Goal: Task Accomplishment & Management: Manage account settings

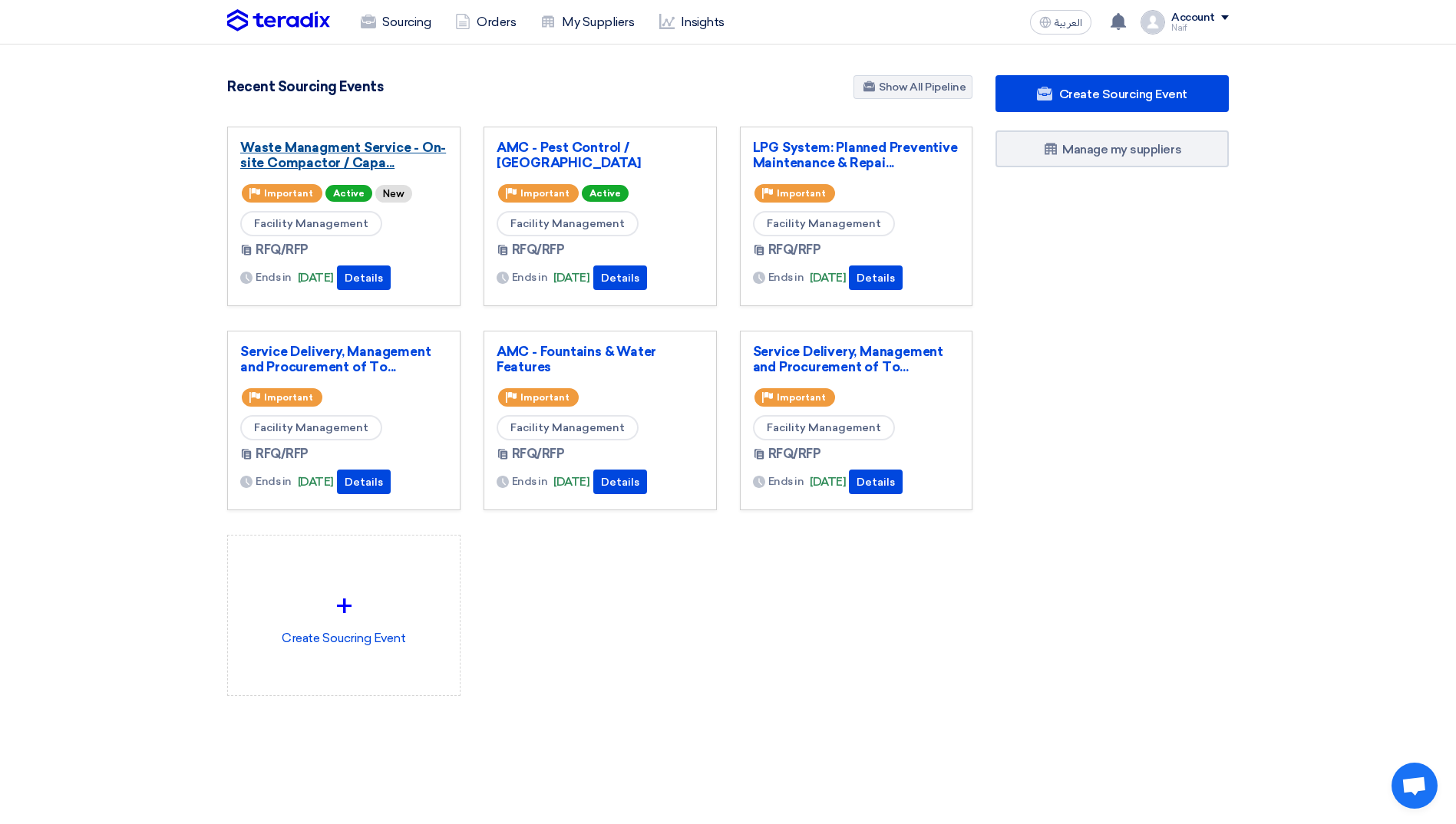
click at [291, 157] on link "Waste Managment Service - On-site Compactor / Capa..." at bounding box center [343, 155] width 208 height 31
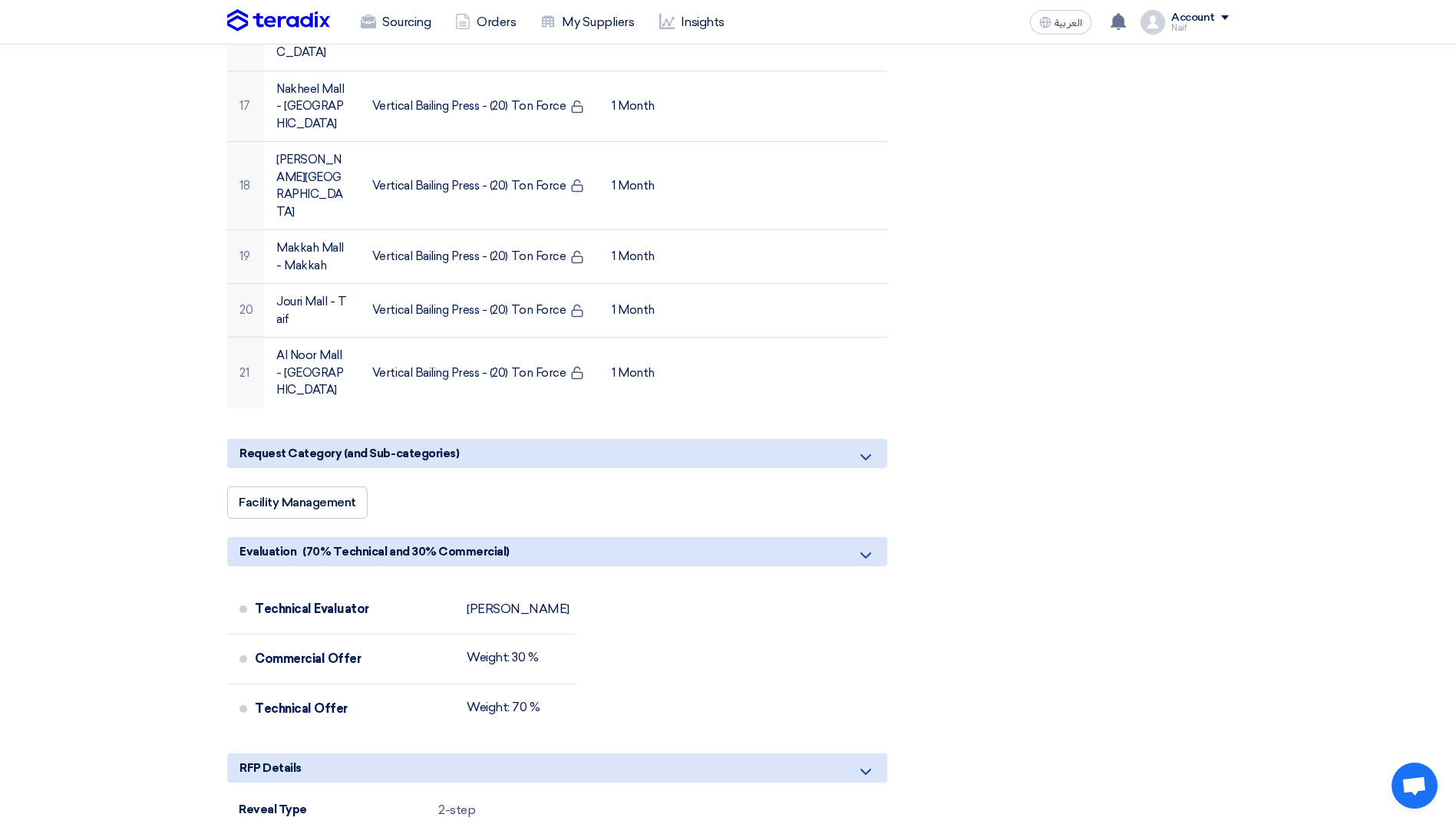
scroll to position [1611, 0]
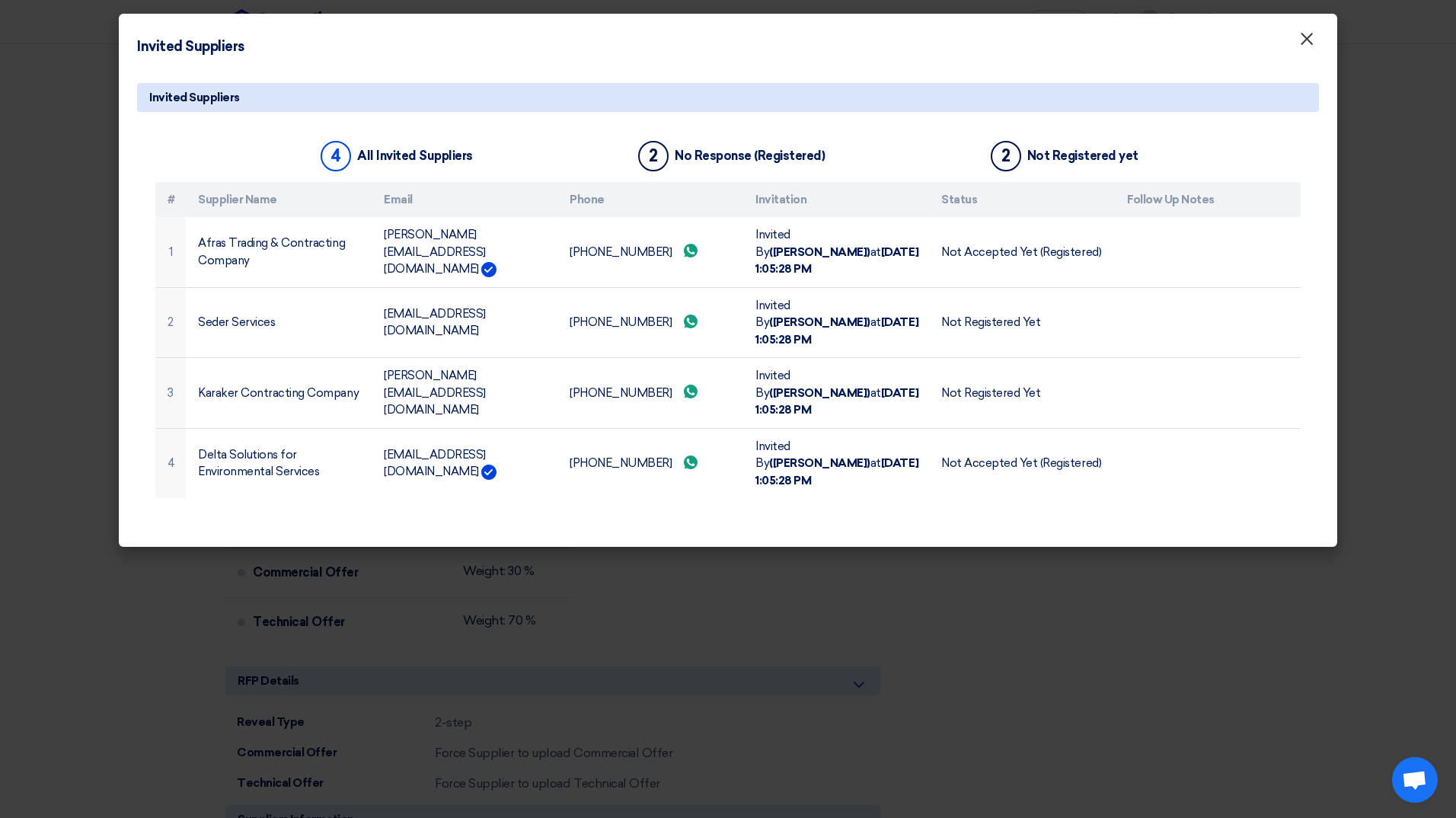
click at [1311, 44] on span "×" at bounding box center [1307, 43] width 15 height 31
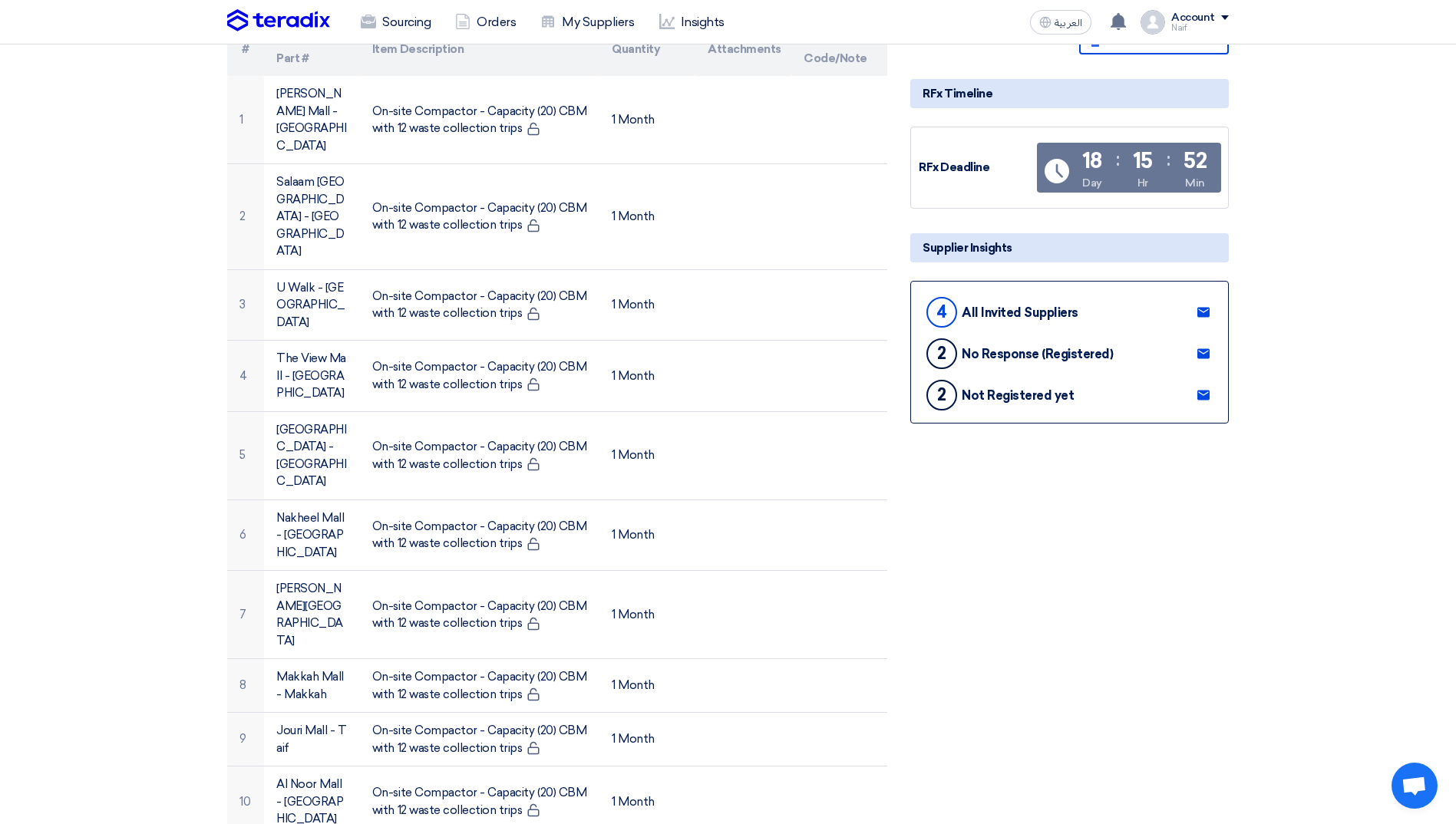
scroll to position [154, 0]
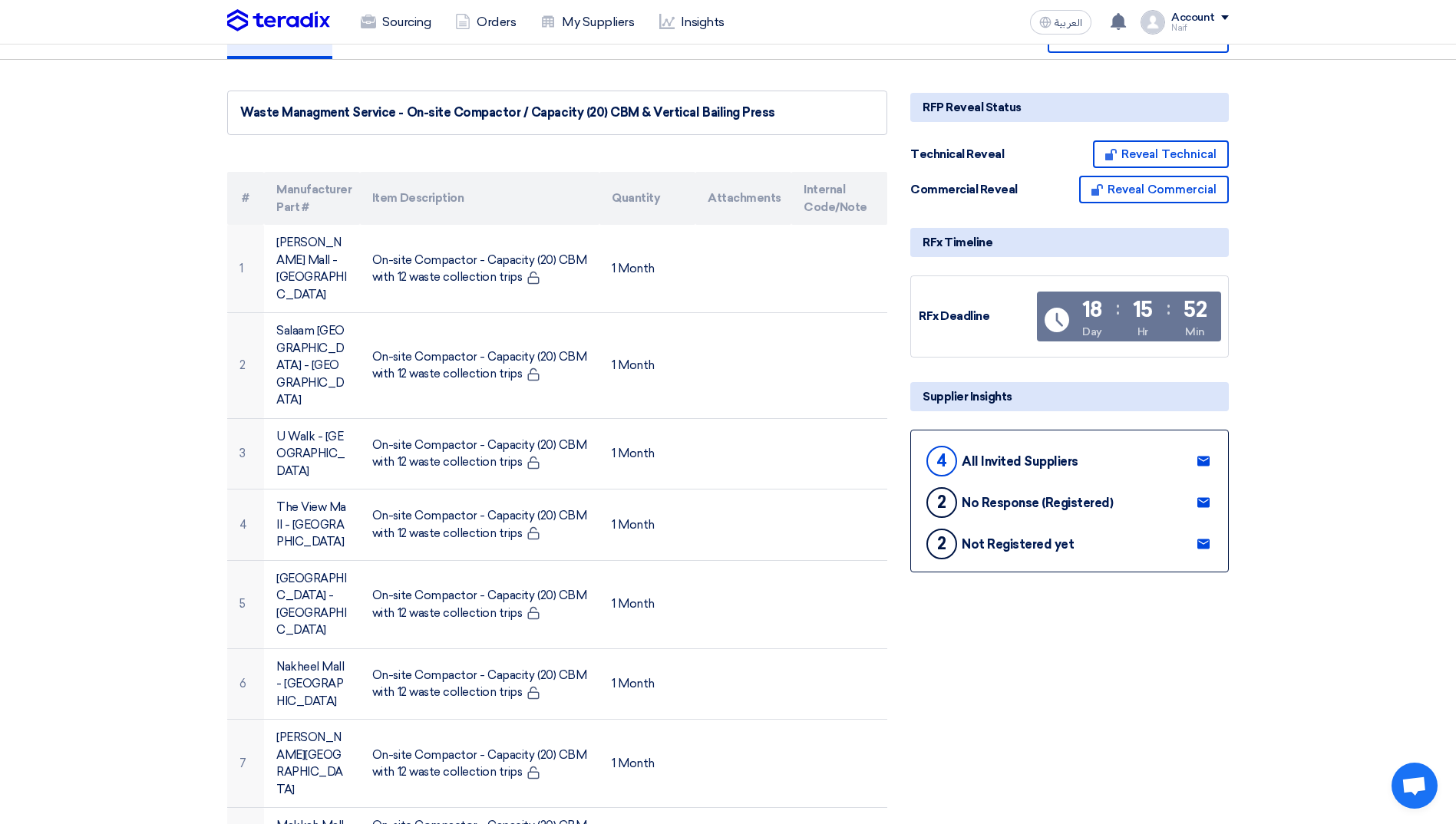
click at [1206, 466] on use at bounding box center [1203, 461] width 12 height 10
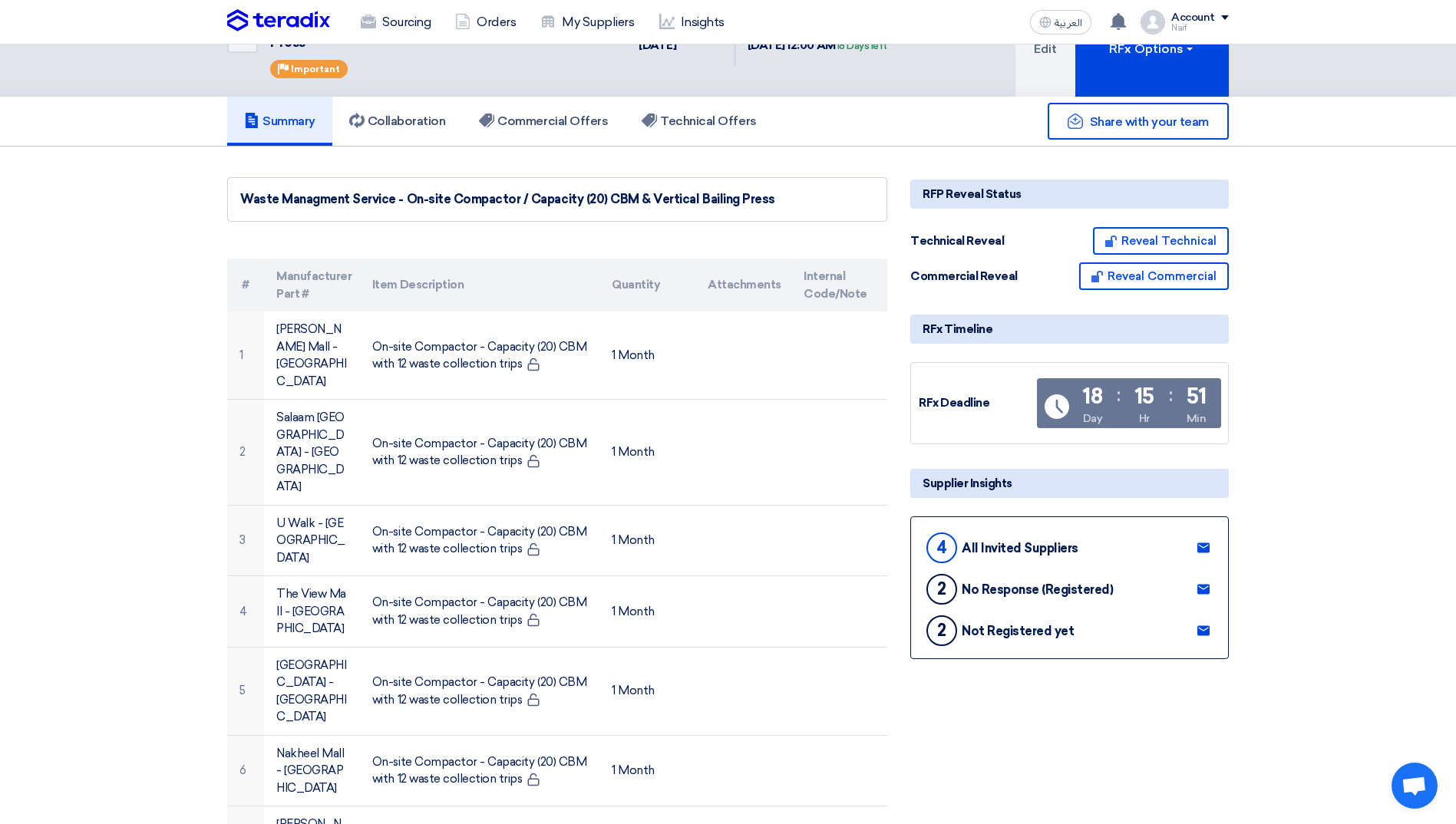
scroll to position [0, 0]
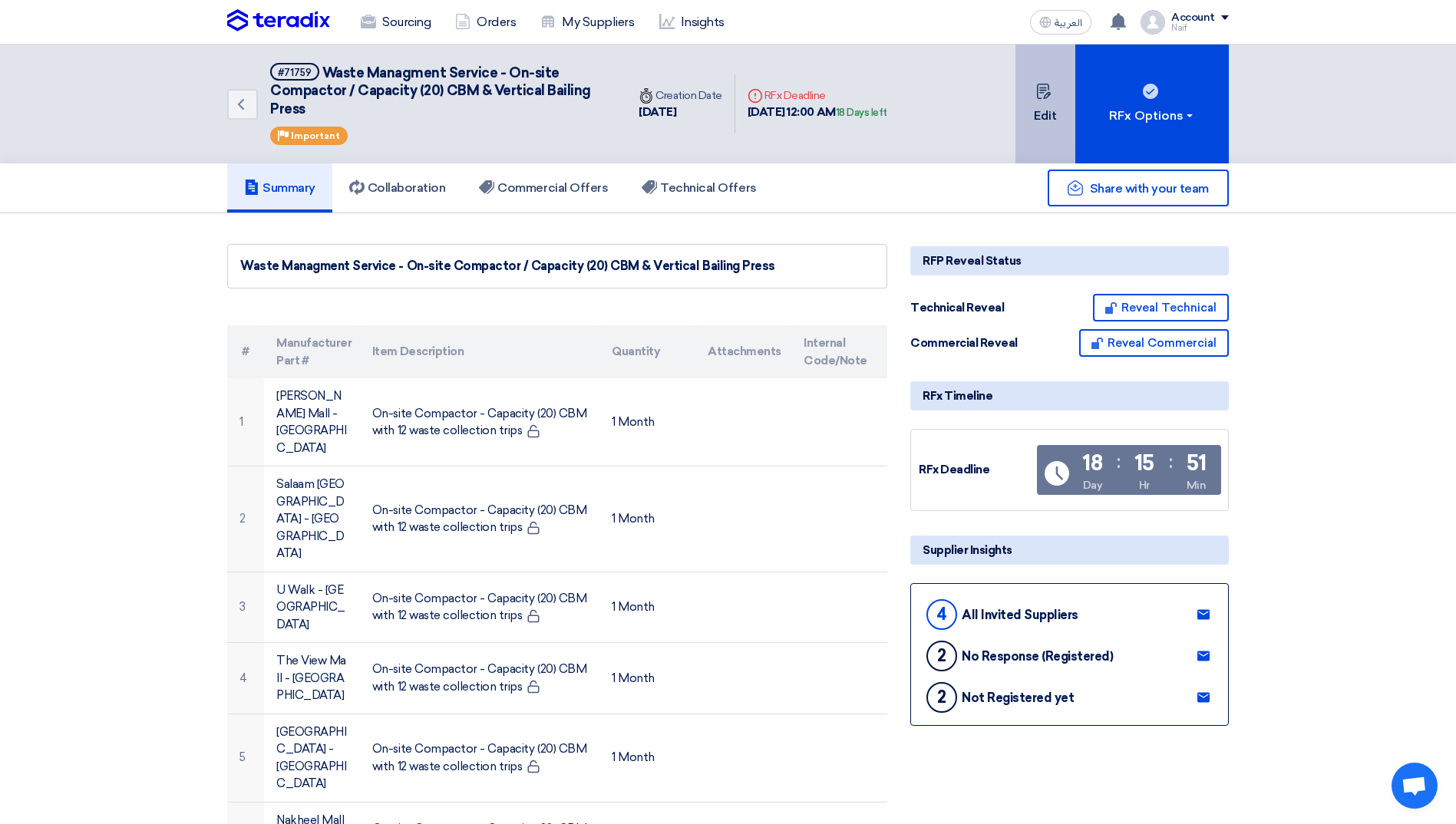
click at [1031, 106] on button "Edit" at bounding box center [1046, 104] width 60 height 119
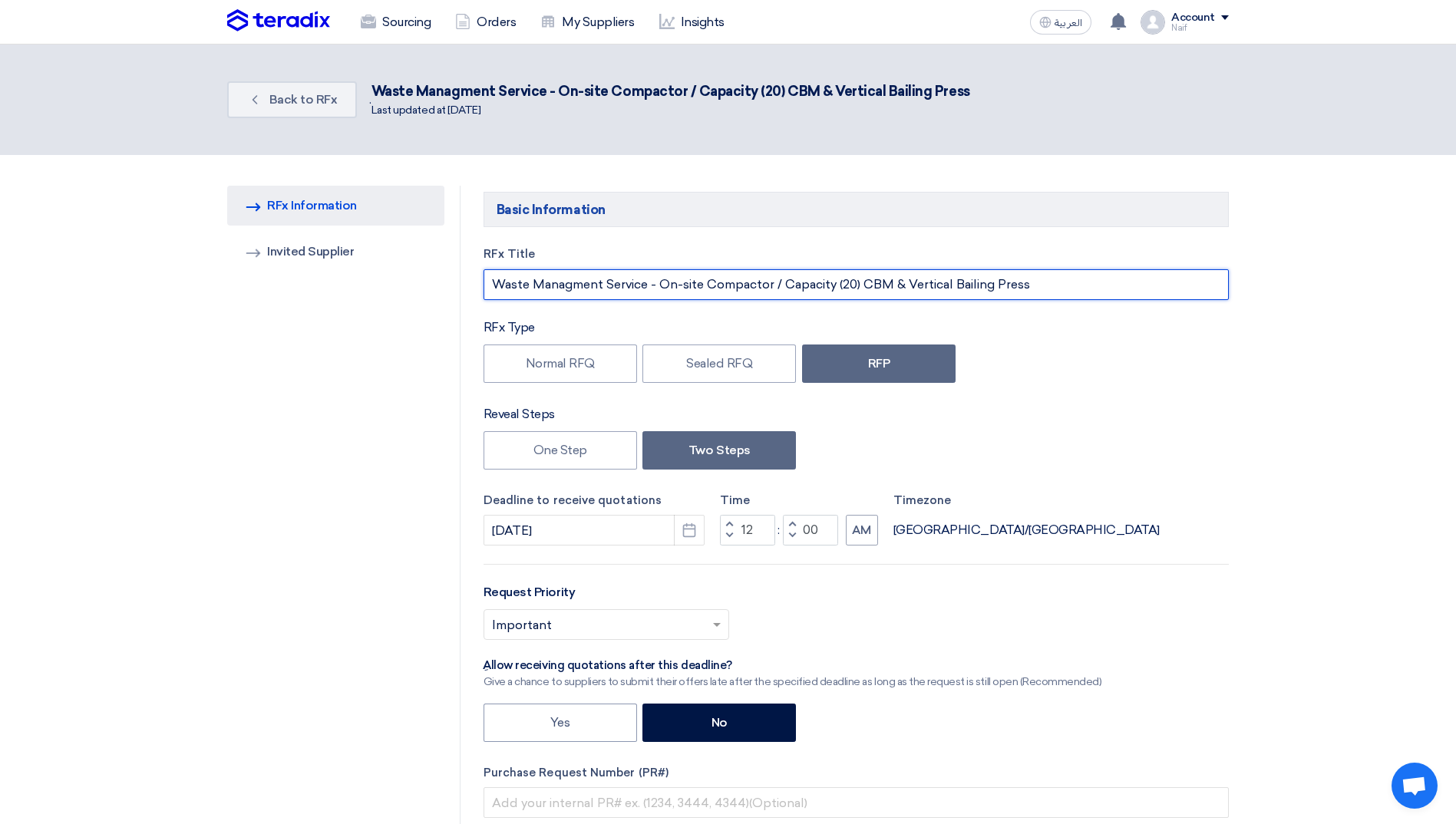
click at [582, 284] on input "Waste Managment Service - On-site Compactor / Capacity (20) CBM & Vertical Bail…" at bounding box center [856, 285] width 745 height 31
paste input "ement"
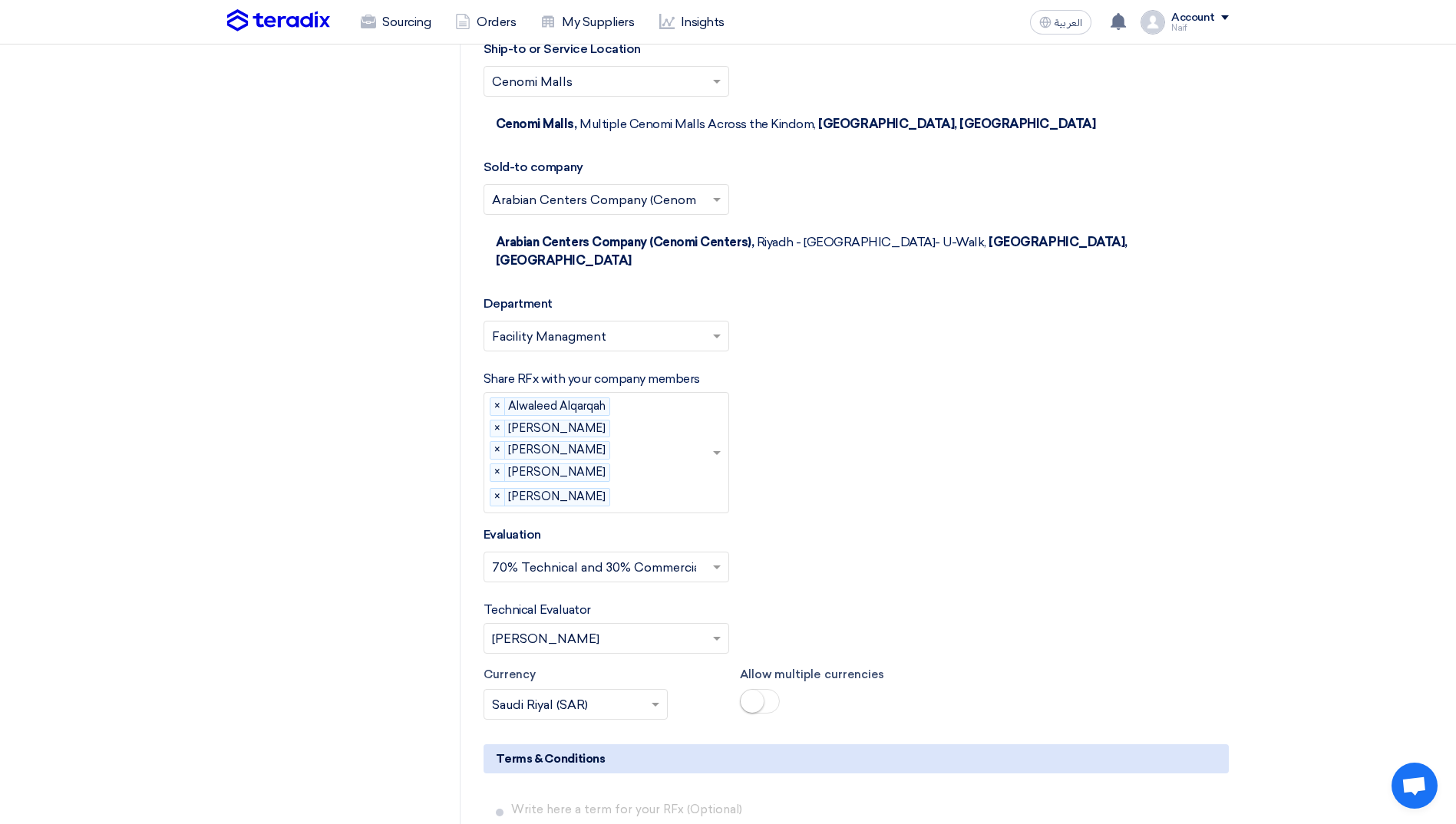
scroll to position [3683, 0]
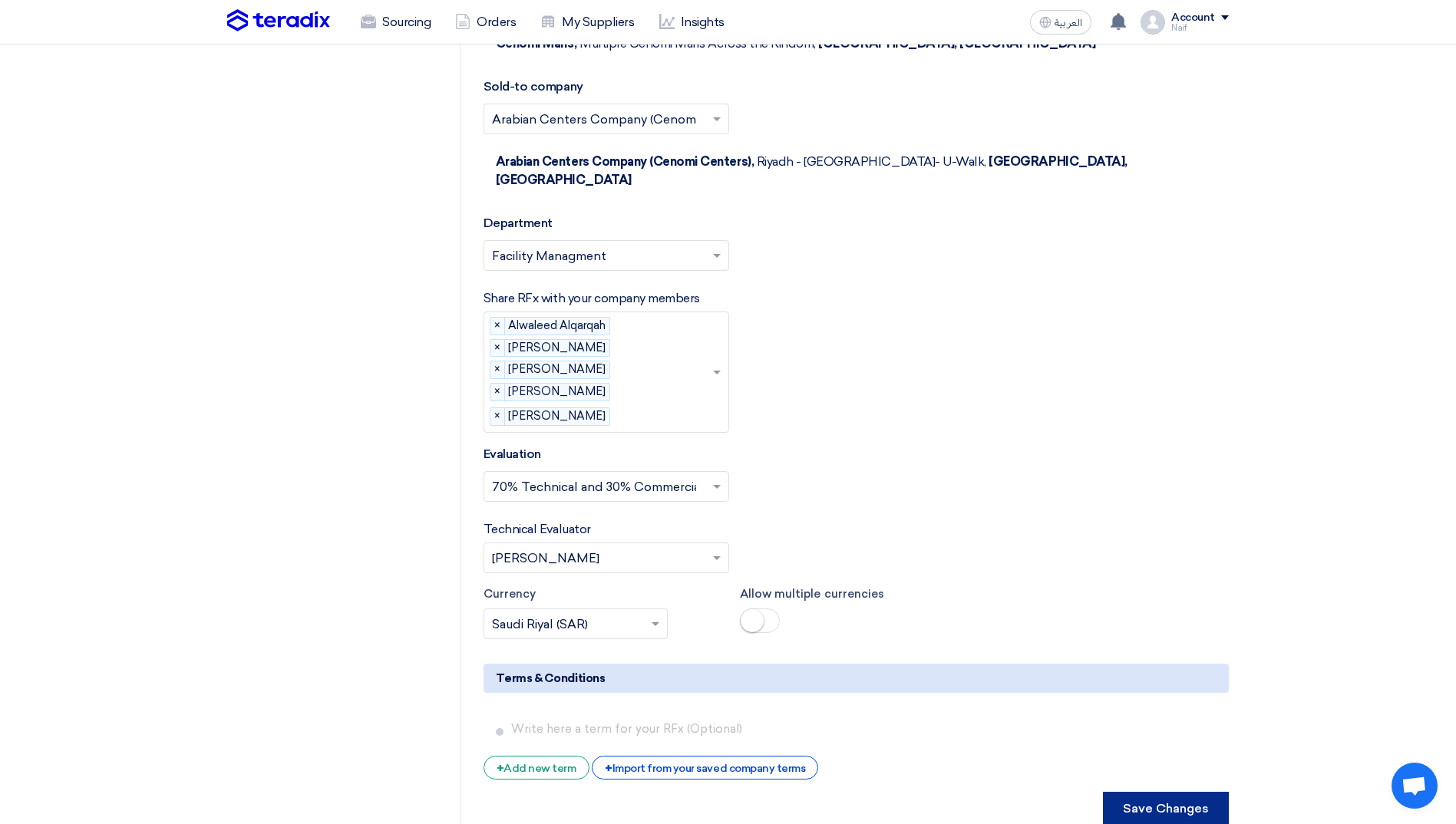
type input "Waste Management Service - On-site Compactor / Capacity (20) CBM & Vertical Bai…"
click at [1150, 791] on button "Save Changes" at bounding box center [1165, 809] width 126 height 34
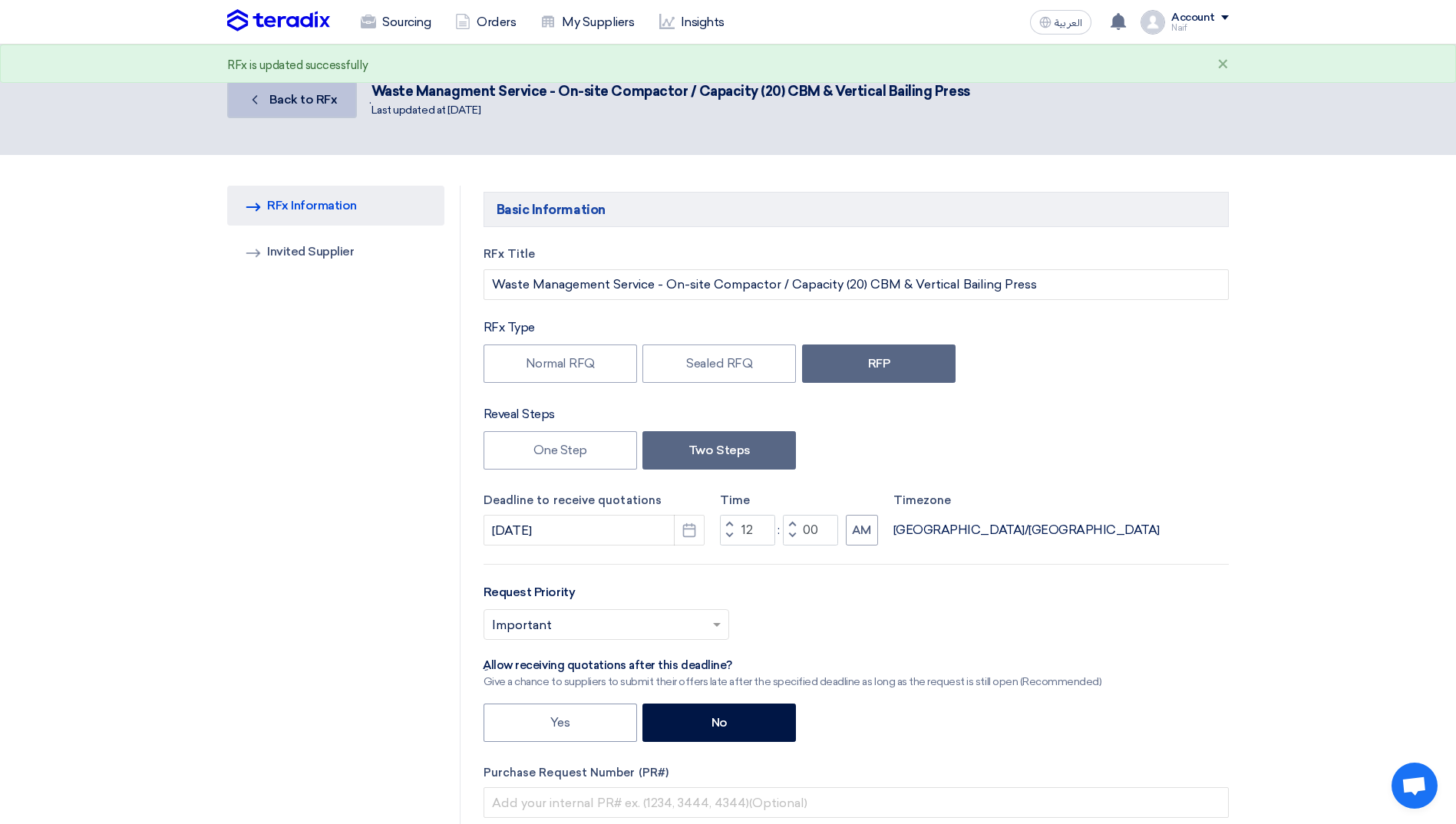
click at [304, 104] on span "Back to RFx" at bounding box center [304, 99] width 68 height 15
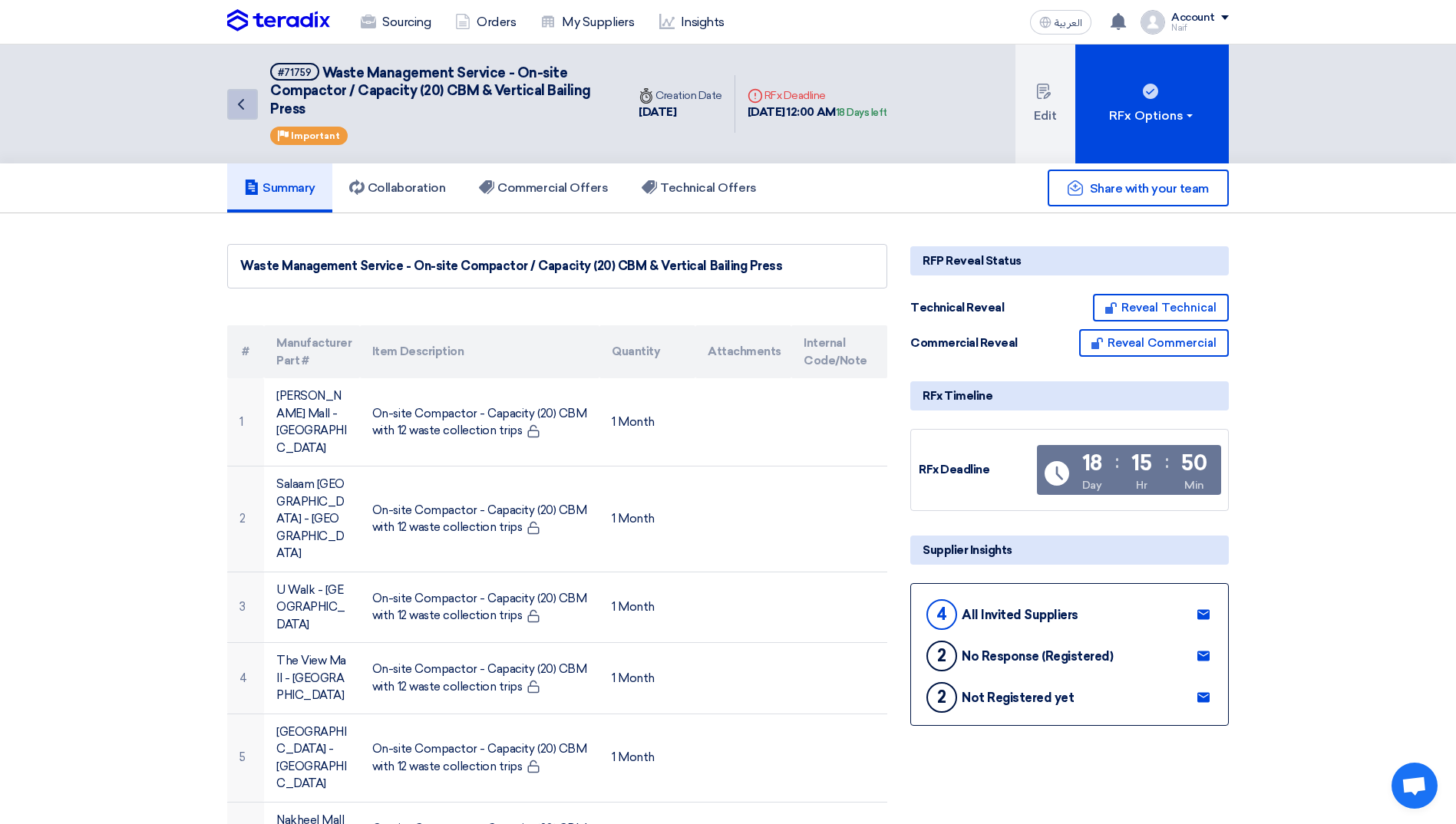
click at [230, 109] on link "Back" at bounding box center [243, 104] width 31 height 31
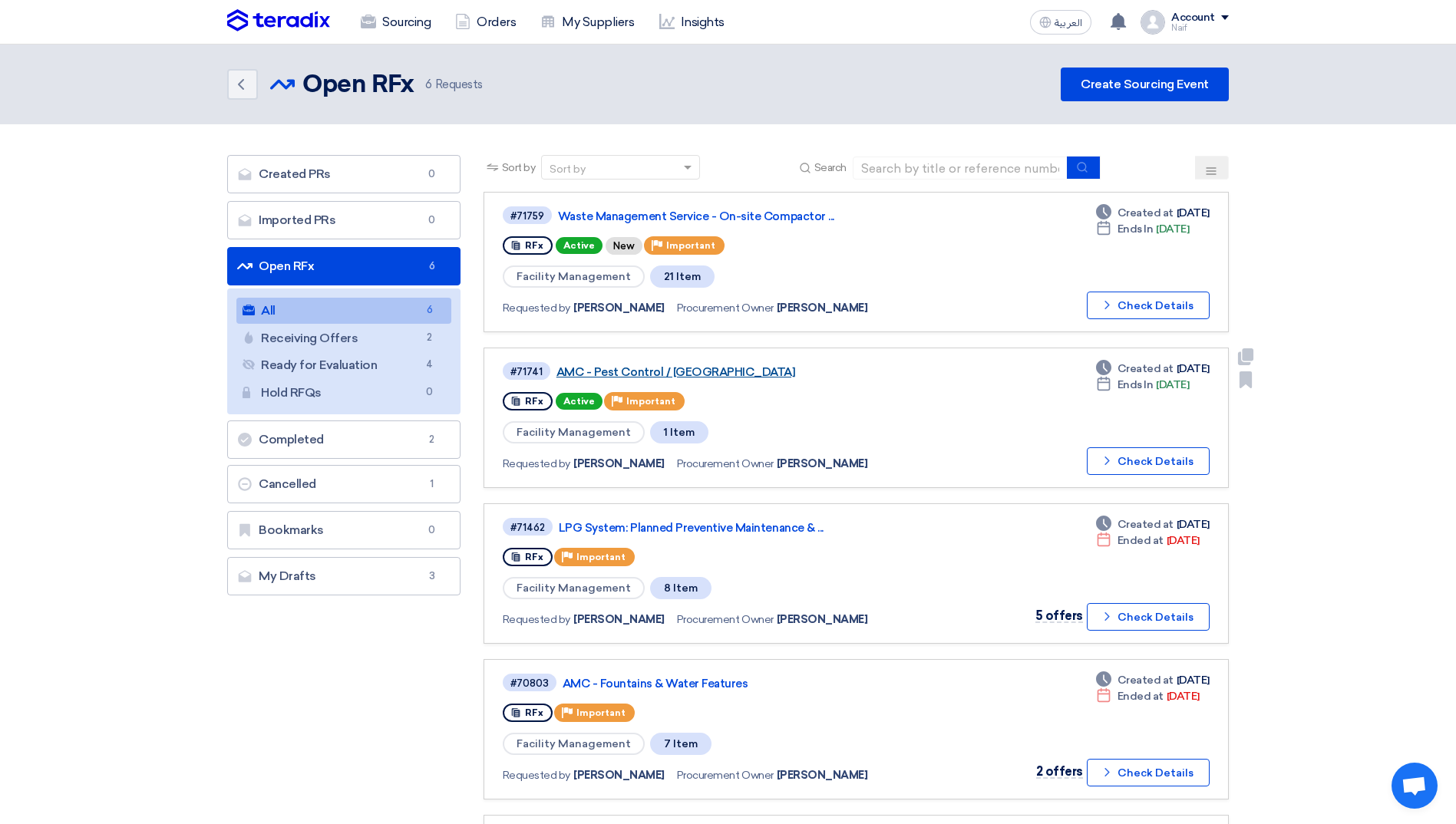
click at [704, 368] on link "AMC - Pest Control / [GEOGRAPHIC_DATA]" at bounding box center [749, 372] width 384 height 14
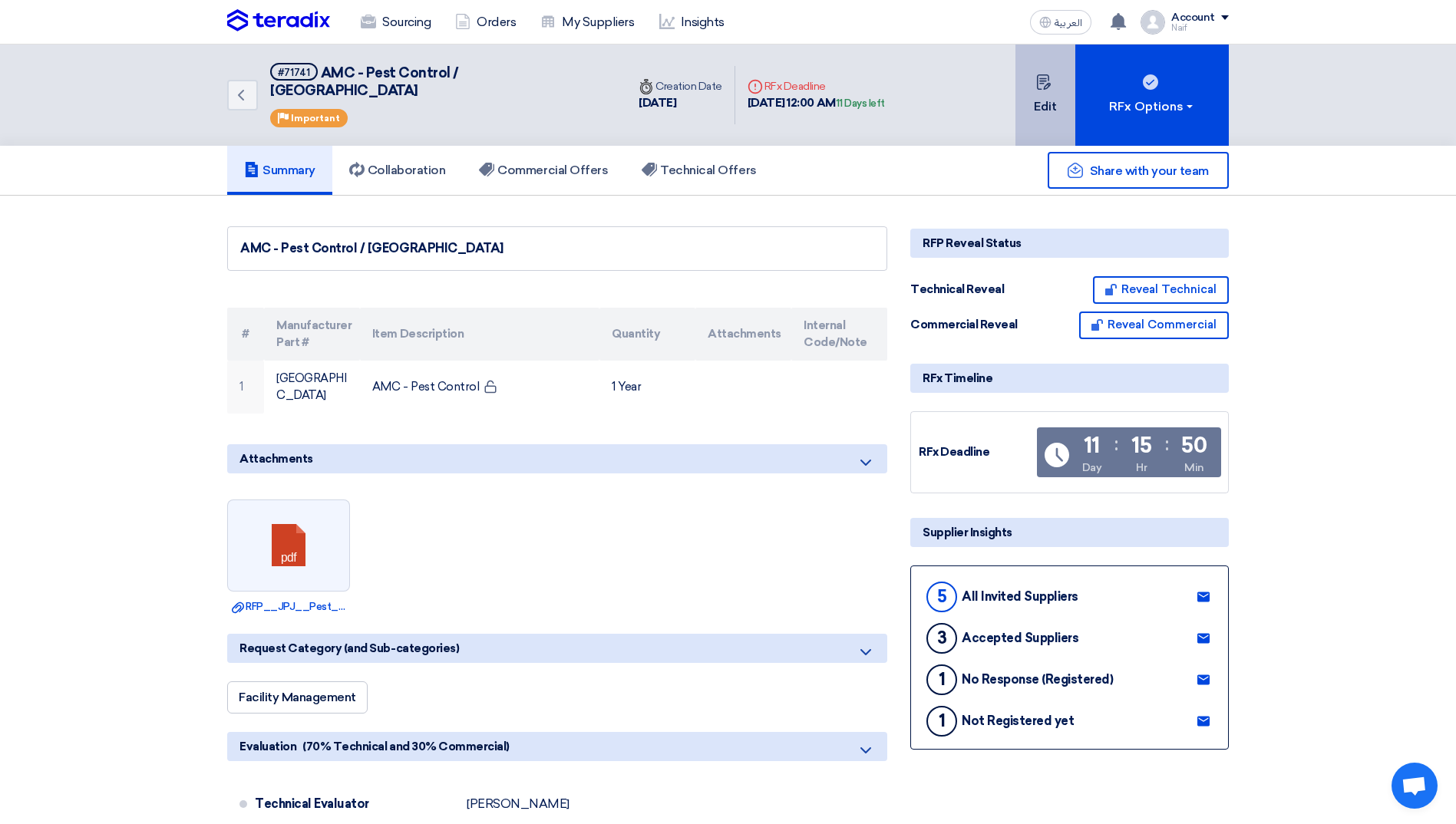
click at [1038, 107] on button "Edit" at bounding box center [1046, 95] width 60 height 102
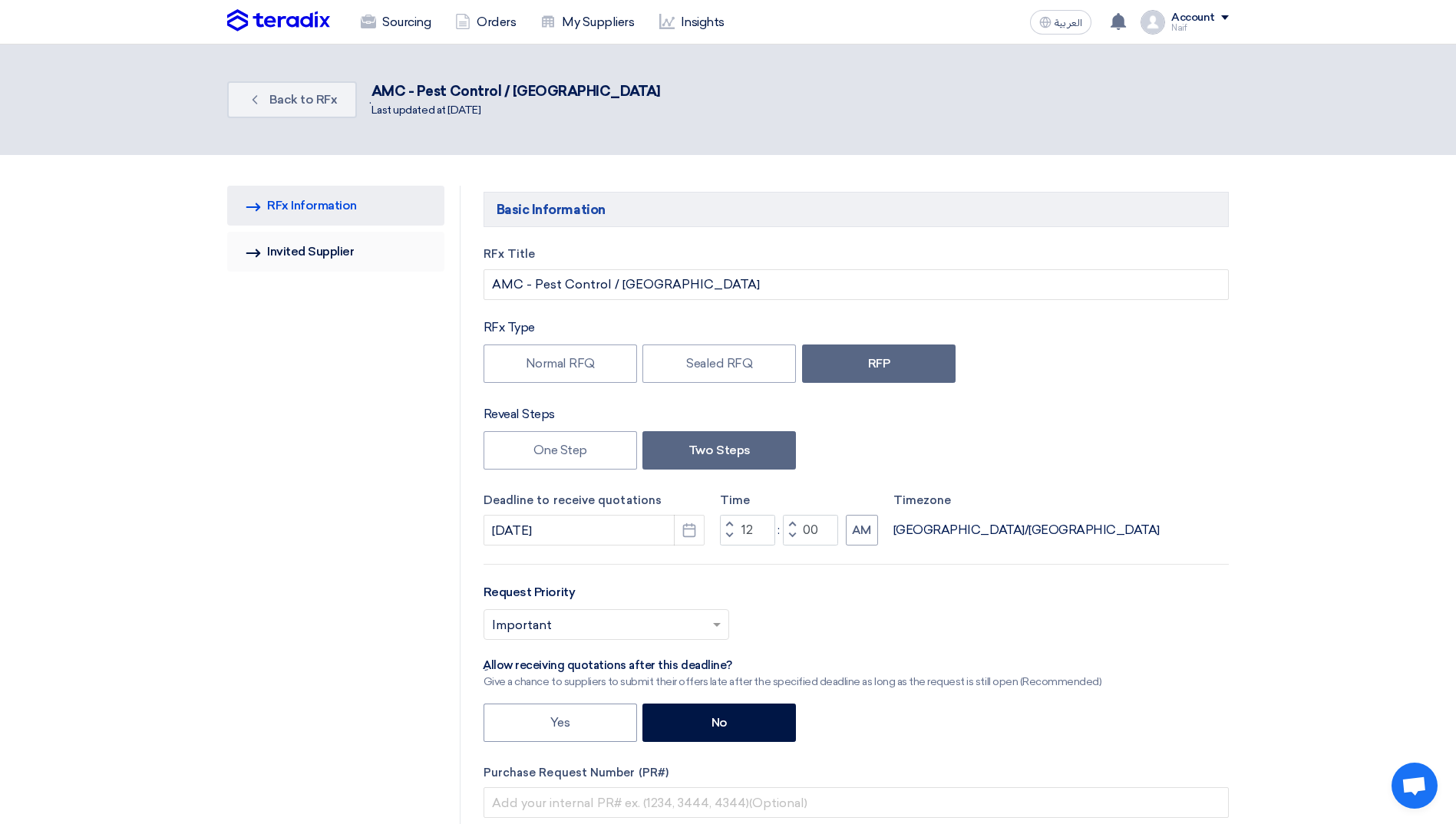
click at [288, 252] on link "Invited Suppliers Invited Supplier" at bounding box center [335, 251] width 217 height 40
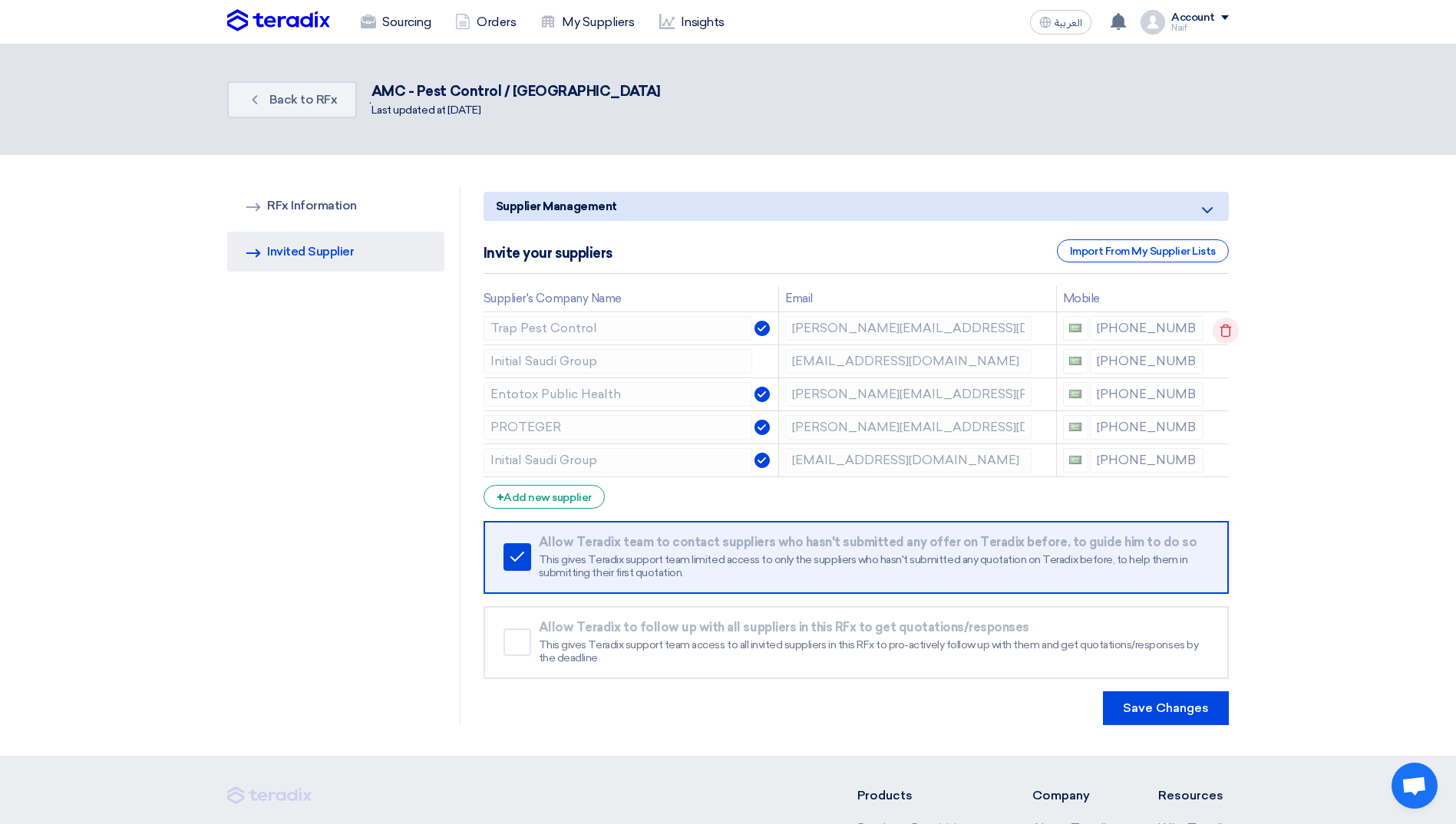
click at [1222, 328] on icon at bounding box center [1226, 331] width 26 height 26
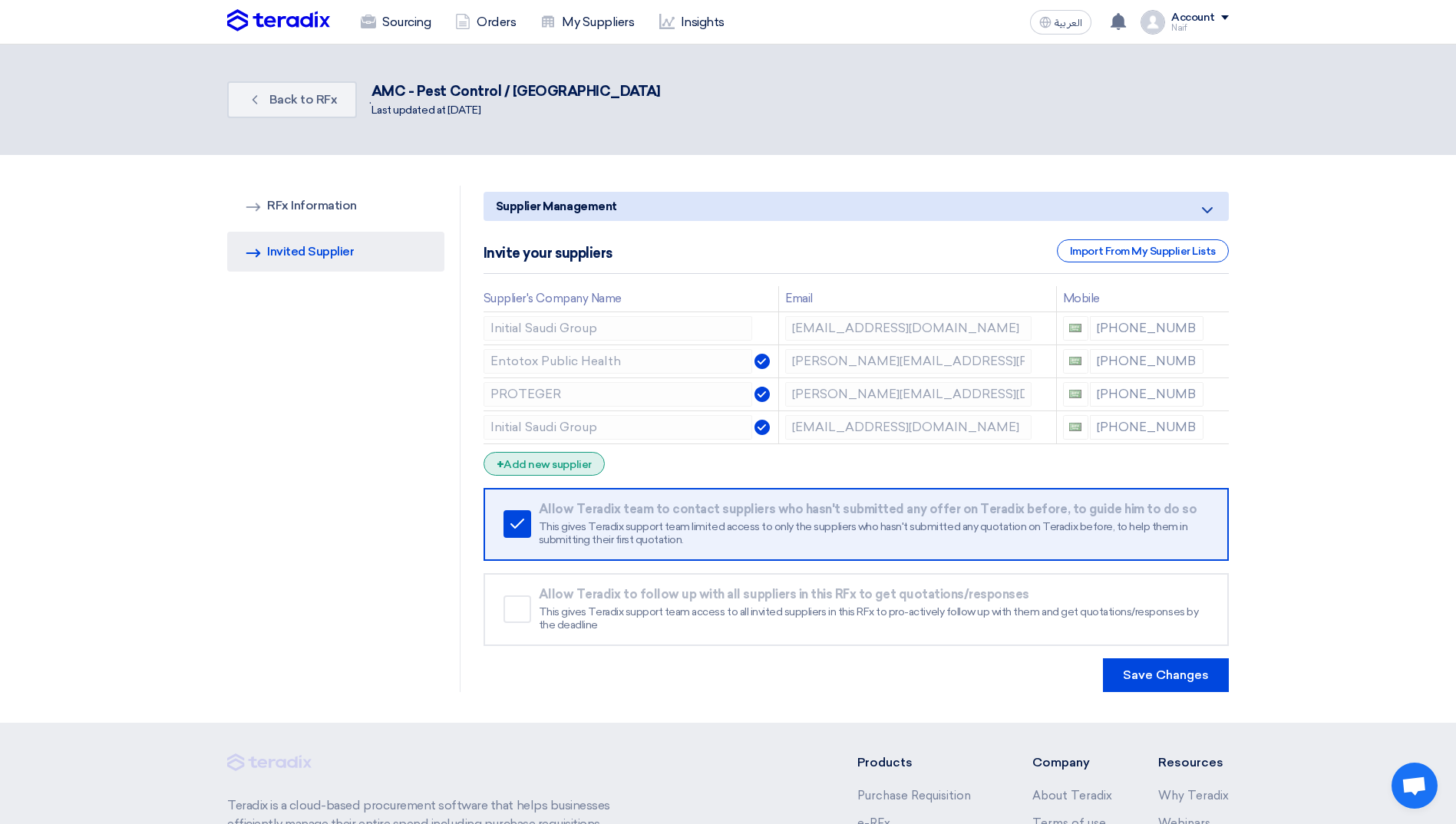
click at [581, 469] on div "+ Add new supplier" at bounding box center [544, 464] width 121 height 24
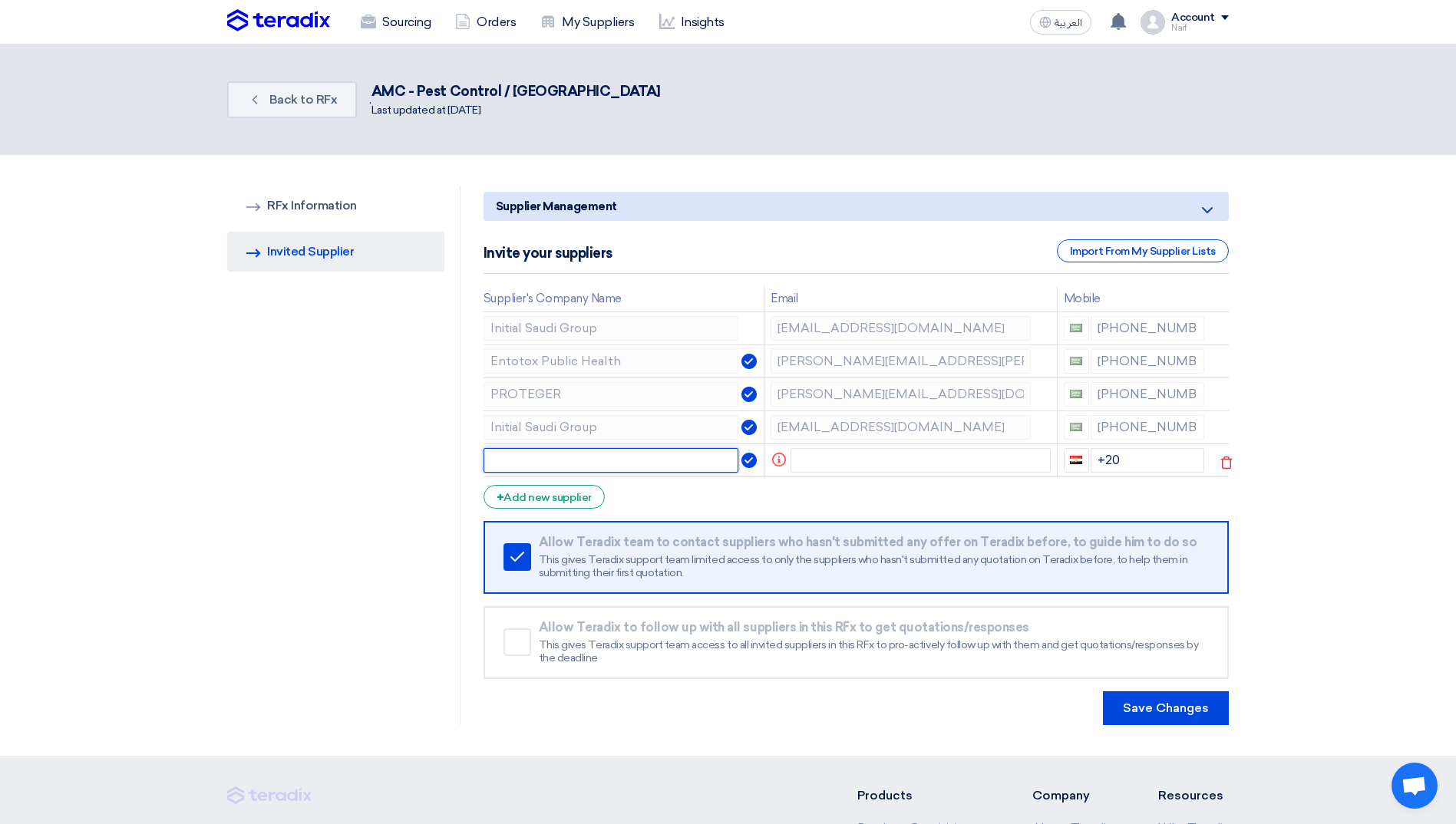
click at [621, 466] on input "text" at bounding box center [611, 460] width 256 height 24
type input "RUSH"
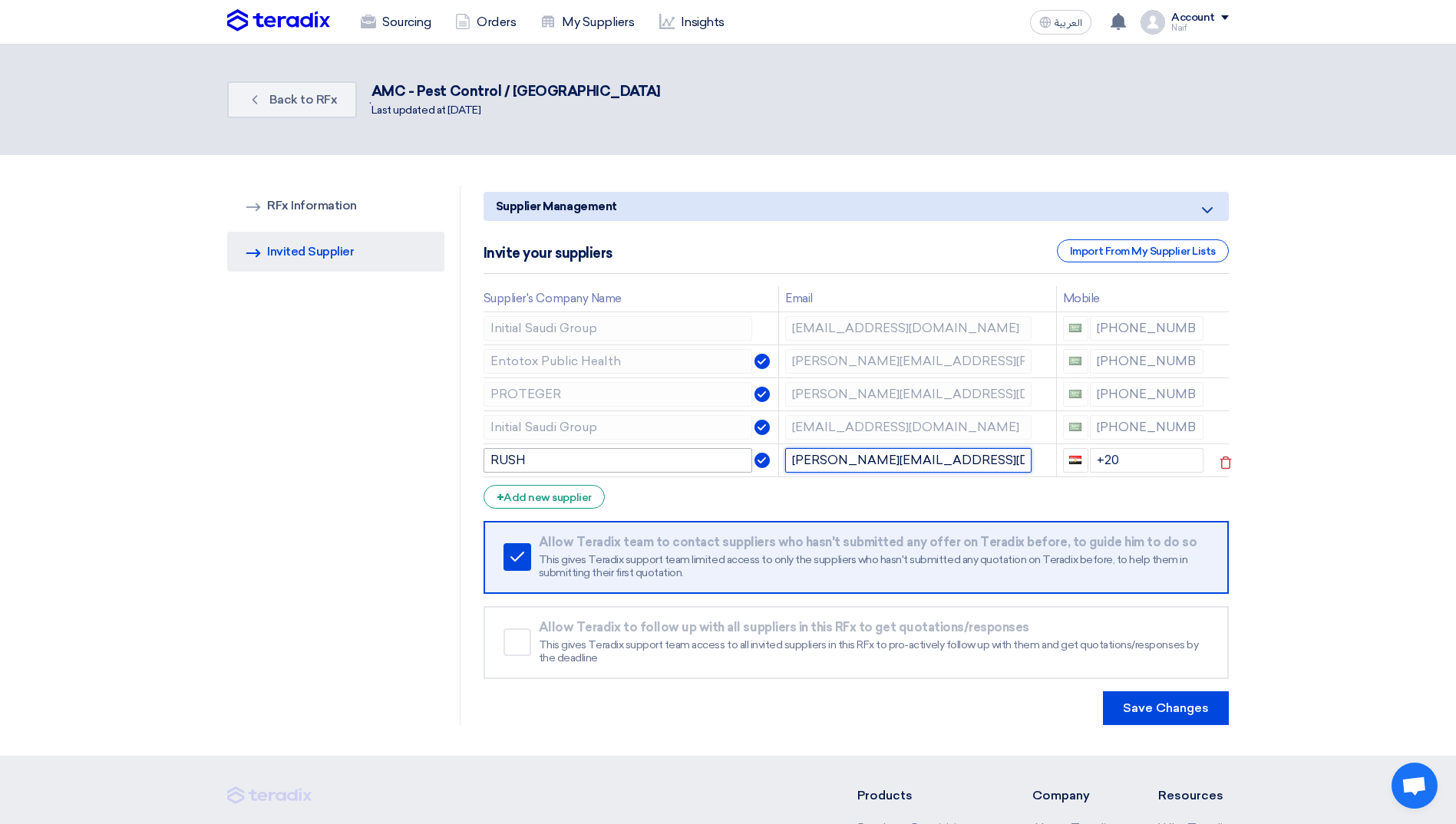
type input "[PERSON_NAME][EMAIL_ADDRESS][DOMAIN_NAME]"
drag, startPoint x: 1120, startPoint y: 460, endPoint x: 1067, endPoint y: 460, distance: 53.0
click at [1067, 460] on div "+20" at bounding box center [1134, 460] width 142 height 24
type input "[PHONE_NUMBER]"
click at [341, 549] on div "RFQ Information RFx Information Invited Suppliers Invited Supplier" at bounding box center [343, 455] width 234 height 539
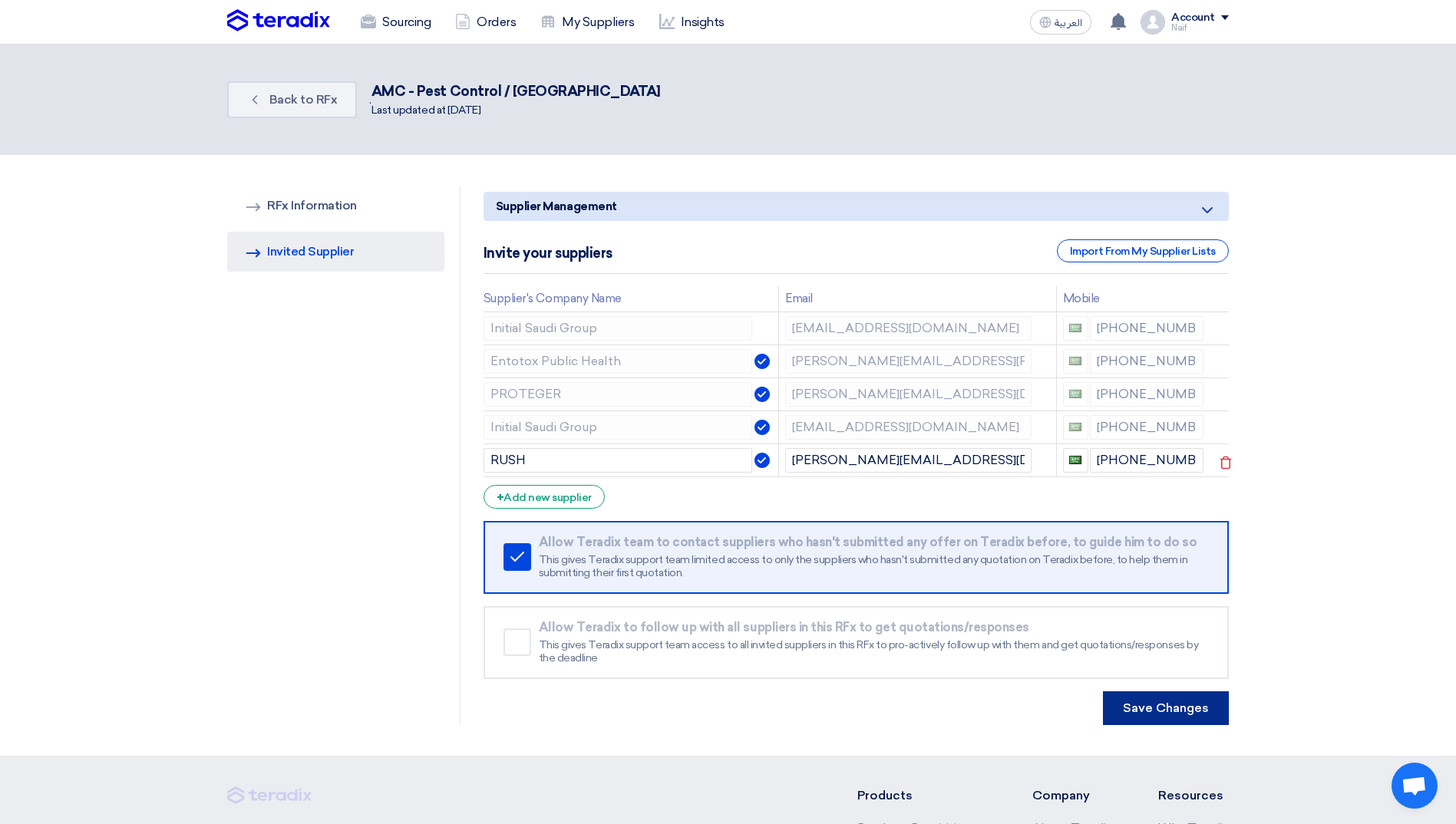
click at [1152, 717] on button "Save Changes" at bounding box center [1165, 708] width 126 height 34
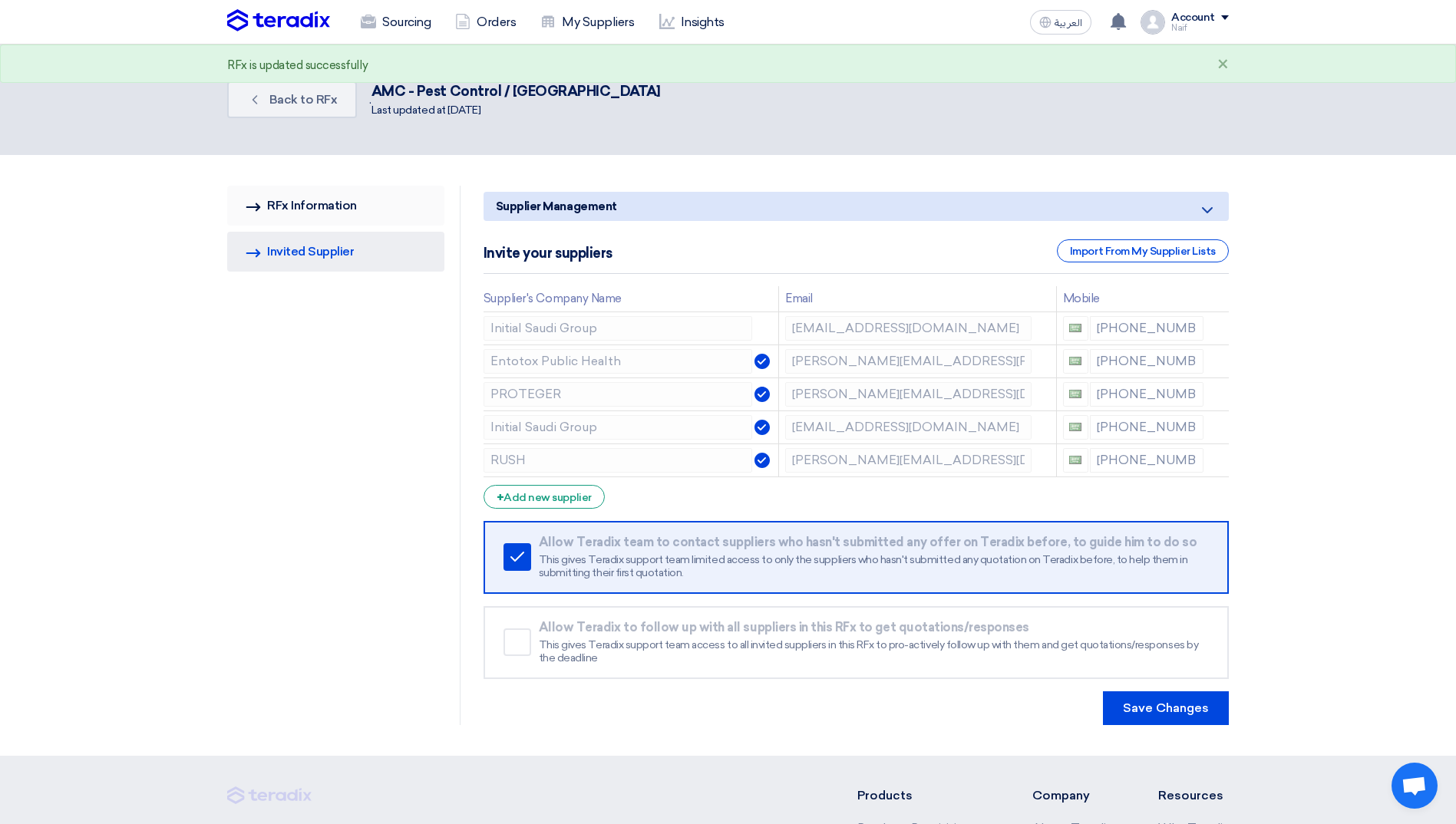
click at [302, 207] on link "RFQ Information RFx Information" at bounding box center [335, 205] width 217 height 40
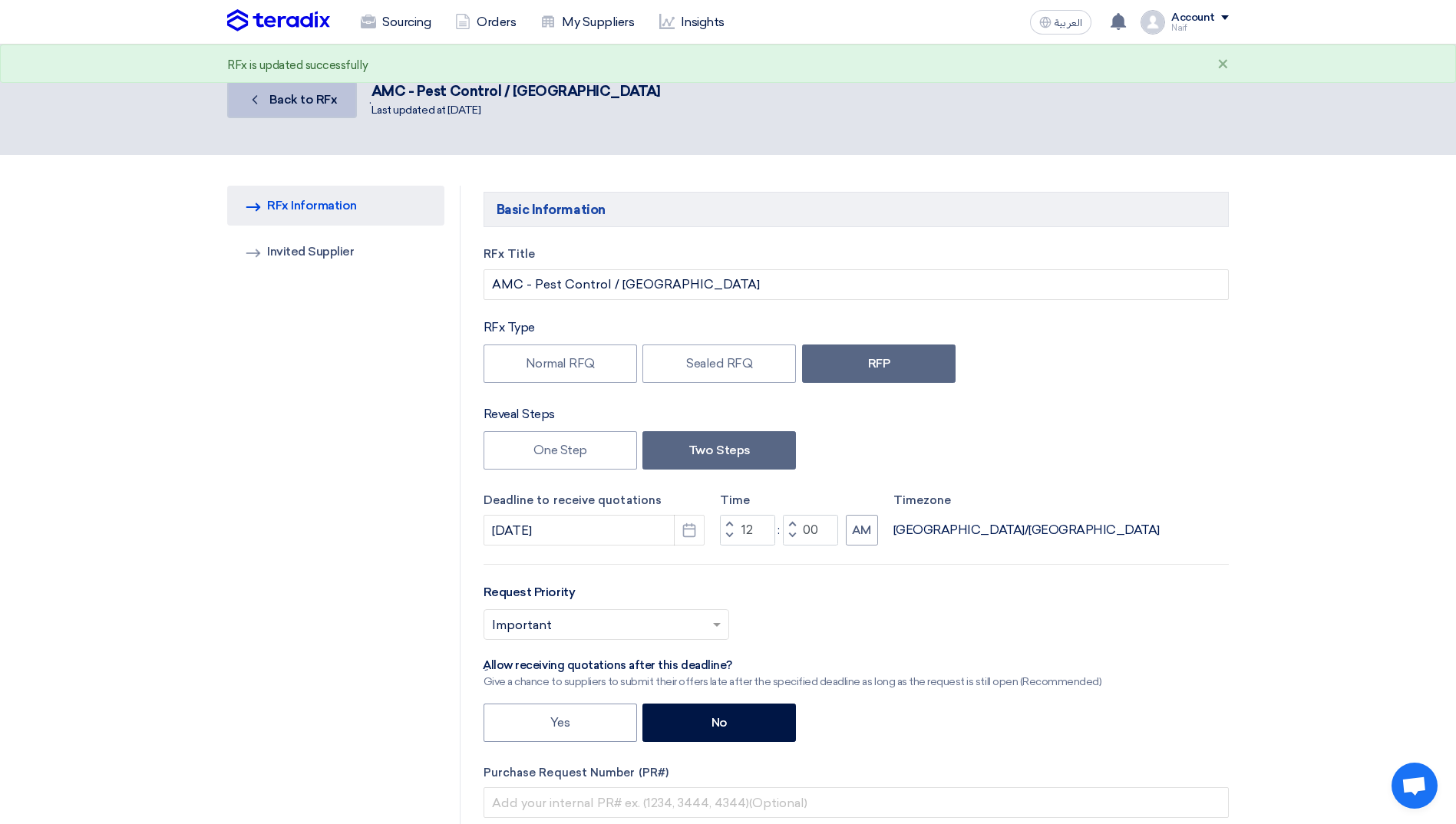
click at [282, 108] on link "Back Back to RFx" at bounding box center [291, 99] width 129 height 37
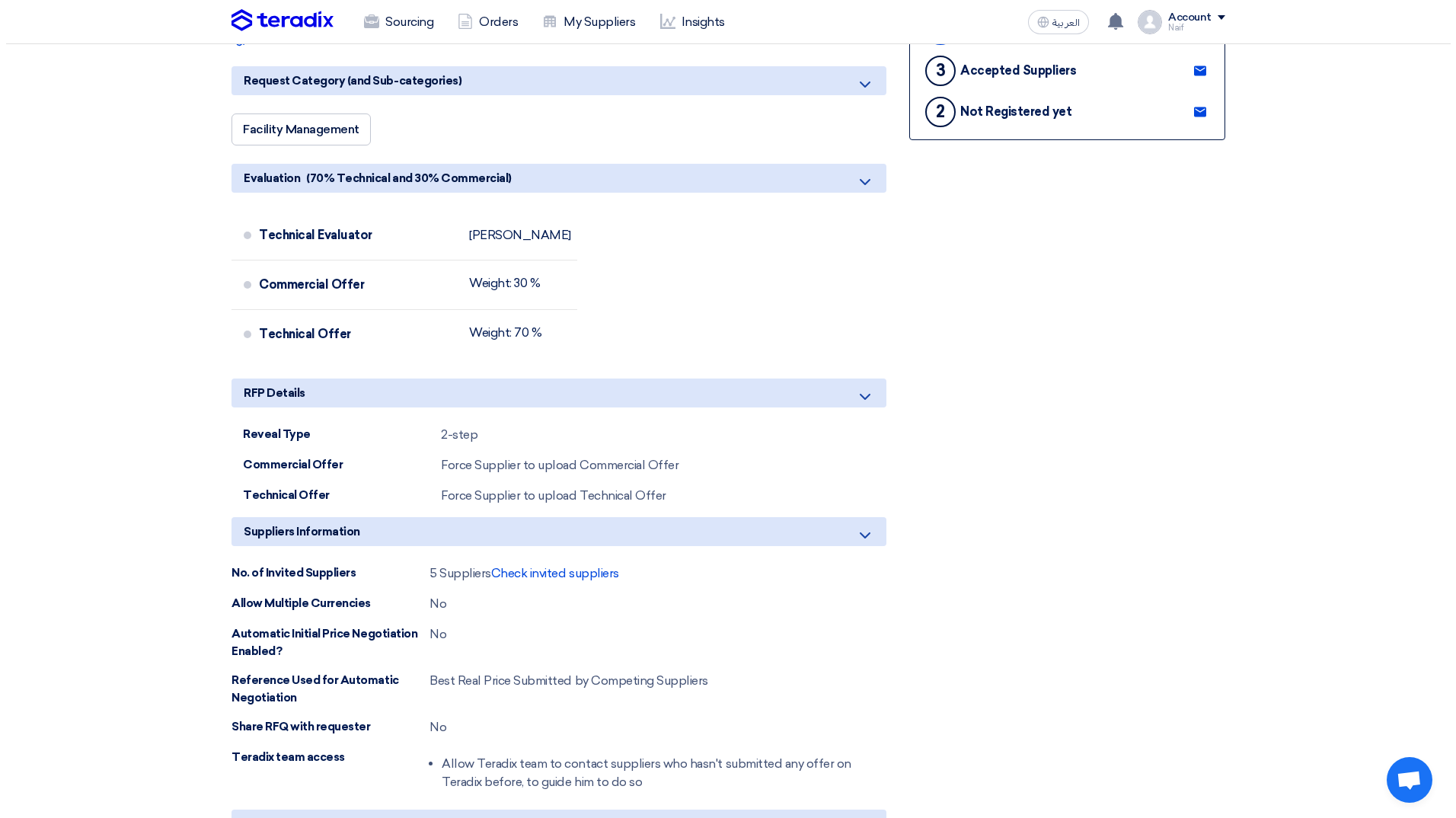
scroll to position [457, 0]
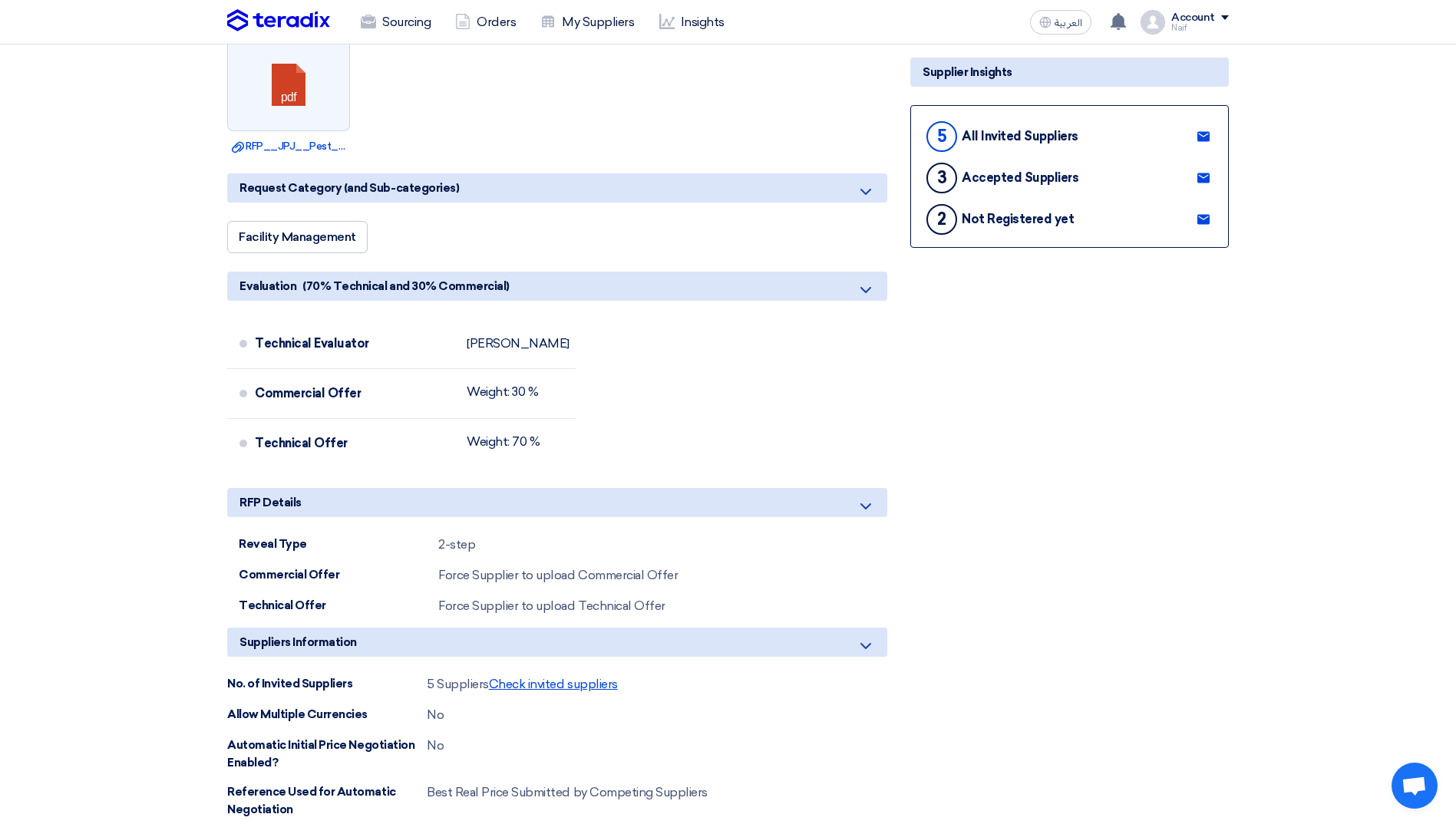
click at [593, 677] on span "Check invited suppliers" at bounding box center [553, 684] width 129 height 15
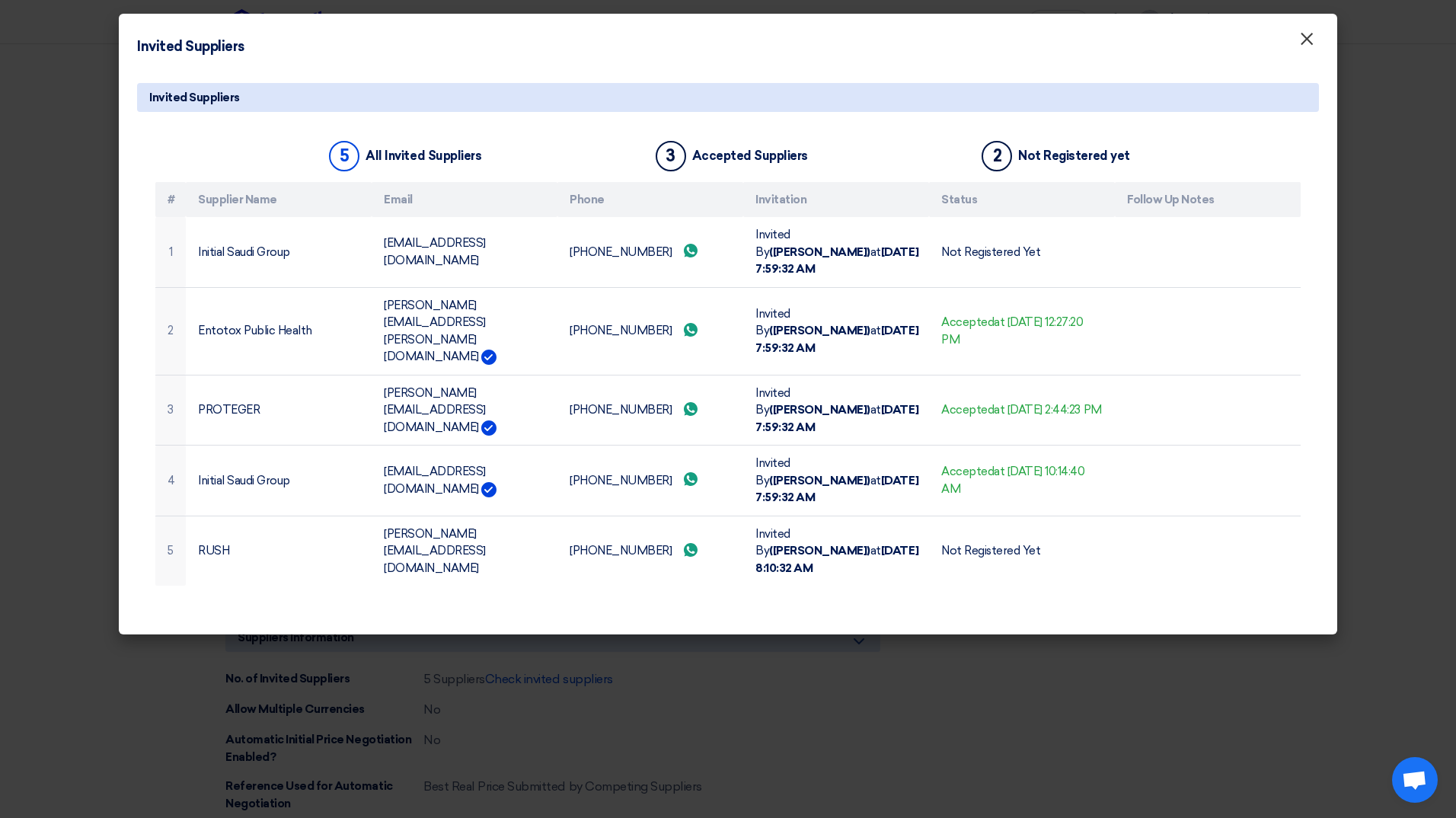
click at [1308, 37] on span "×" at bounding box center [1307, 43] width 15 height 31
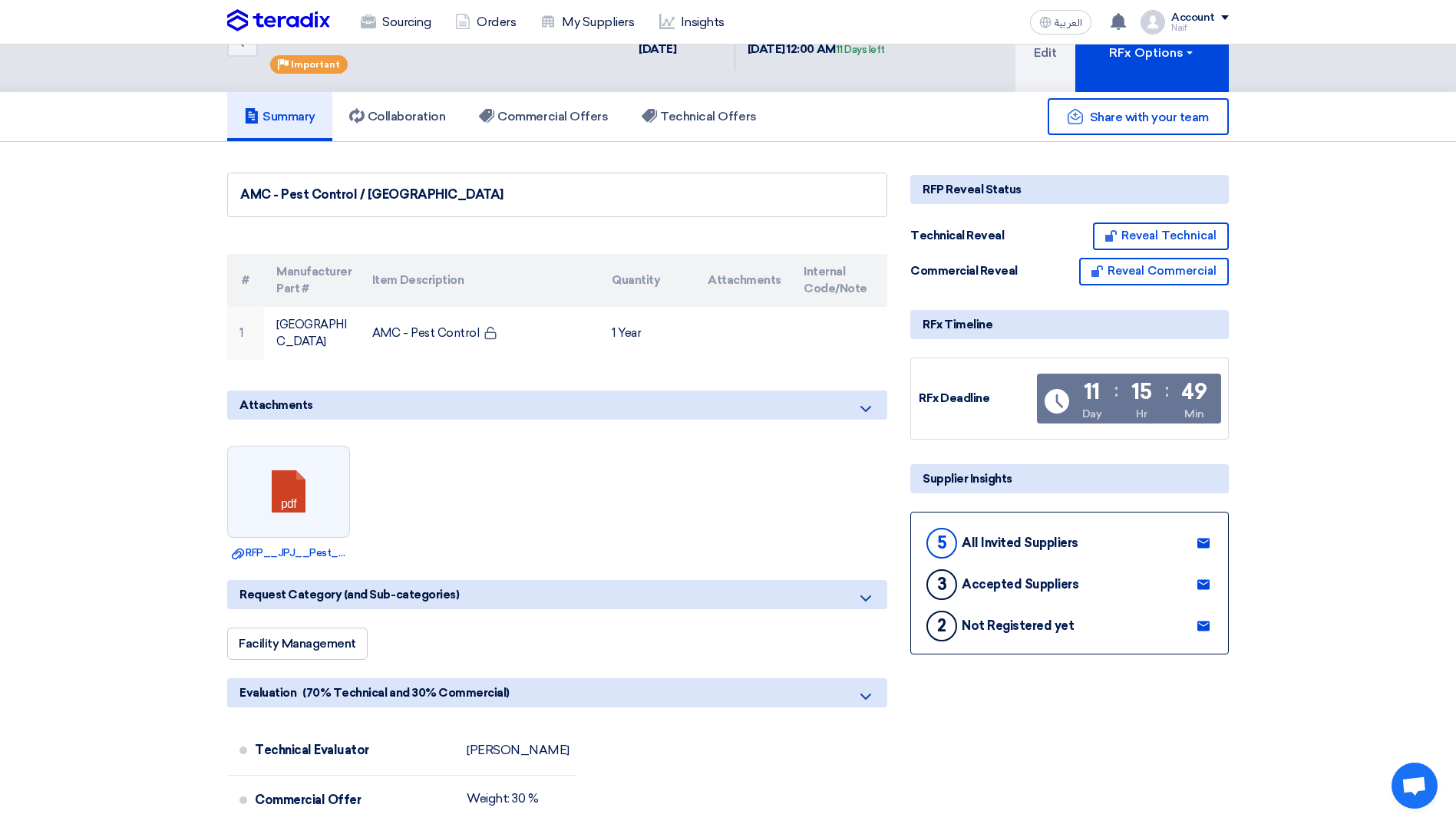
scroll to position [0, 0]
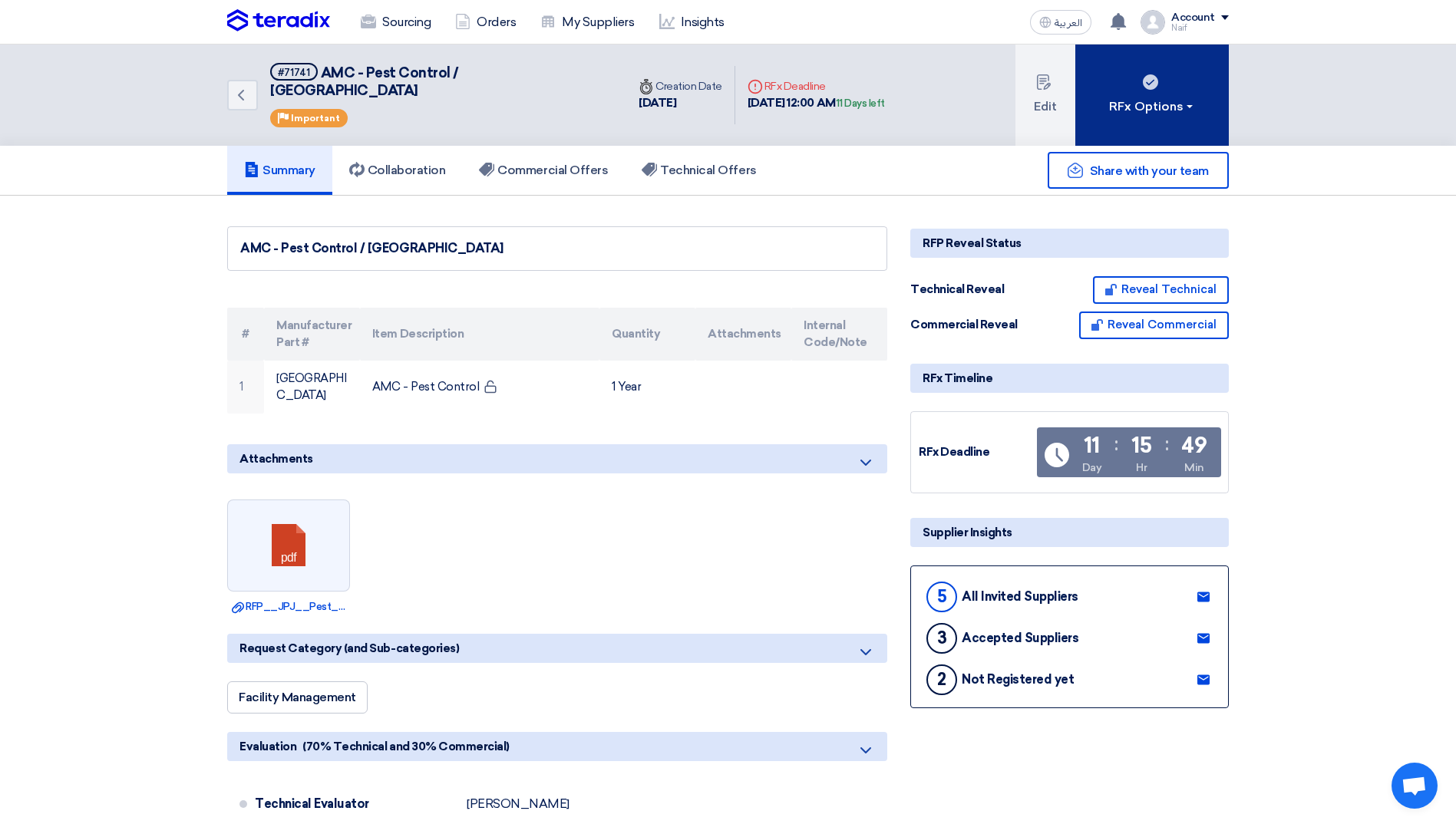
drag, startPoint x: 1078, startPoint y: 99, endPoint x: 945, endPoint y: 183, distance: 157.3
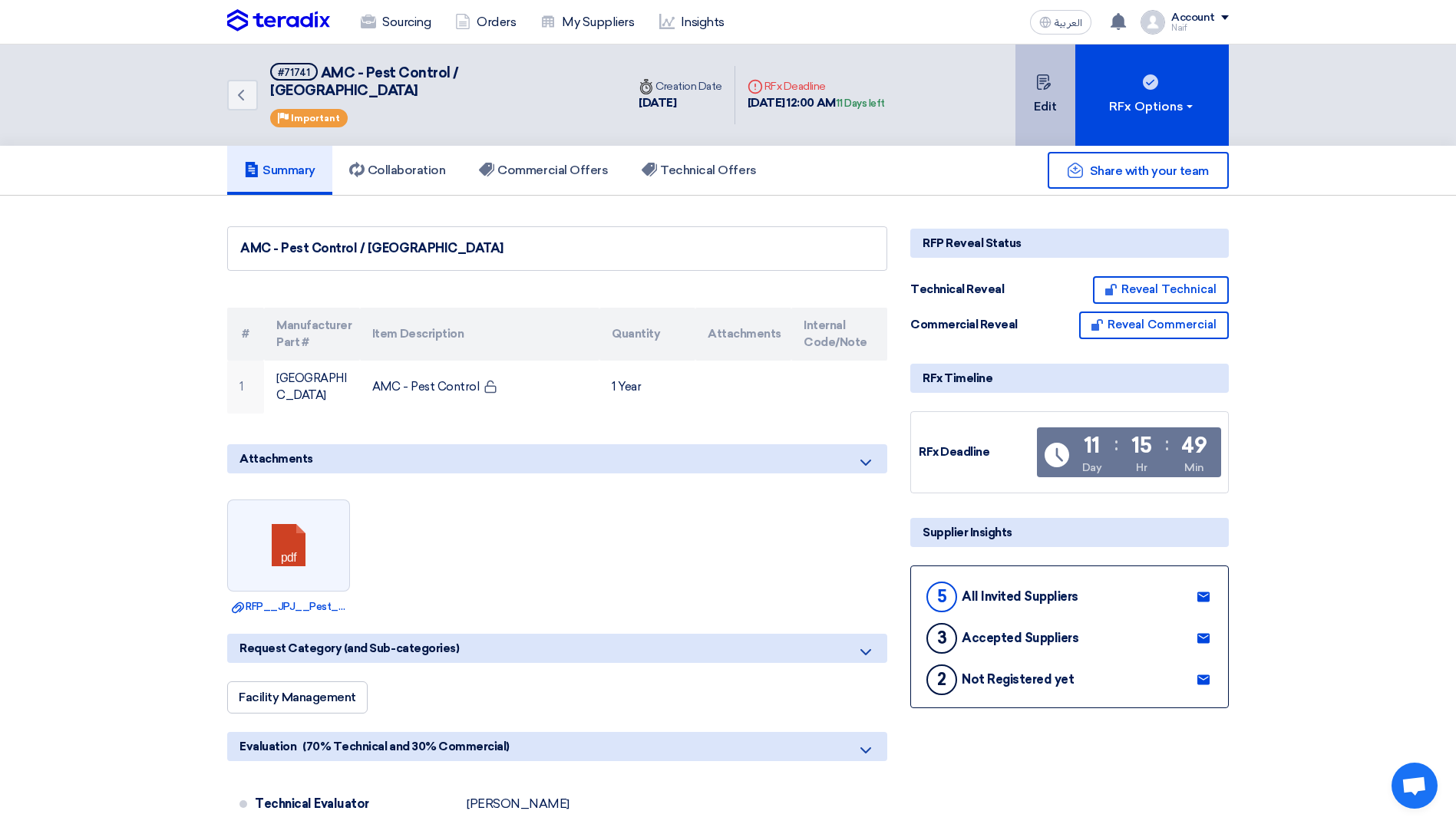
click at [1062, 100] on button "Edit" at bounding box center [1046, 95] width 60 height 102
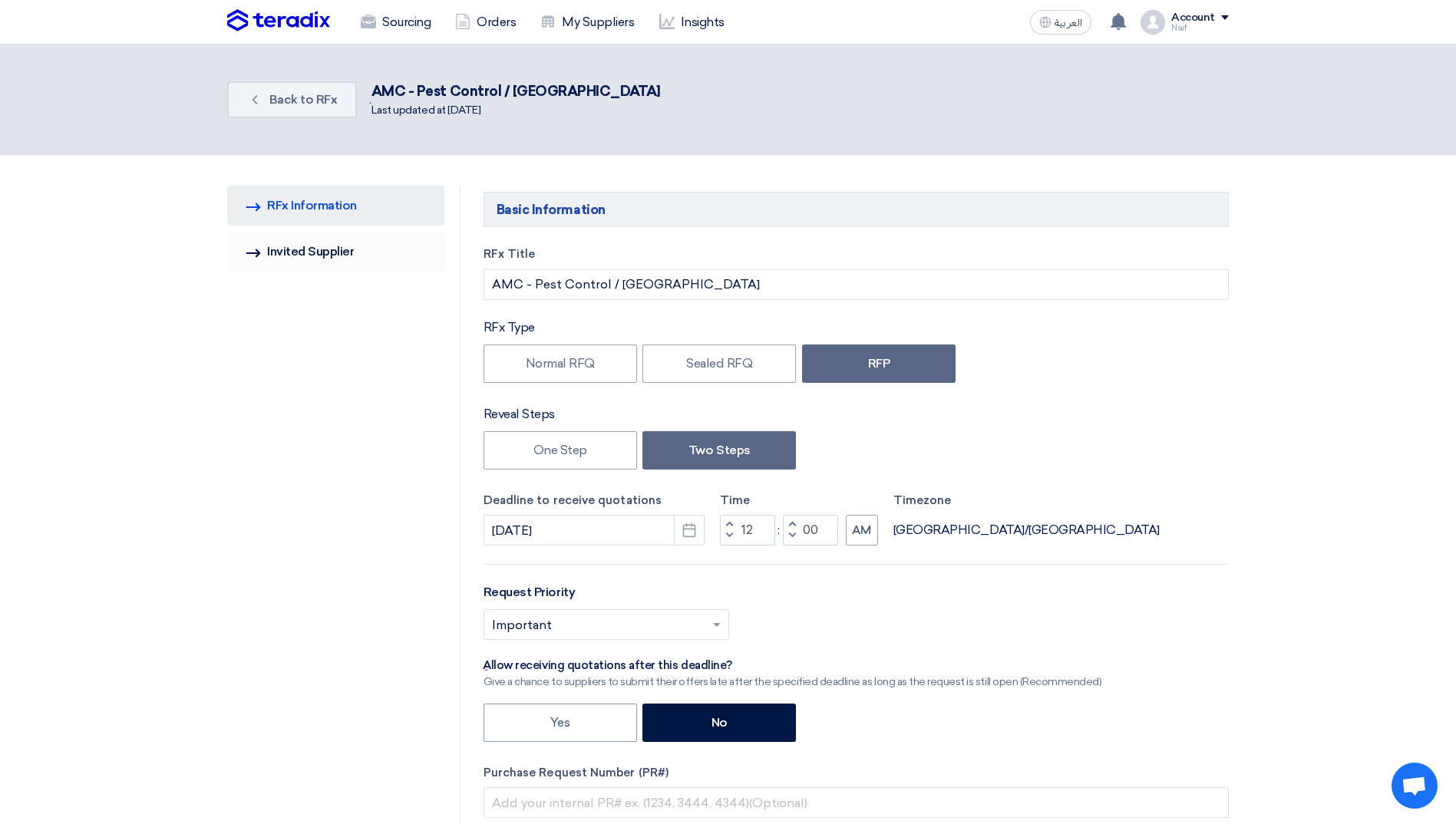
click at [369, 252] on link "Invited Suppliers Invited Supplier" at bounding box center [335, 251] width 217 height 40
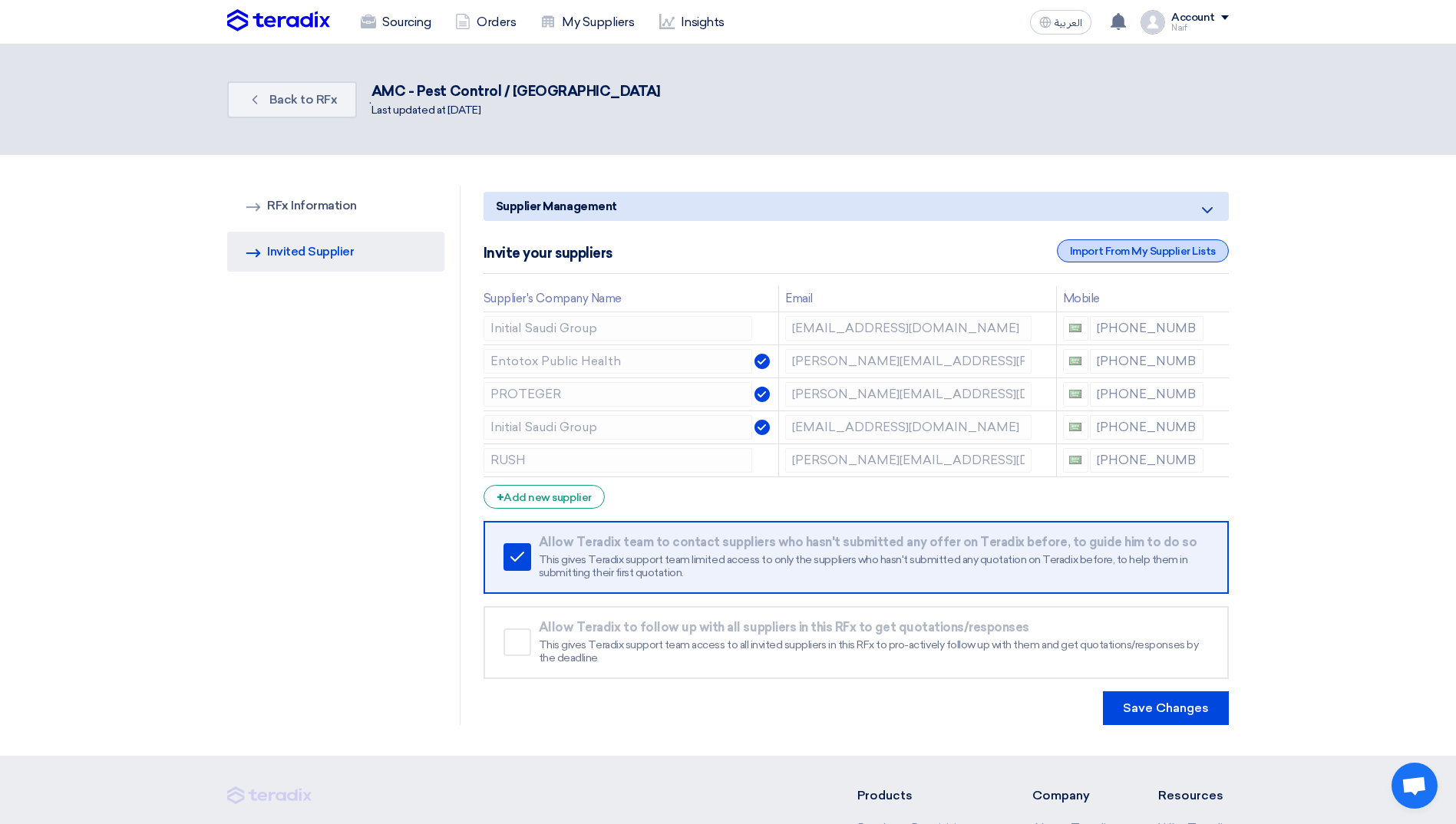
click at [1127, 251] on div "Import From My Supplier Lists" at bounding box center [1143, 251] width 172 height 23
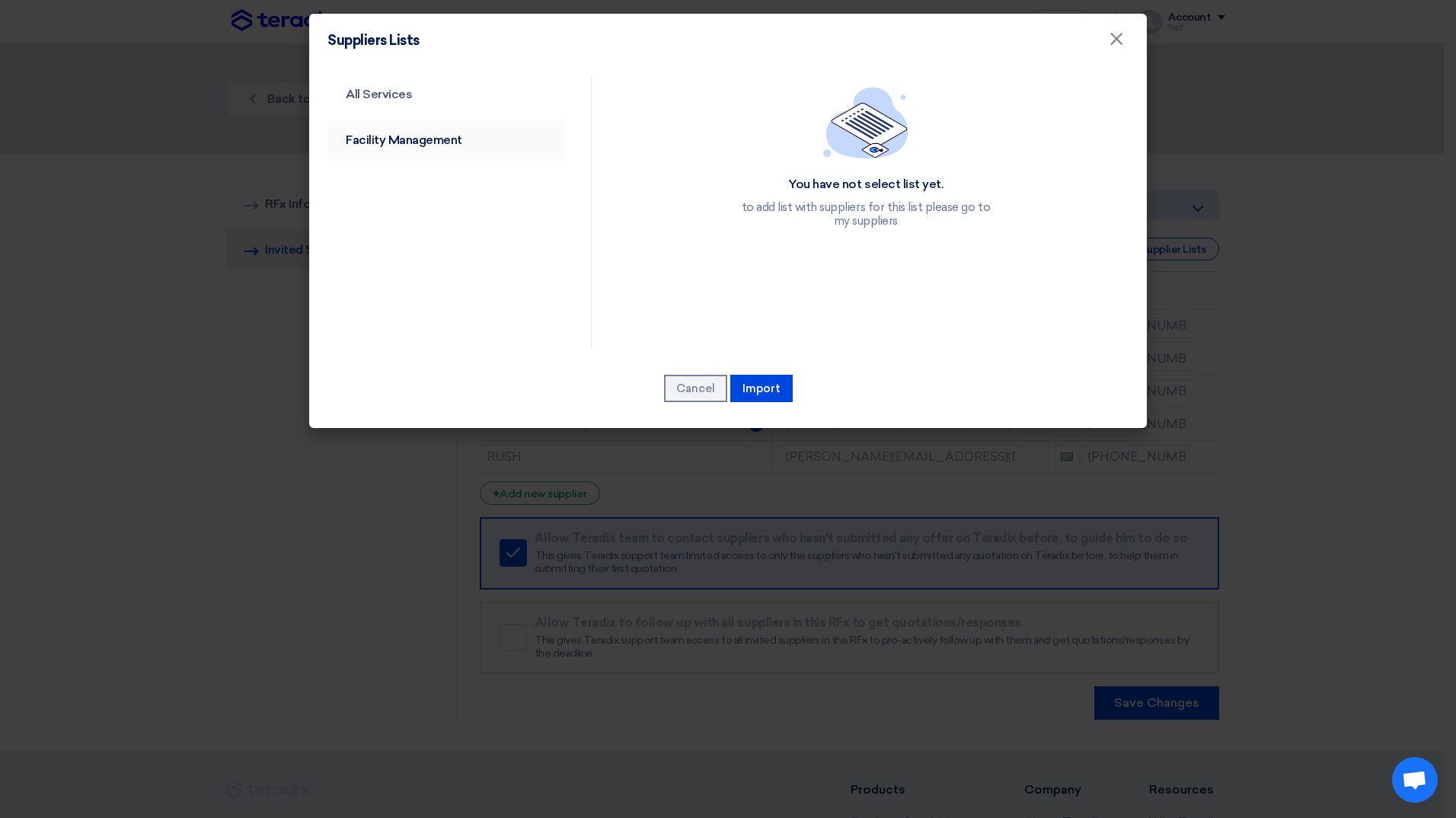
click at [460, 150] on link "Facility Management" at bounding box center [446, 140] width 237 height 40
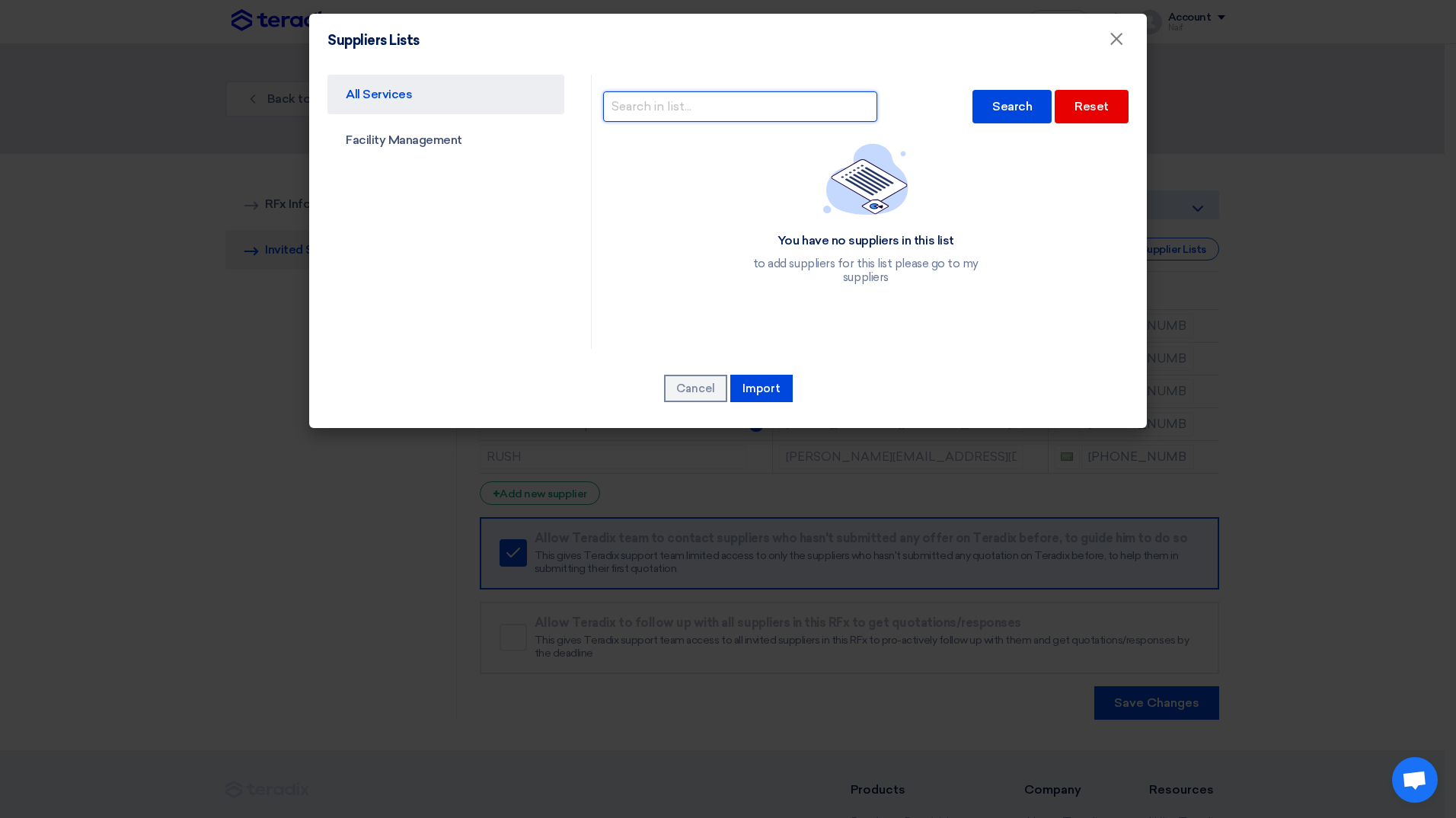
click at [672, 100] on input "text" at bounding box center [741, 107] width 275 height 31
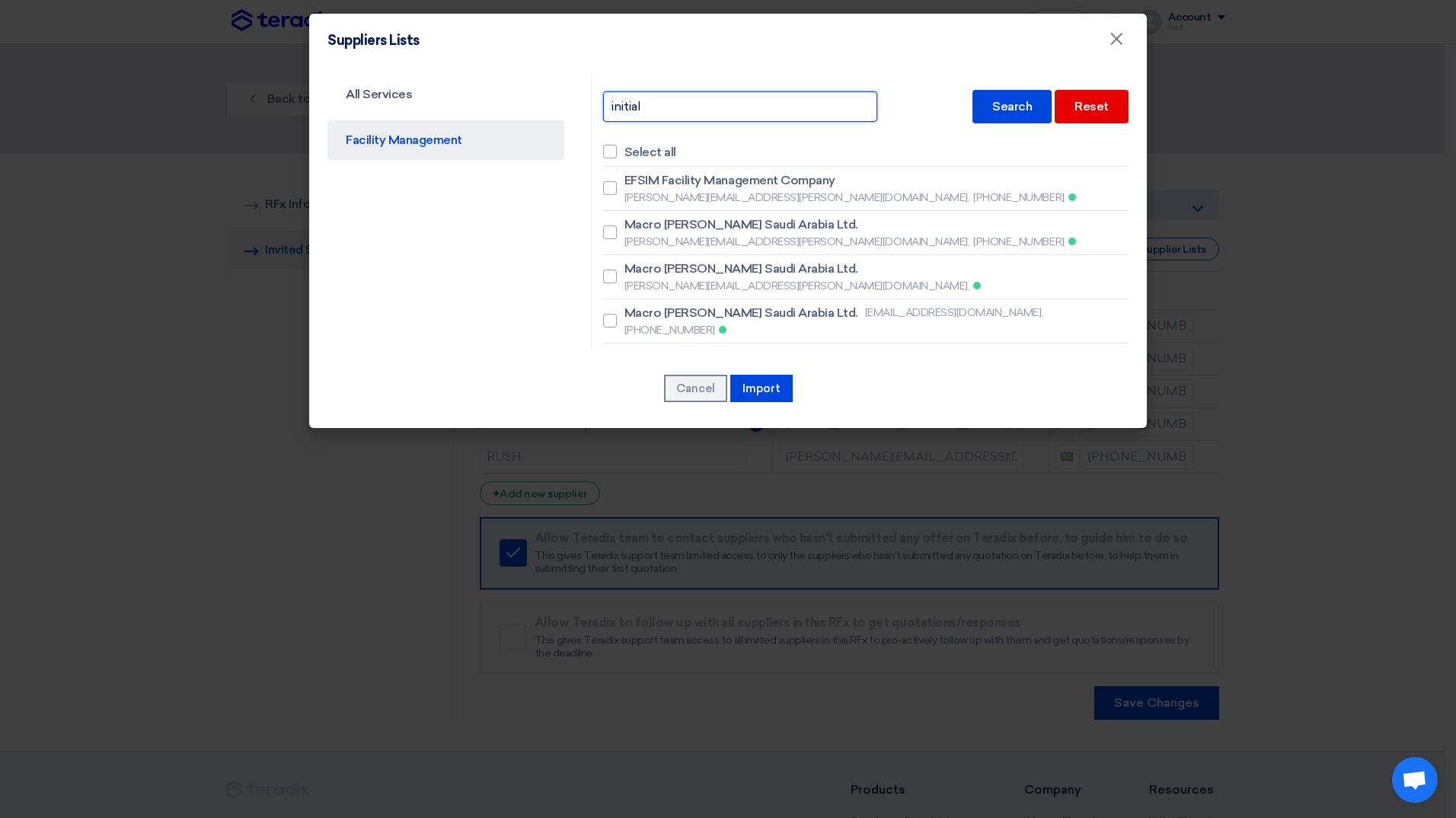
type input "initial"
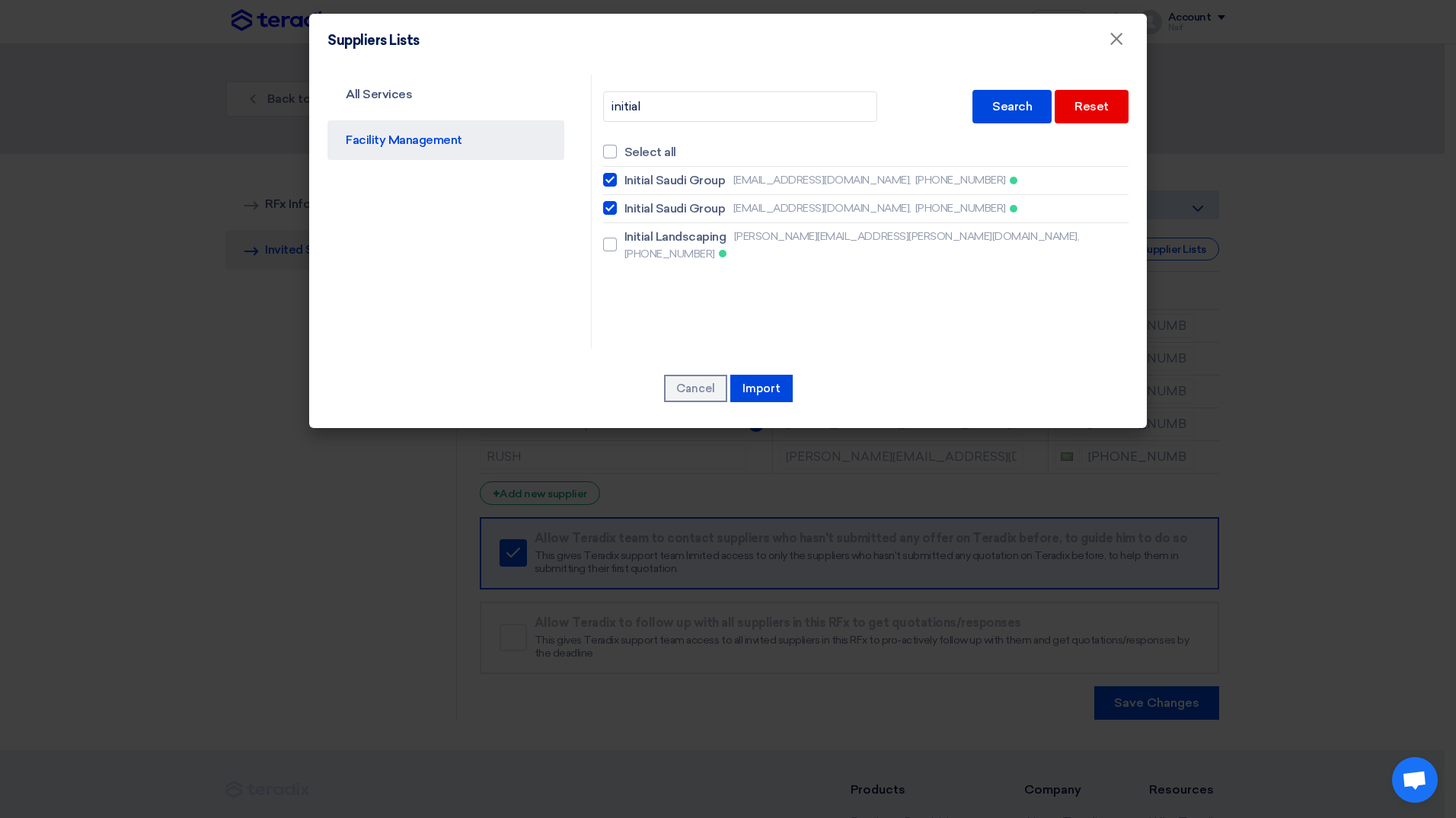
click at [653, 181] on span "Initial Saudi Group" at bounding box center [674, 180] width 101 height 19
click at [635, 181] on input "Initial Saudi Group [EMAIL_ADDRESS][DOMAIN_NAME], [PHONE_NUMBER]" at bounding box center [629, 180] width 10 height 10
checkbox input "false"
click at [753, 389] on button "Import" at bounding box center [762, 388] width 62 height 27
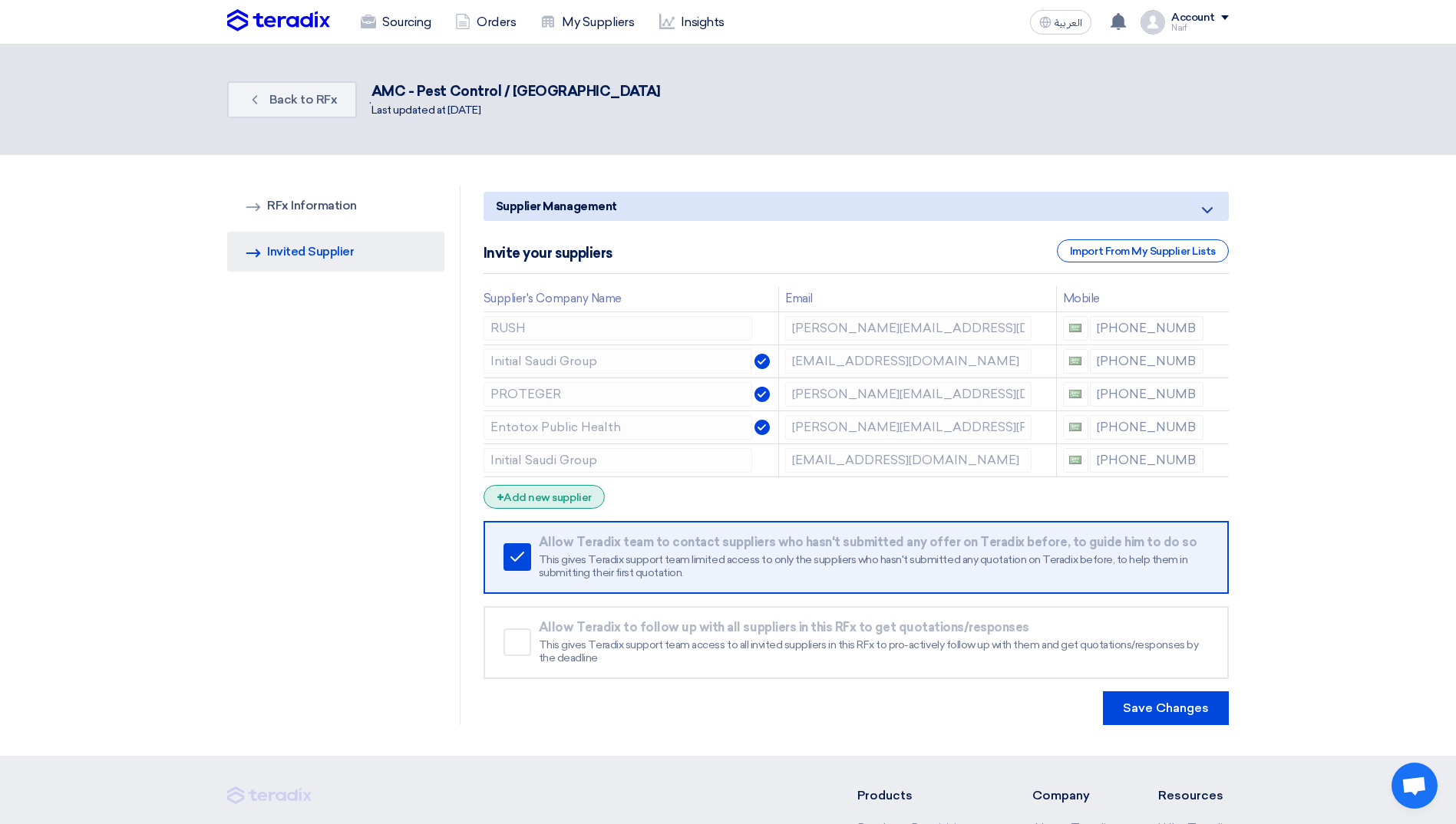
click at [544, 490] on div "+ Add new supplier" at bounding box center [544, 496] width 121 height 24
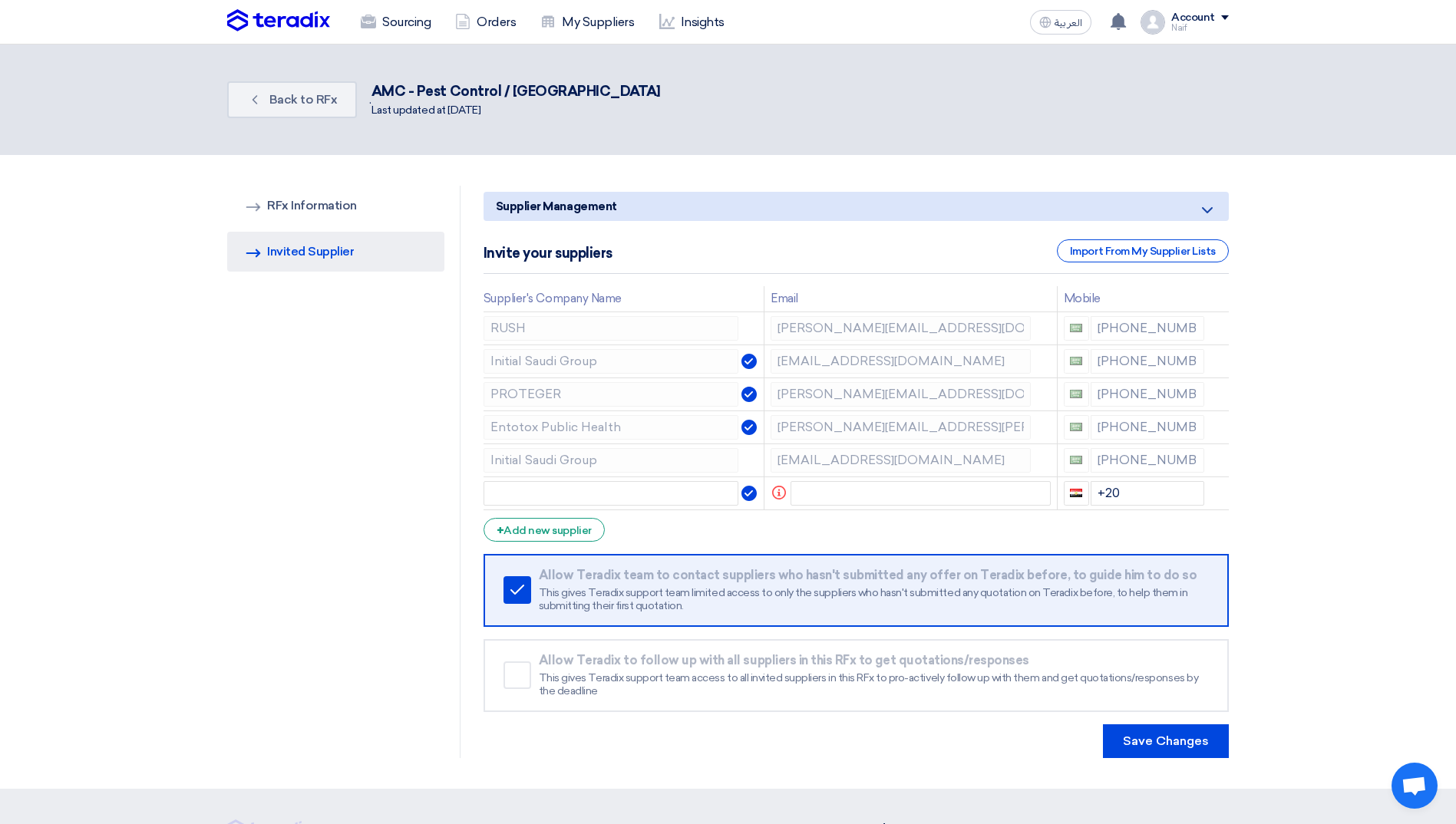
click at [1159, 263] on div "Invite your suppliers Import From My Supplier Lists" at bounding box center [856, 256] width 745 height 34
click at [1138, 251] on div "Import From My Supplier Lists" at bounding box center [1143, 251] width 172 height 23
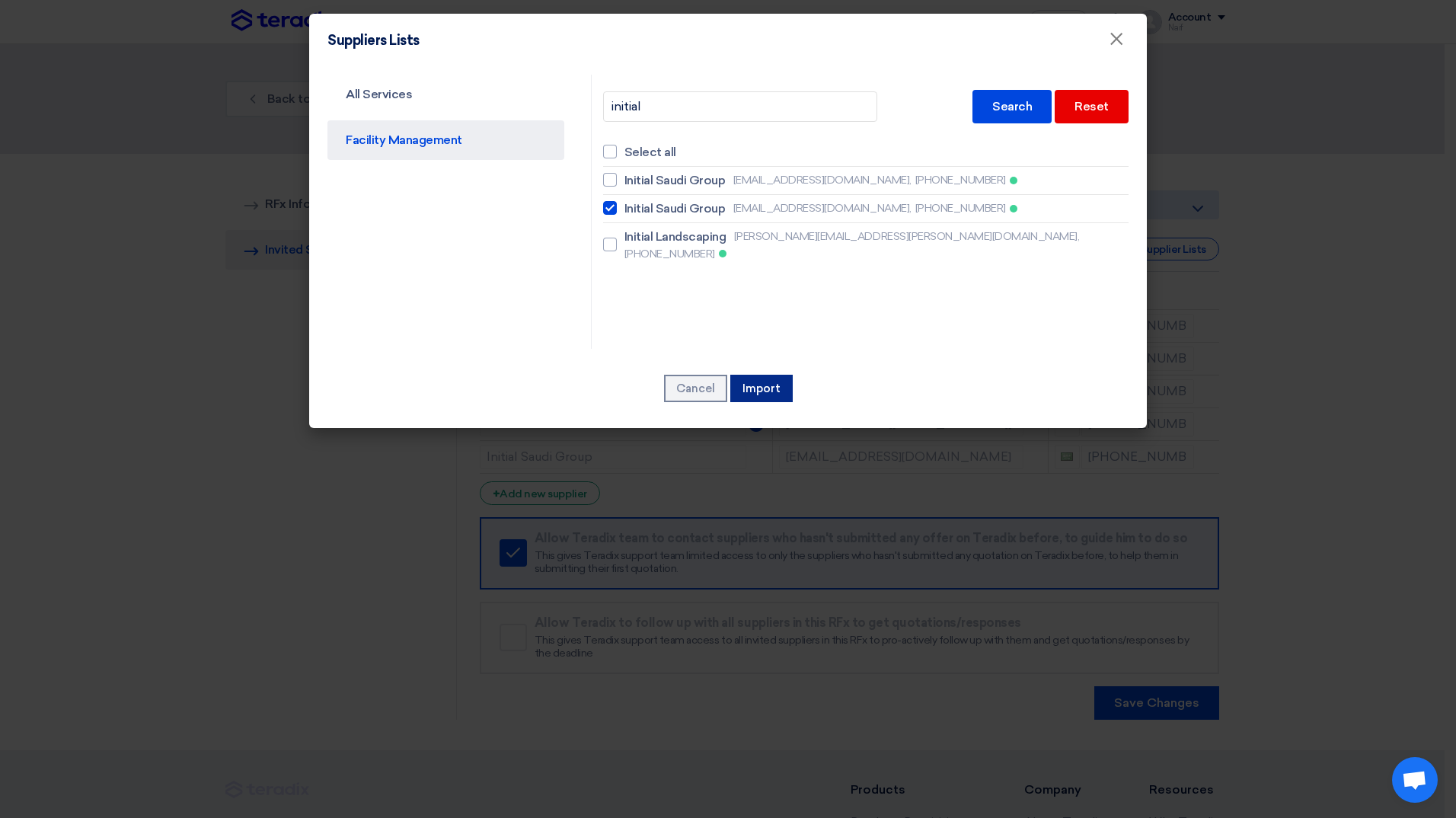
click at [752, 389] on button "Import" at bounding box center [762, 388] width 62 height 27
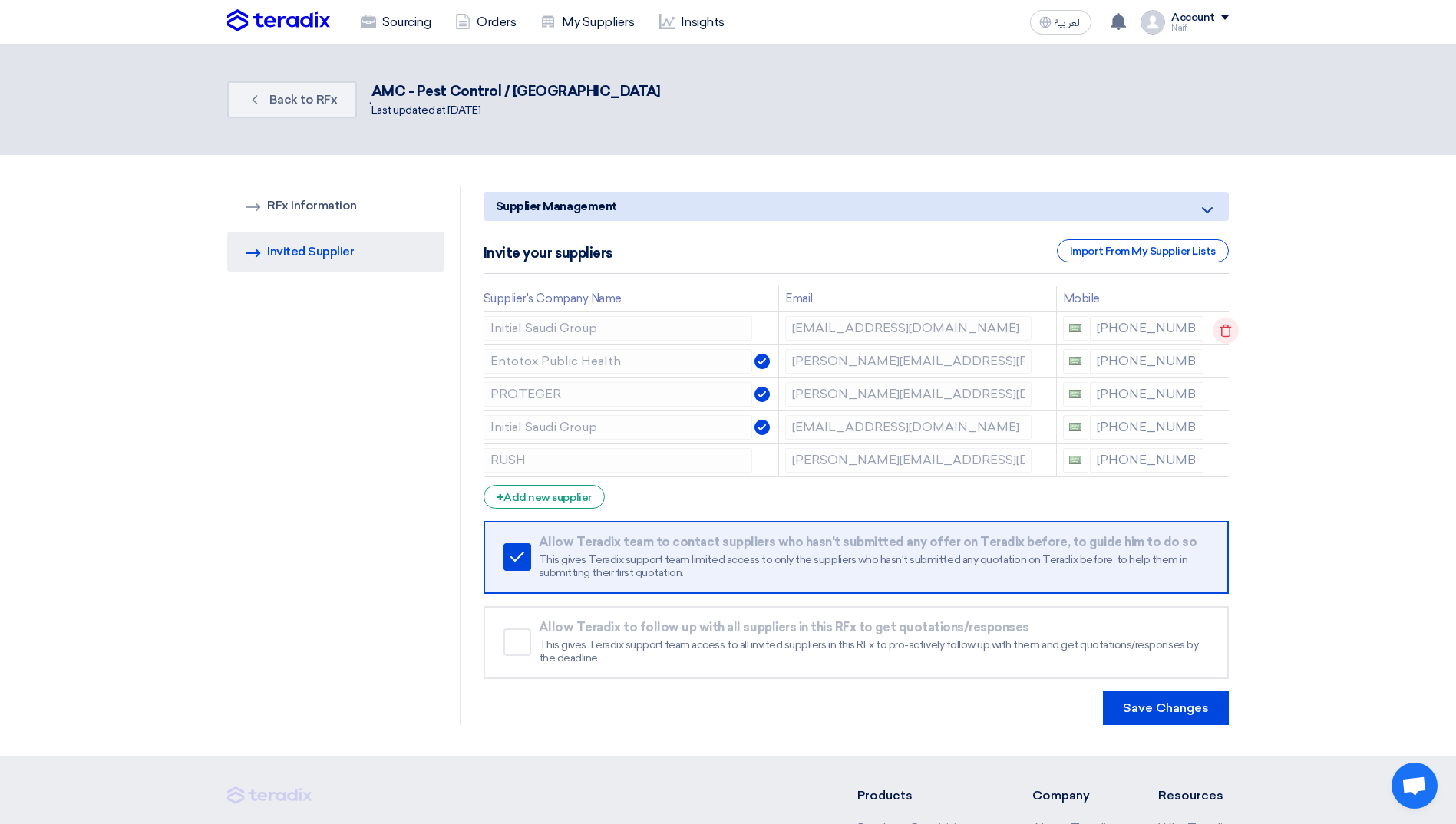
click at [1226, 326] on icon at bounding box center [1226, 331] width 26 height 26
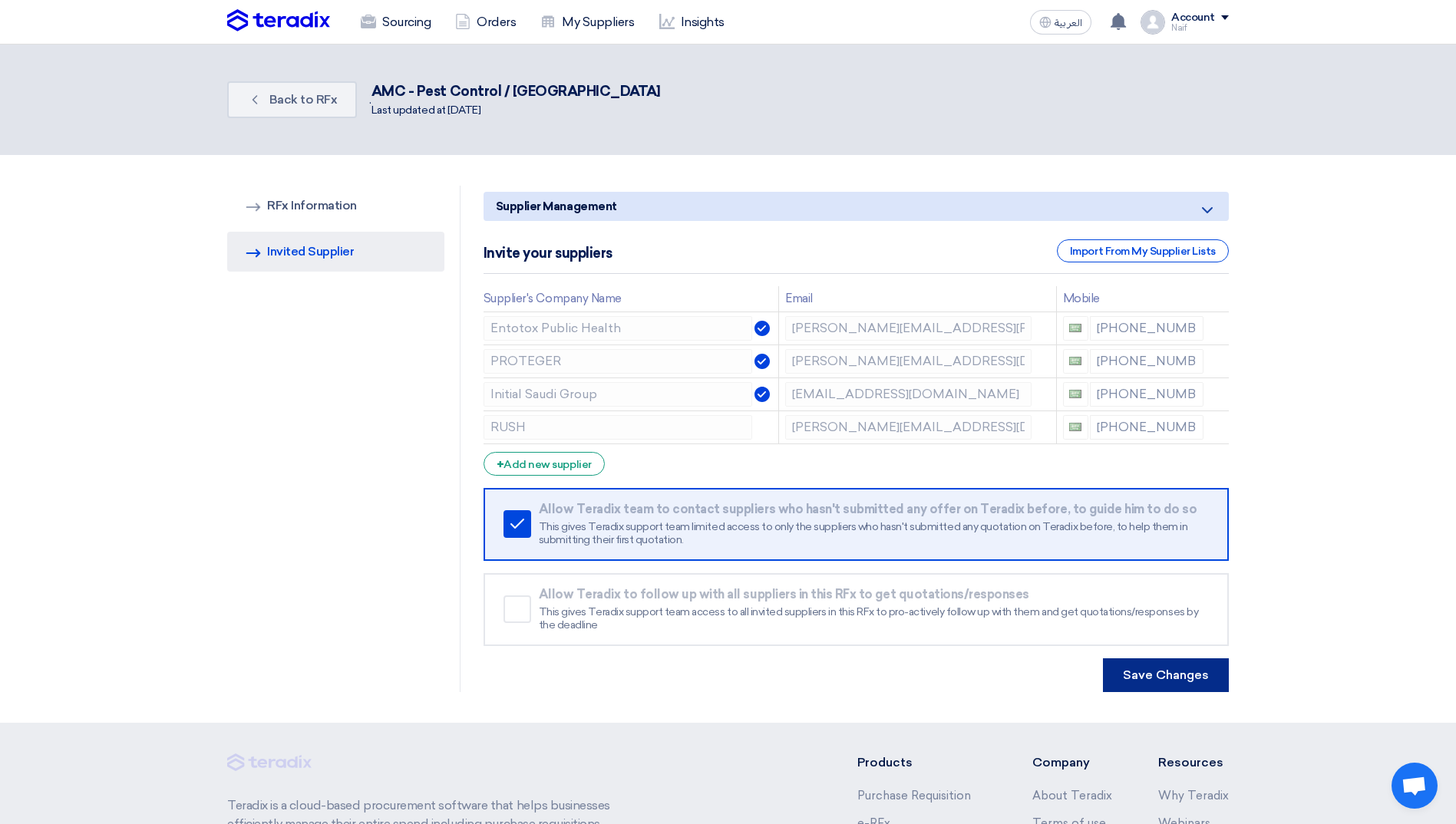
click at [1157, 682] on button "Save Changes" at bounding box center [1165, 675] width 126 height 34
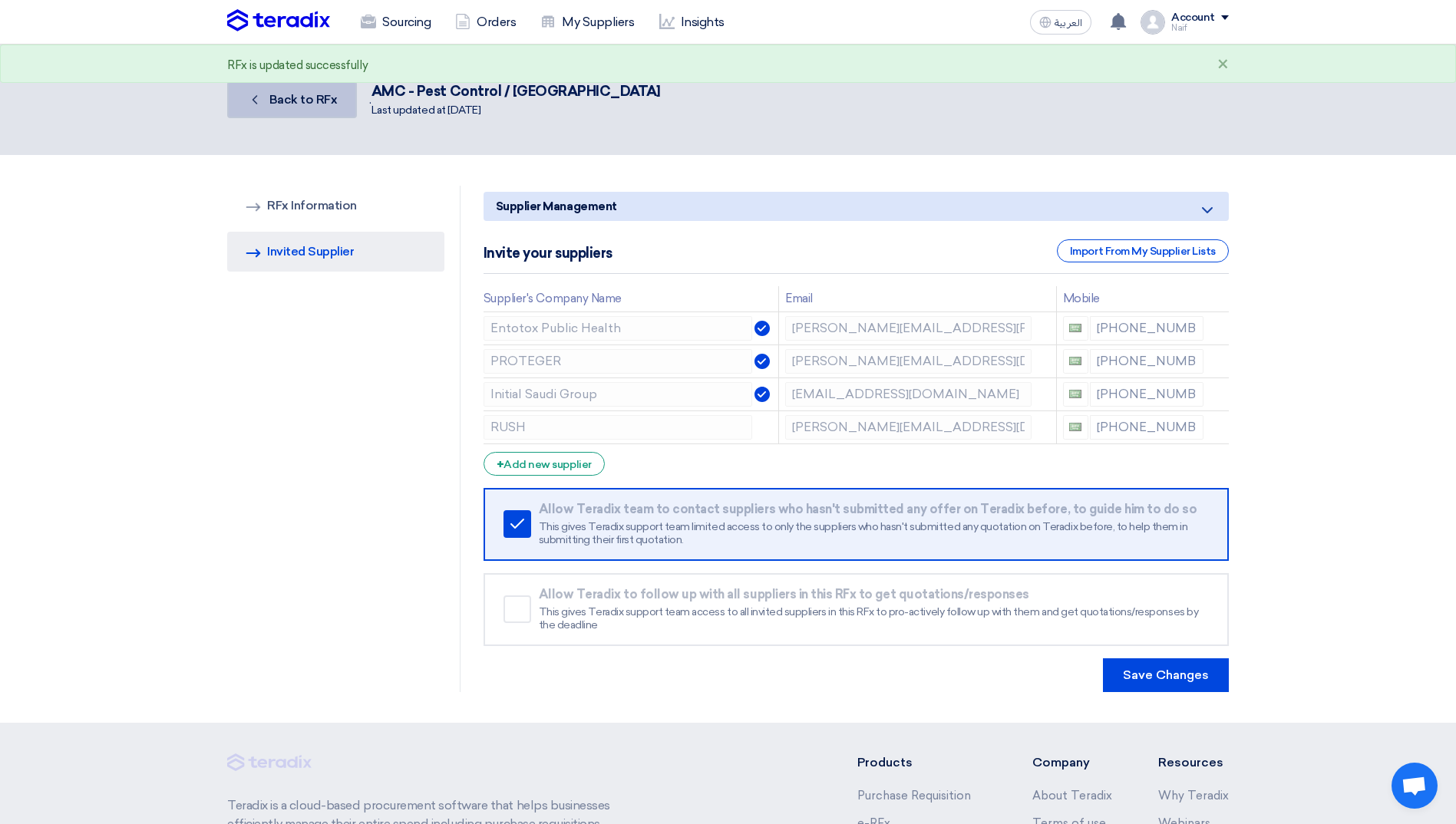
click at [286, 117] on link "Back Back to RFx" at bounding box center [291, 99] width 129 height 37
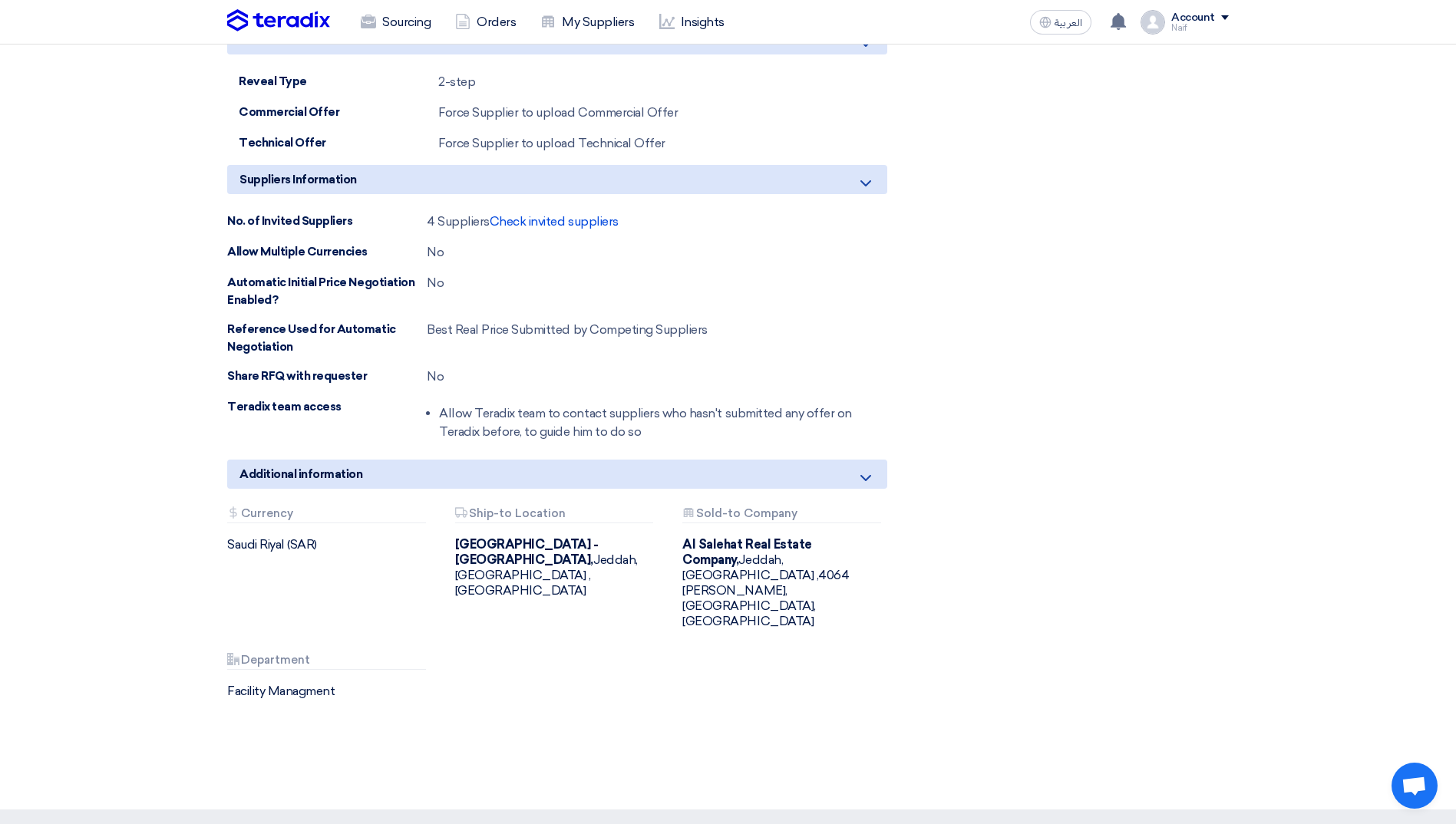
scroll to position [767, 0]
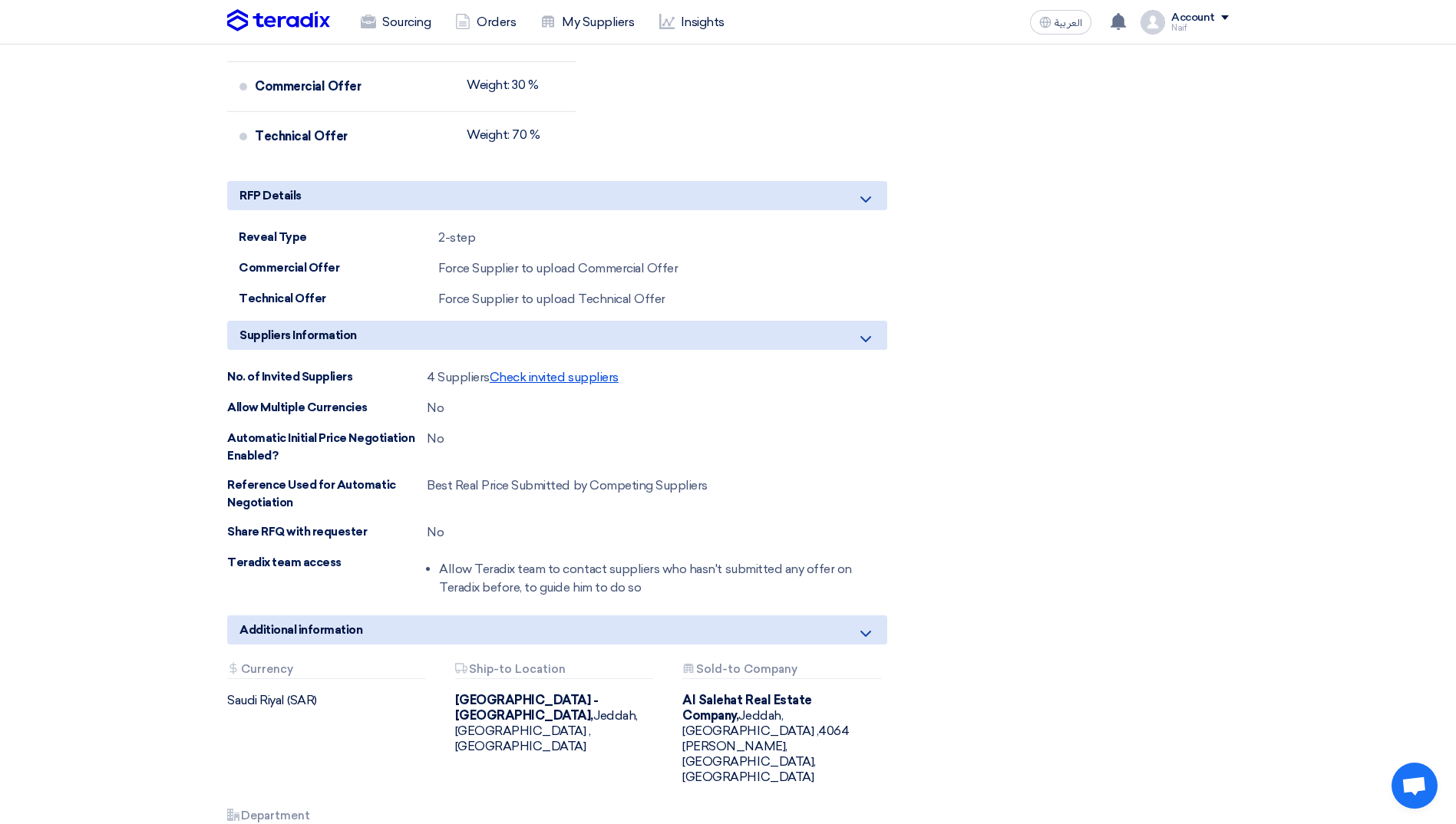
click at [534, 370] on span "Check invited suppliers" at bounding box center [554, 377] width 129 height 15
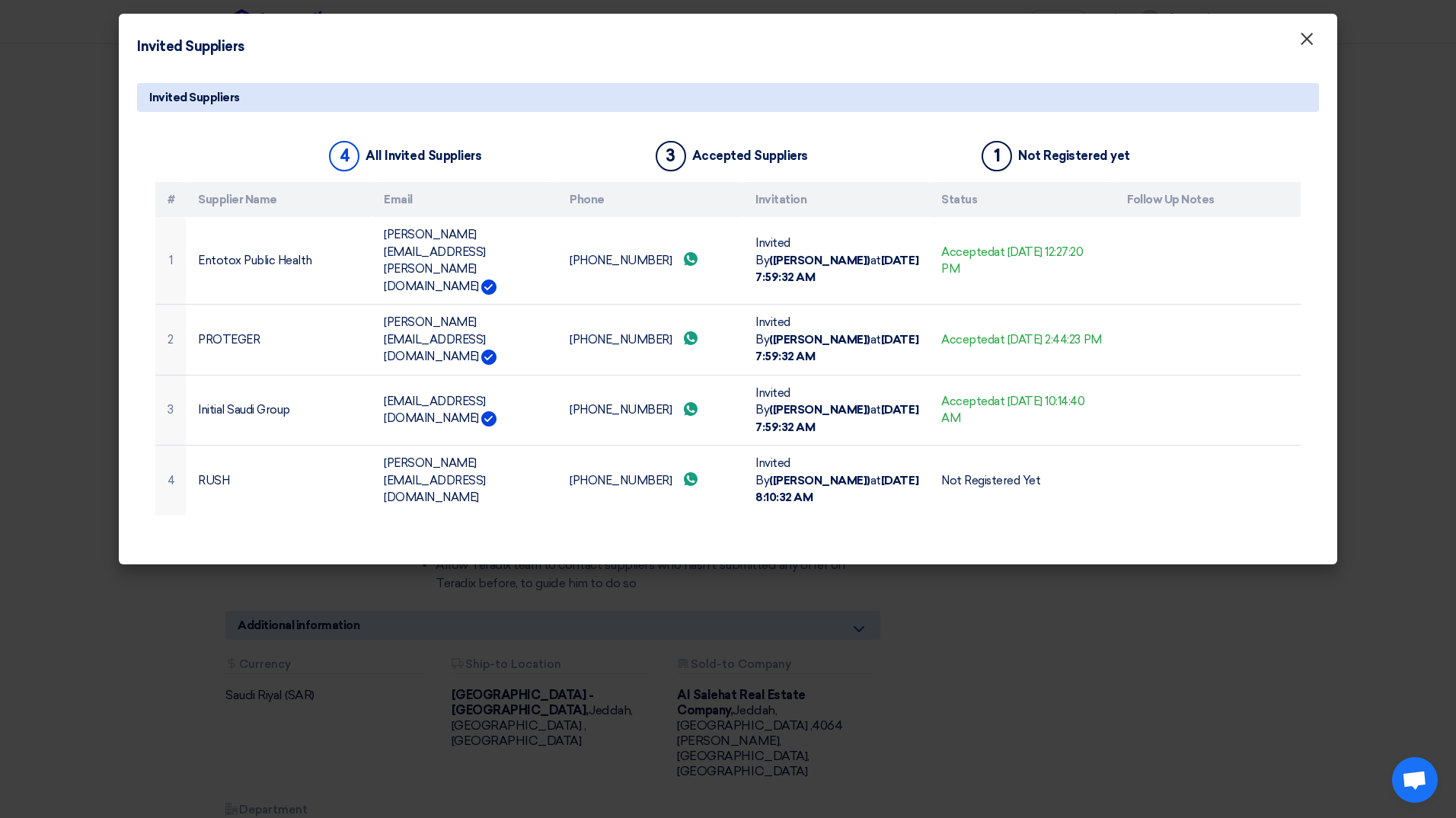
click at [1316, 45] on button "×" at bounding box center [1307, 40] width 40 height 31
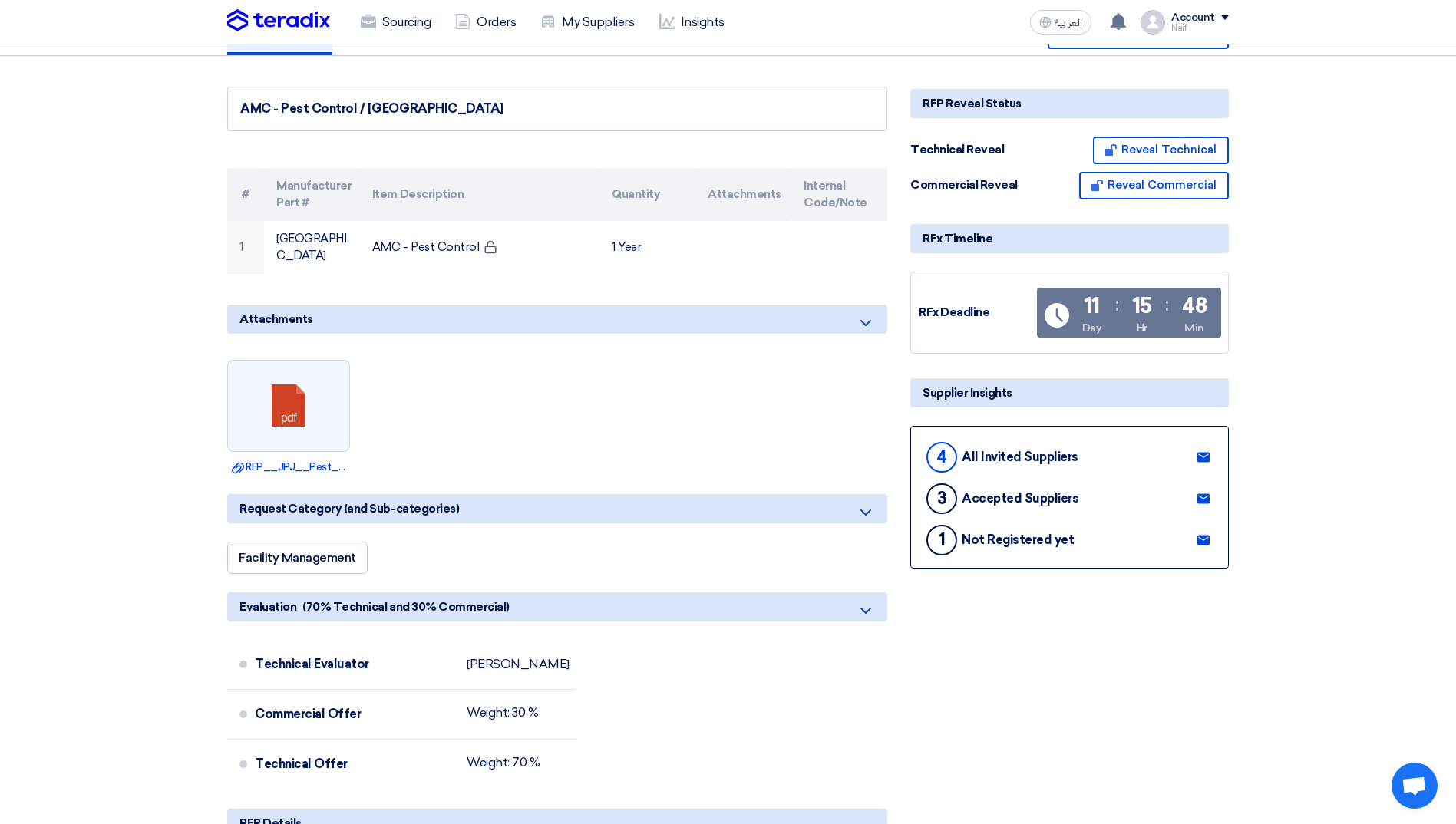
scroll to position [0, 0]
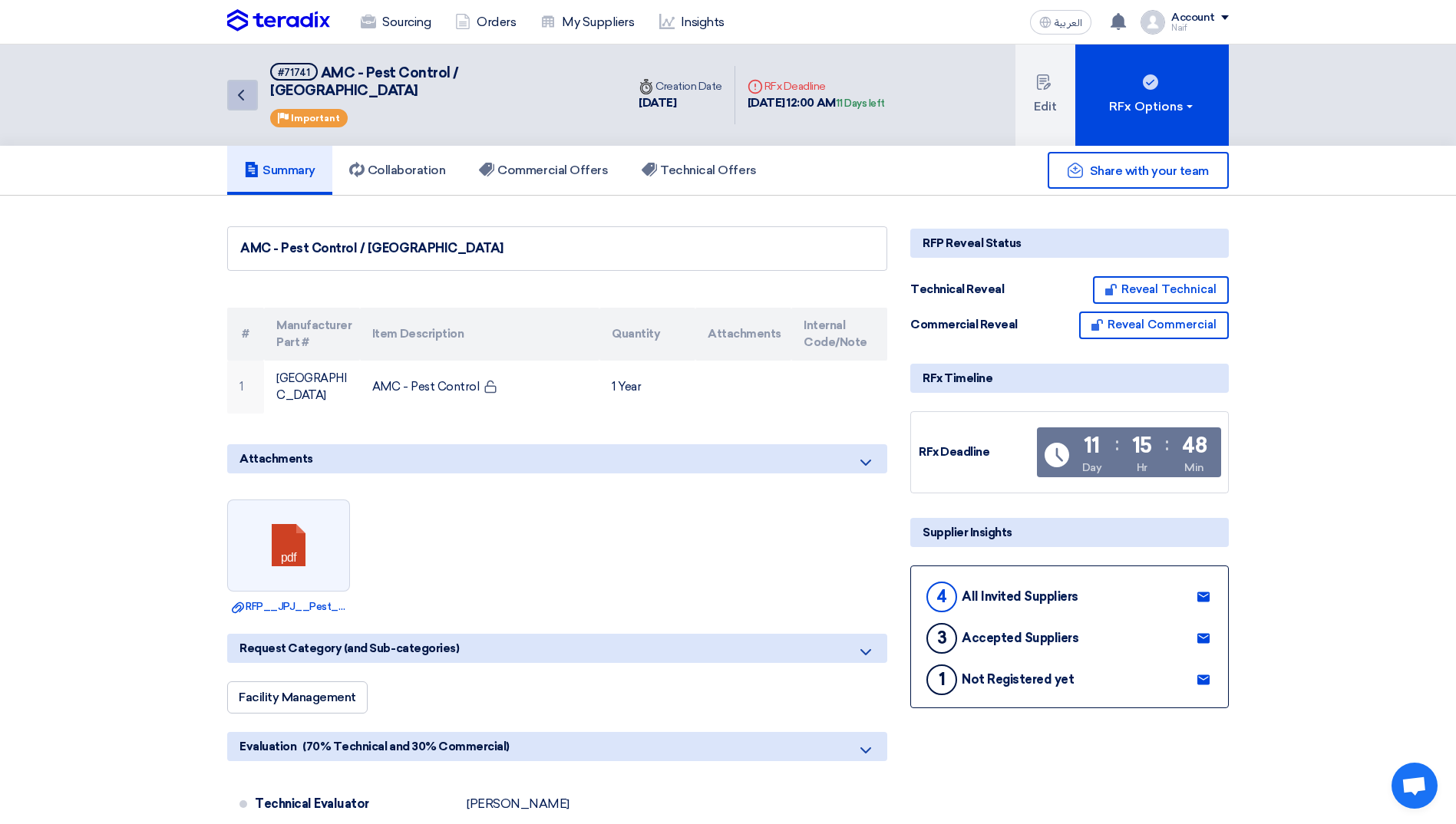
click at [236, 89] on icon "Back" at bounding box center [241, 95] width 19 height 19
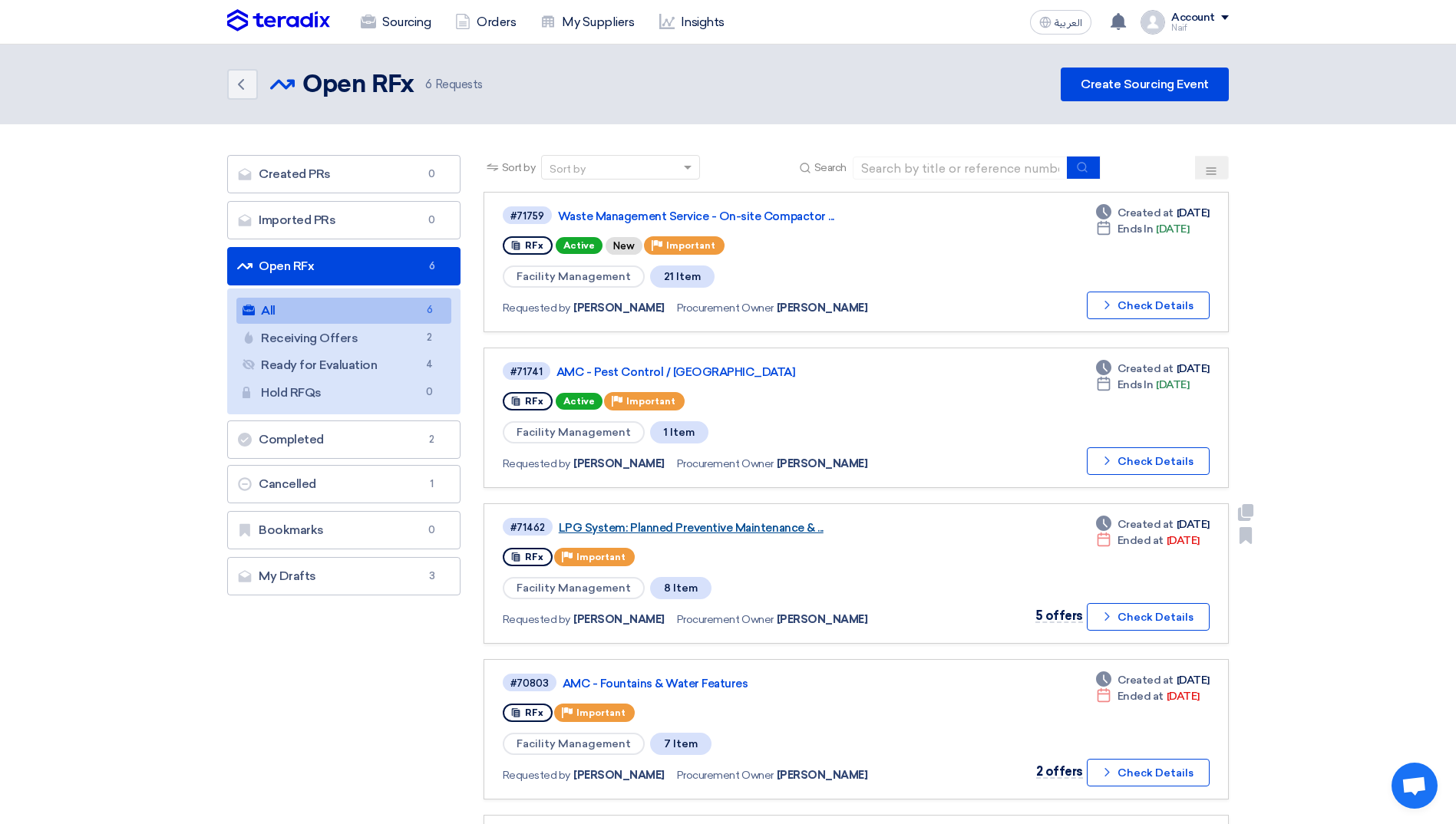
click at [702, 525] on link "LPG System: Planned Preventive Maintenance & ..." at bounding box center [751, 527] width 384 height 14
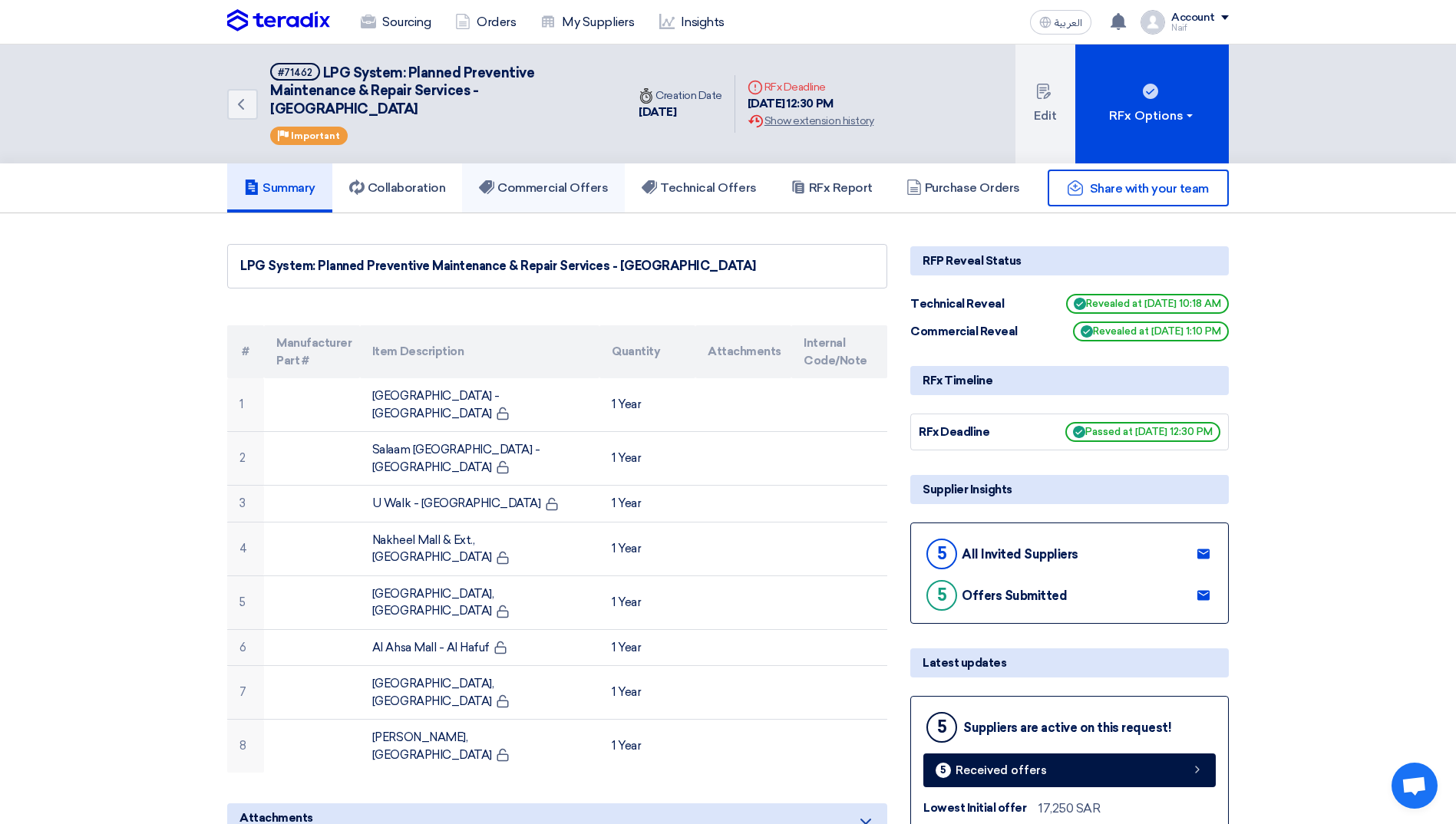
click at [540, 196] on h5 "Commercial Offers" at bounding box center [544, 188] width 129 height 15
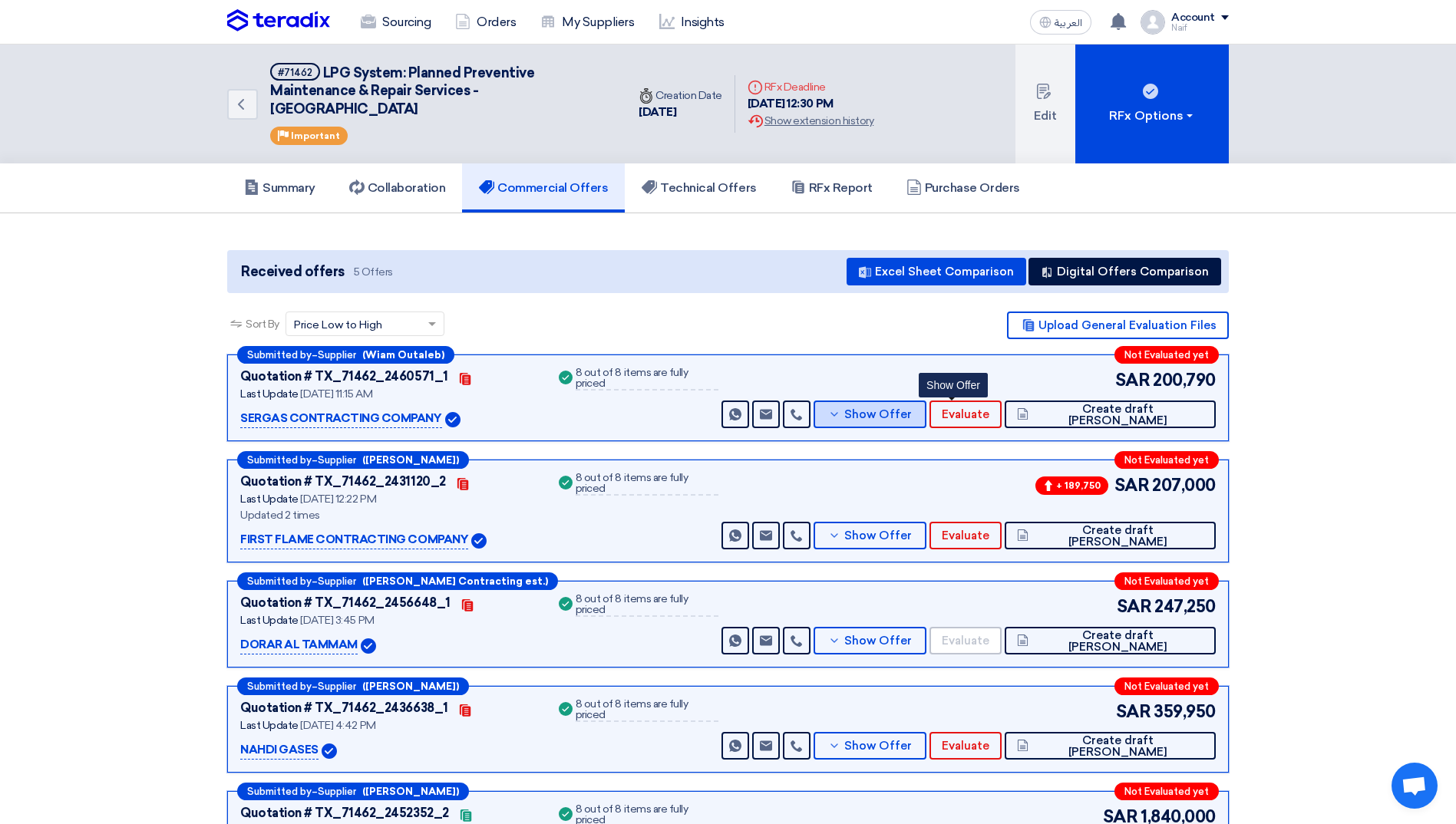
click at [920, 425] on button "Show Offer" at bounding box center [870, 414] width 112 height 28
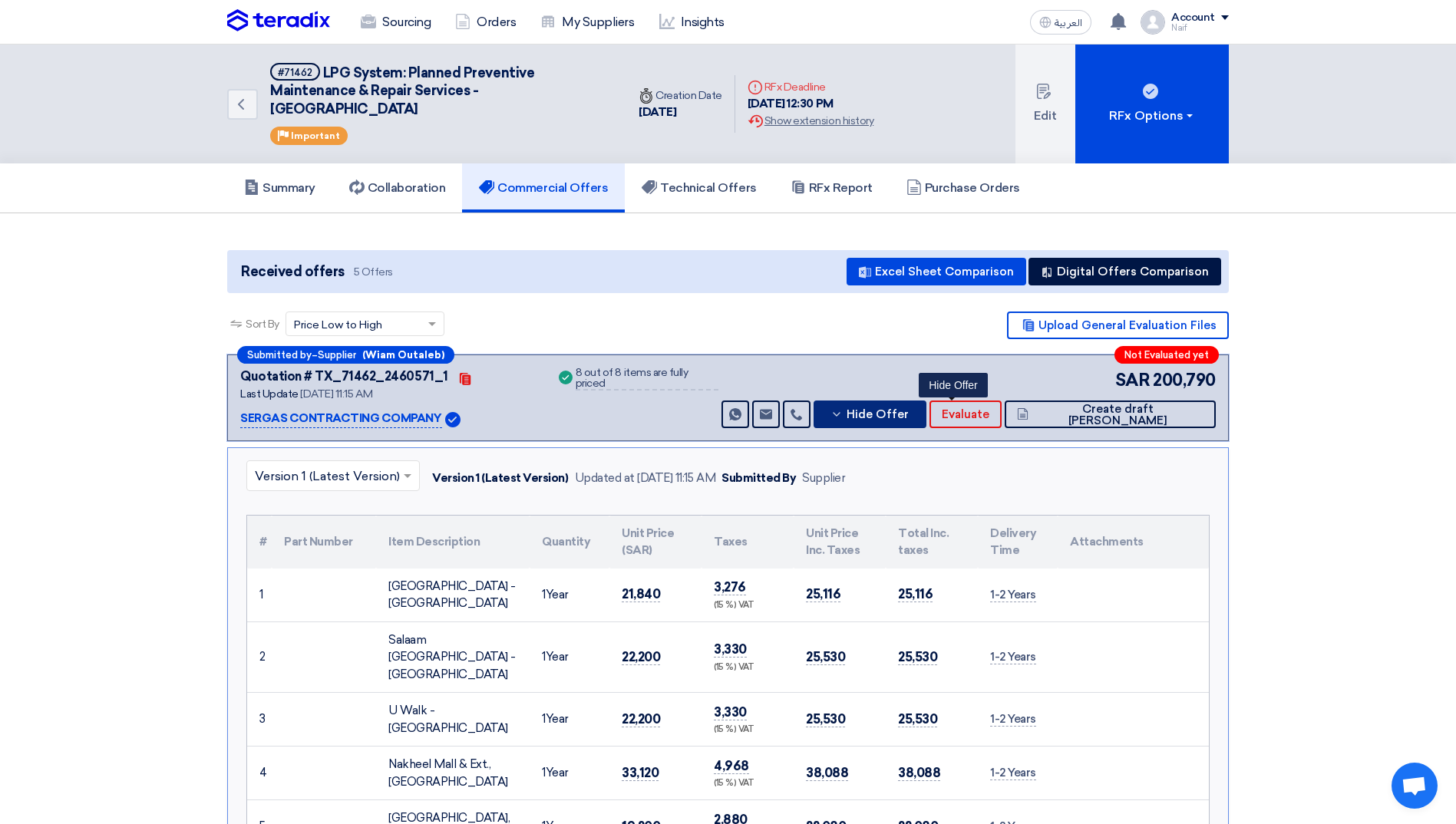
click at [843, 409] on icon at bounding box center [837, 414] width 12 height 12
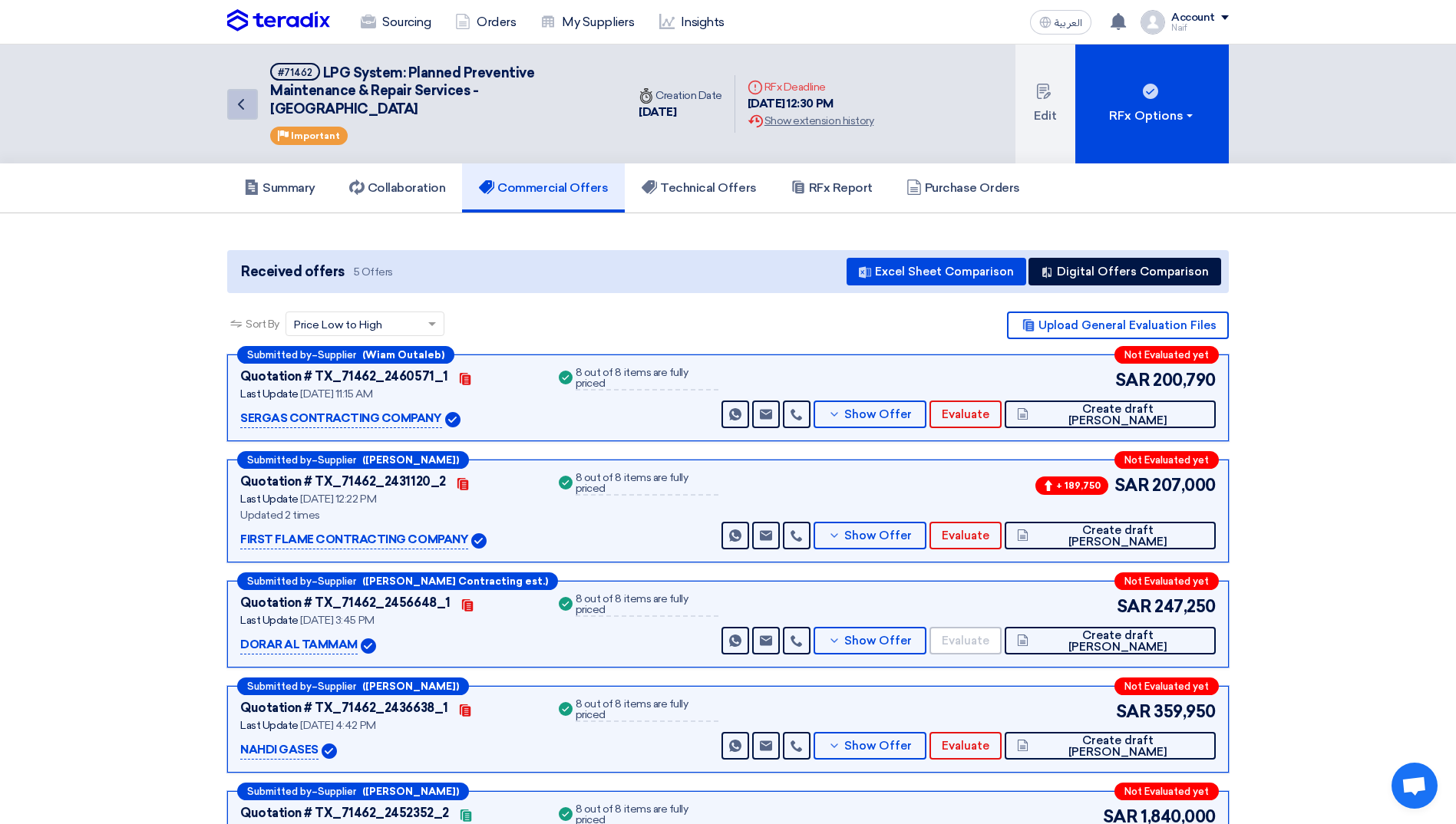
click at [247, 111] on icon "Back" at bounding box center [241, 104] width 19 height 19
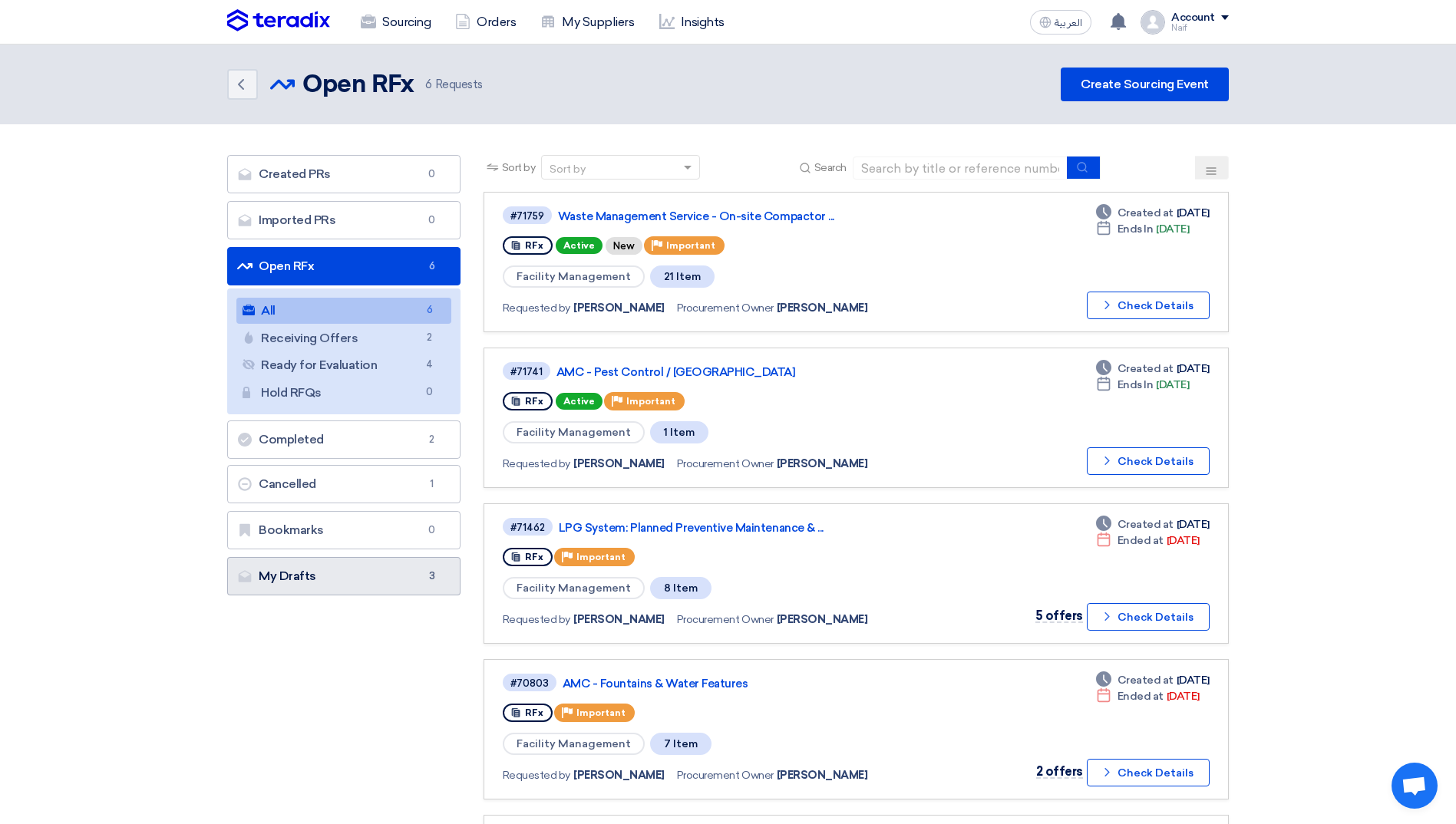
click at [332, 585] on link "My Drafts My Drafts 3" at bounding box center [343, 576] width 234 height 38
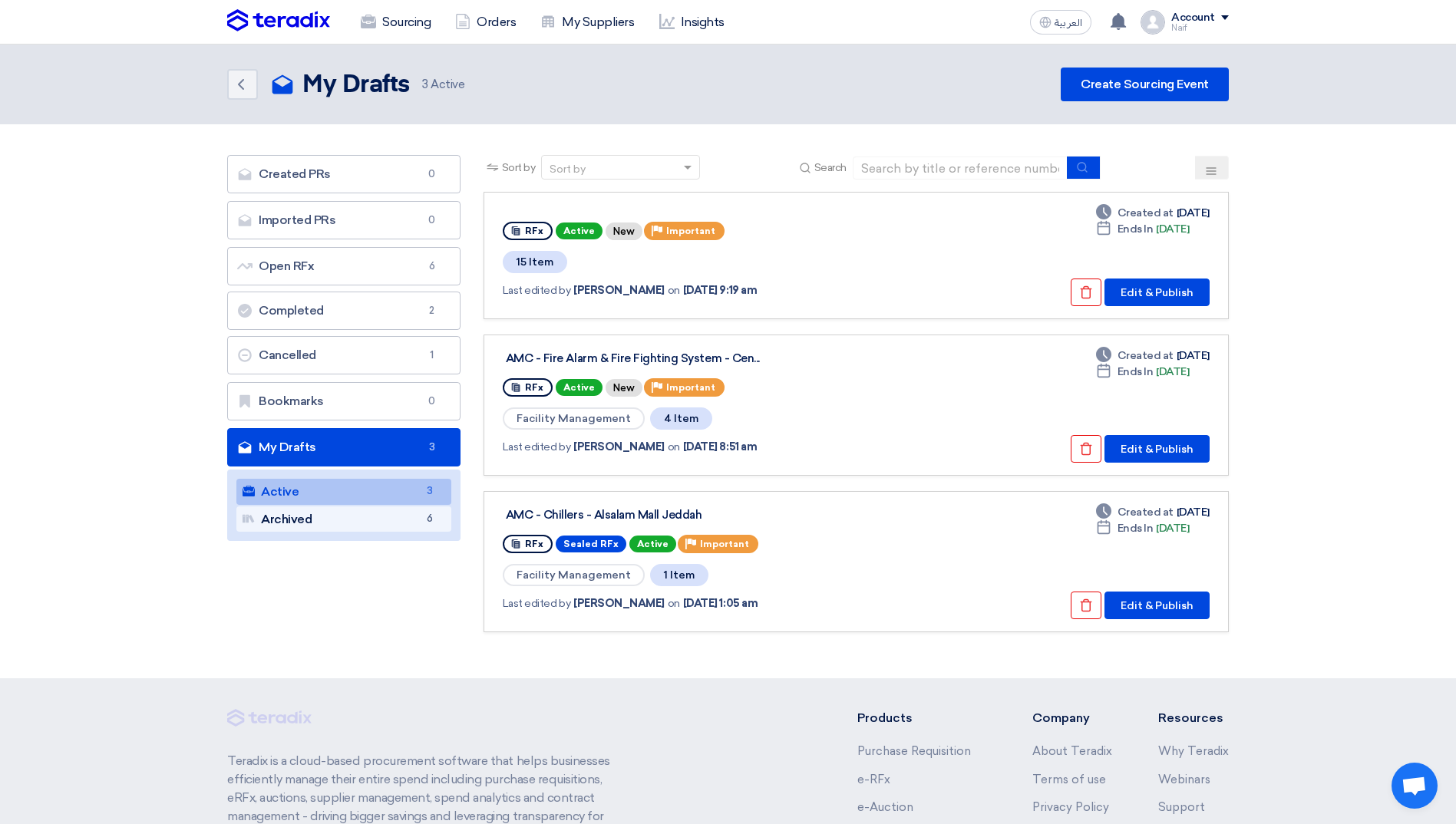
click at [405, 521] on link "Archived Archived 6" at bounding box center [344, 520] width 215 height 26
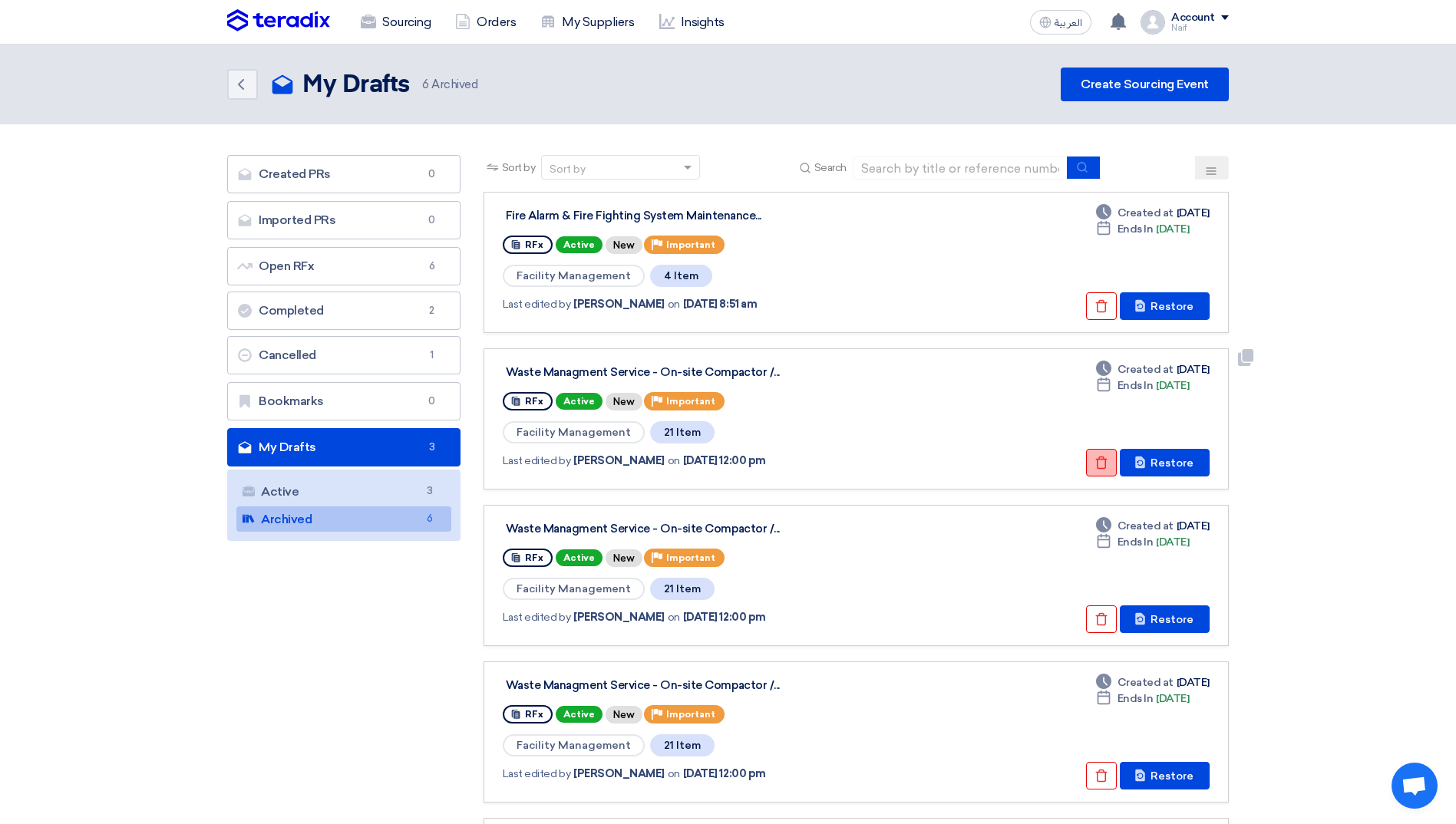
click at [1096, 468] on button "Check details" at bounding box center [1102, 463] width 31 height 28
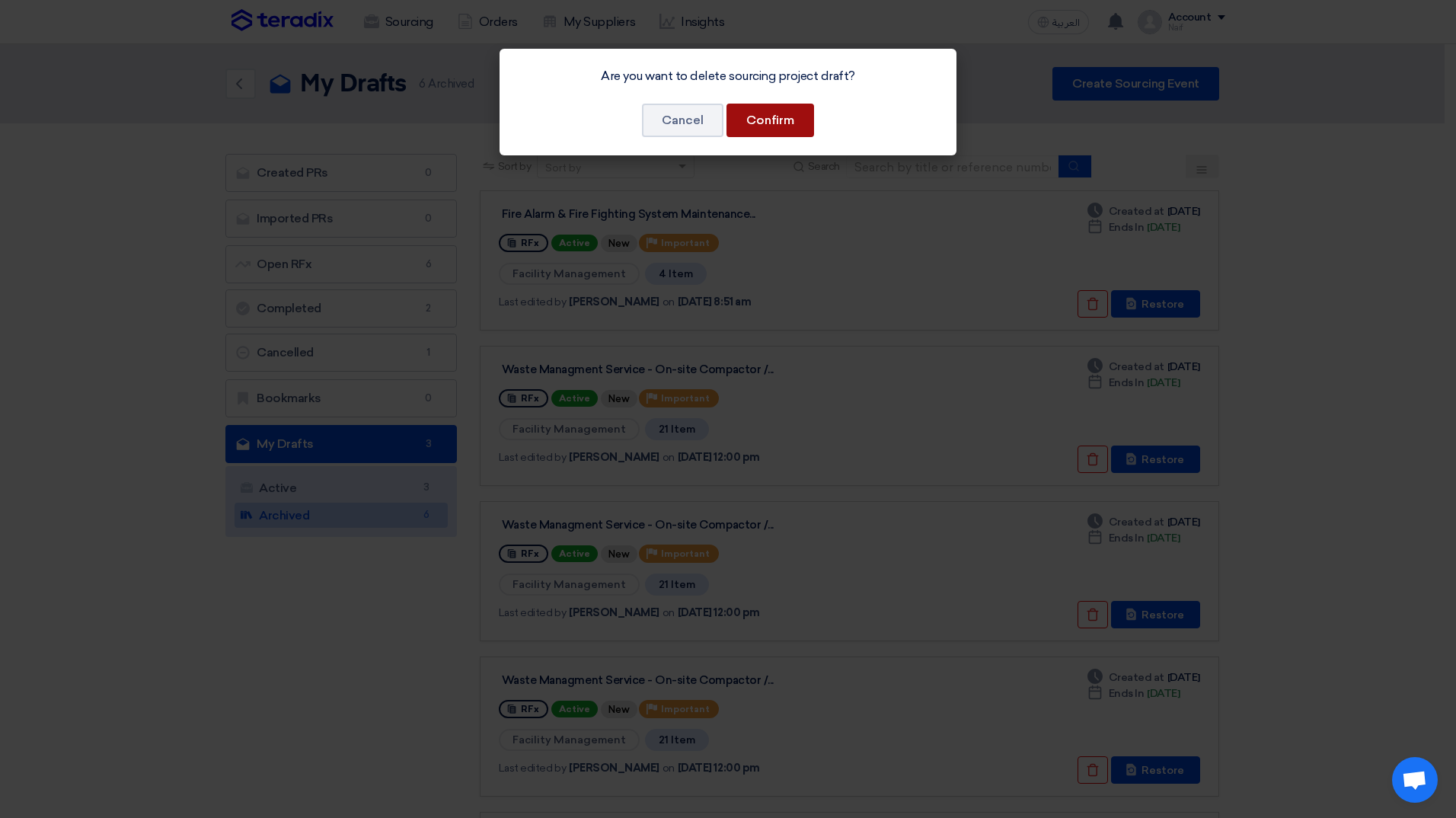
click at [771, 115] on button "Confirm" at bounding box center [770, 120] width 87 height 34
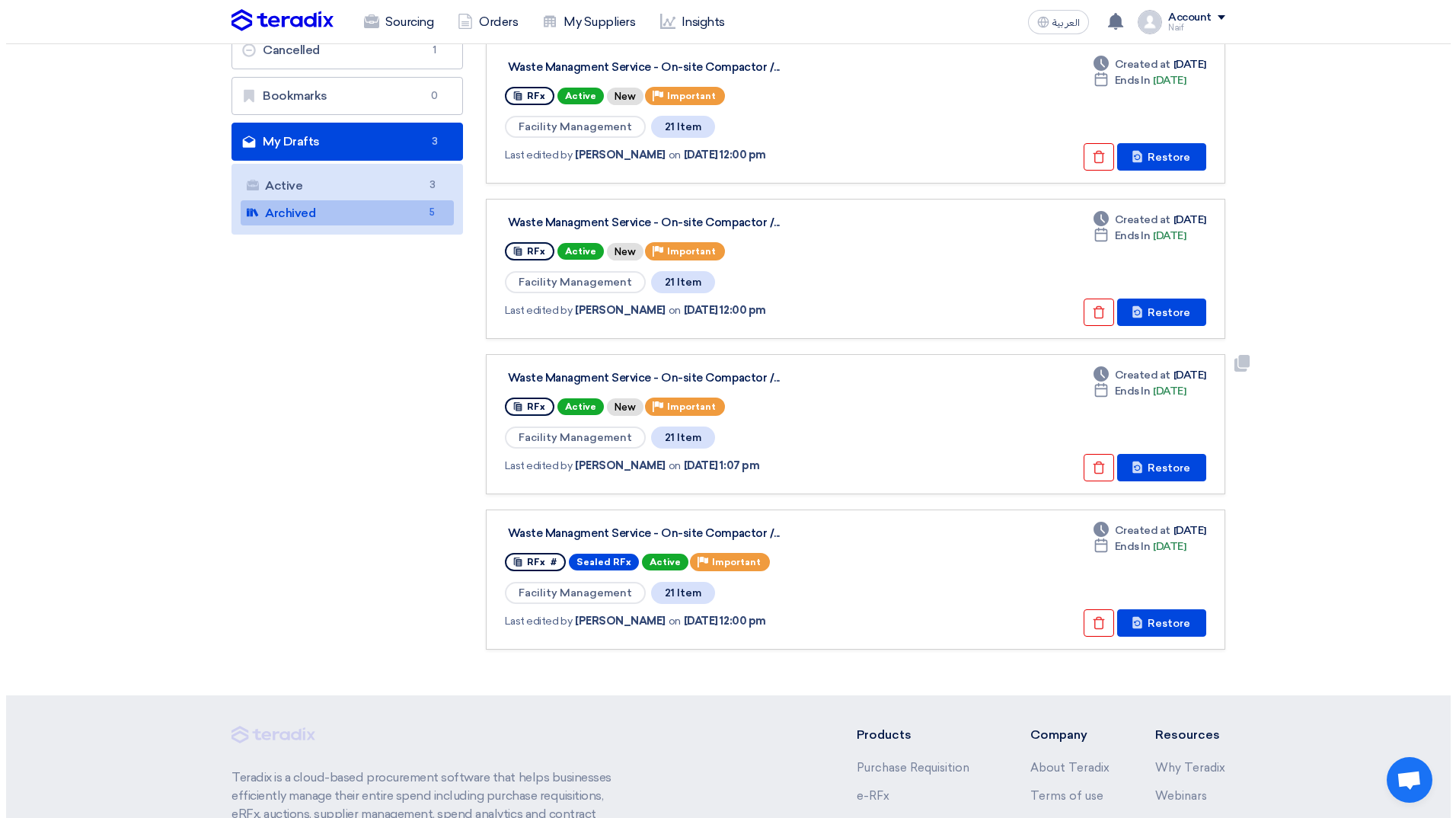
scroll to position [304, 0]
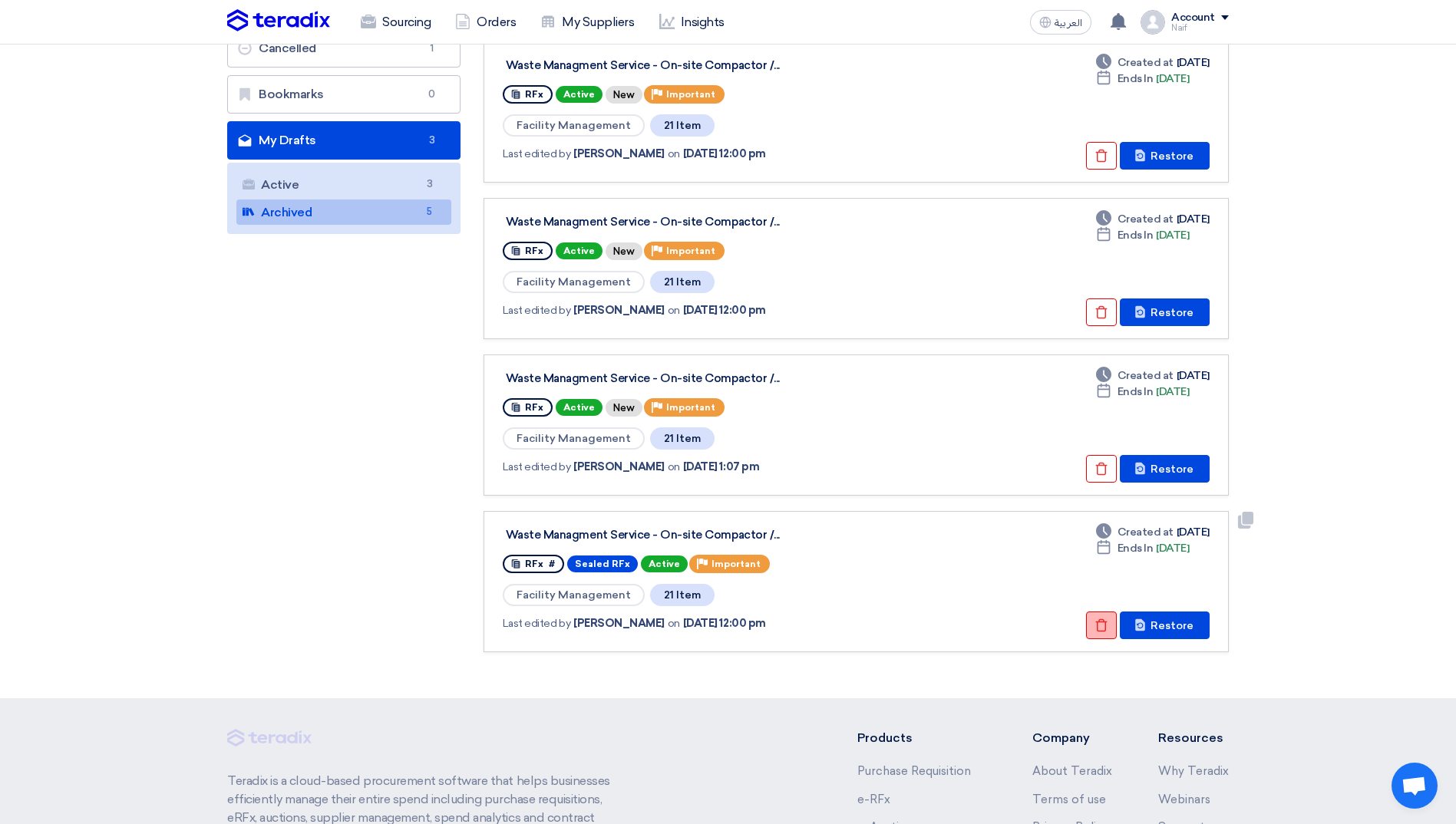
click at [1108, 626] on icon "Check details" at bounding box center [1101, 625] width 14 height 14
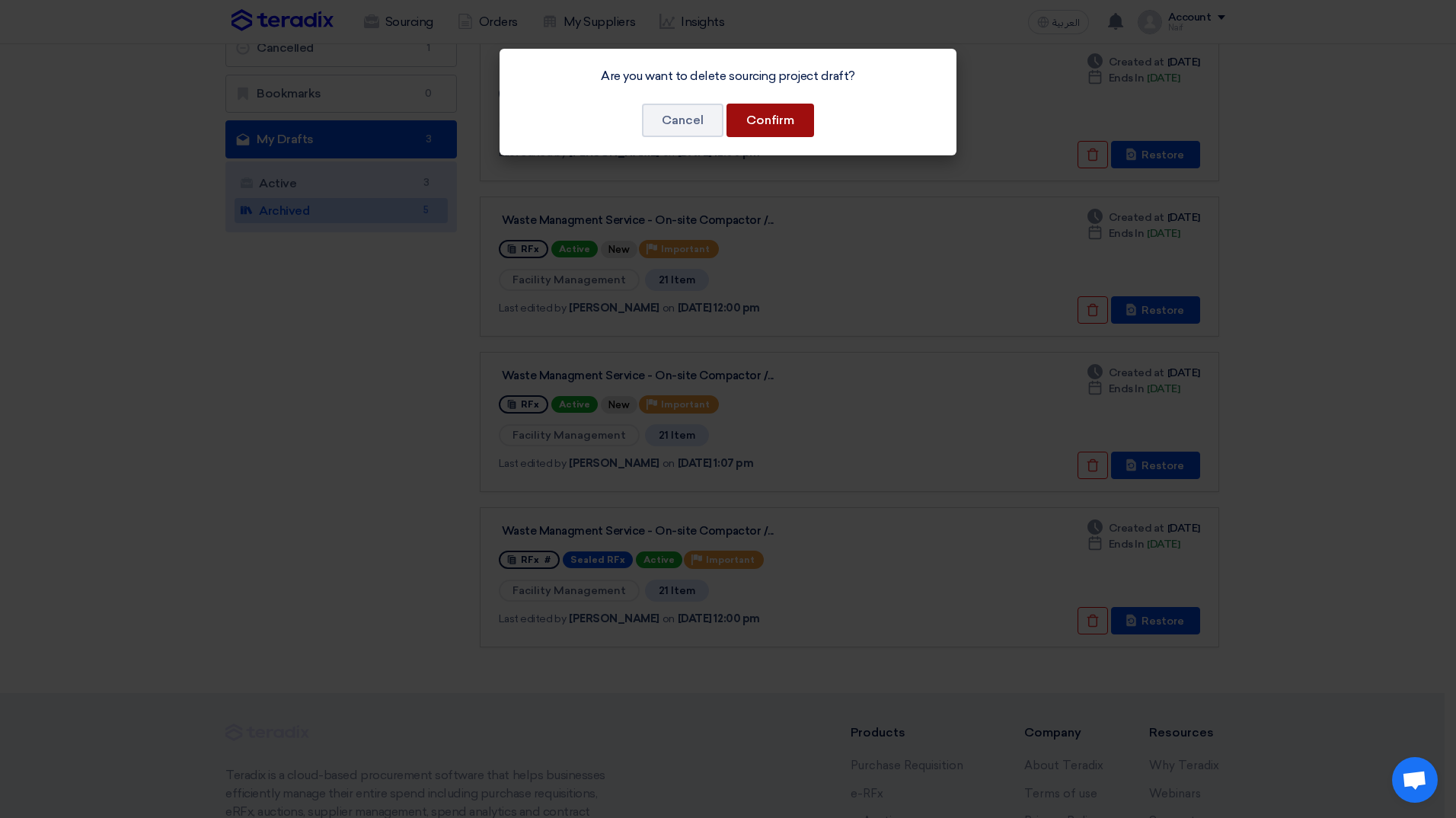
click at [791, 116] on button "Confirm" at bounding box center [770, 120] width 87 height 34
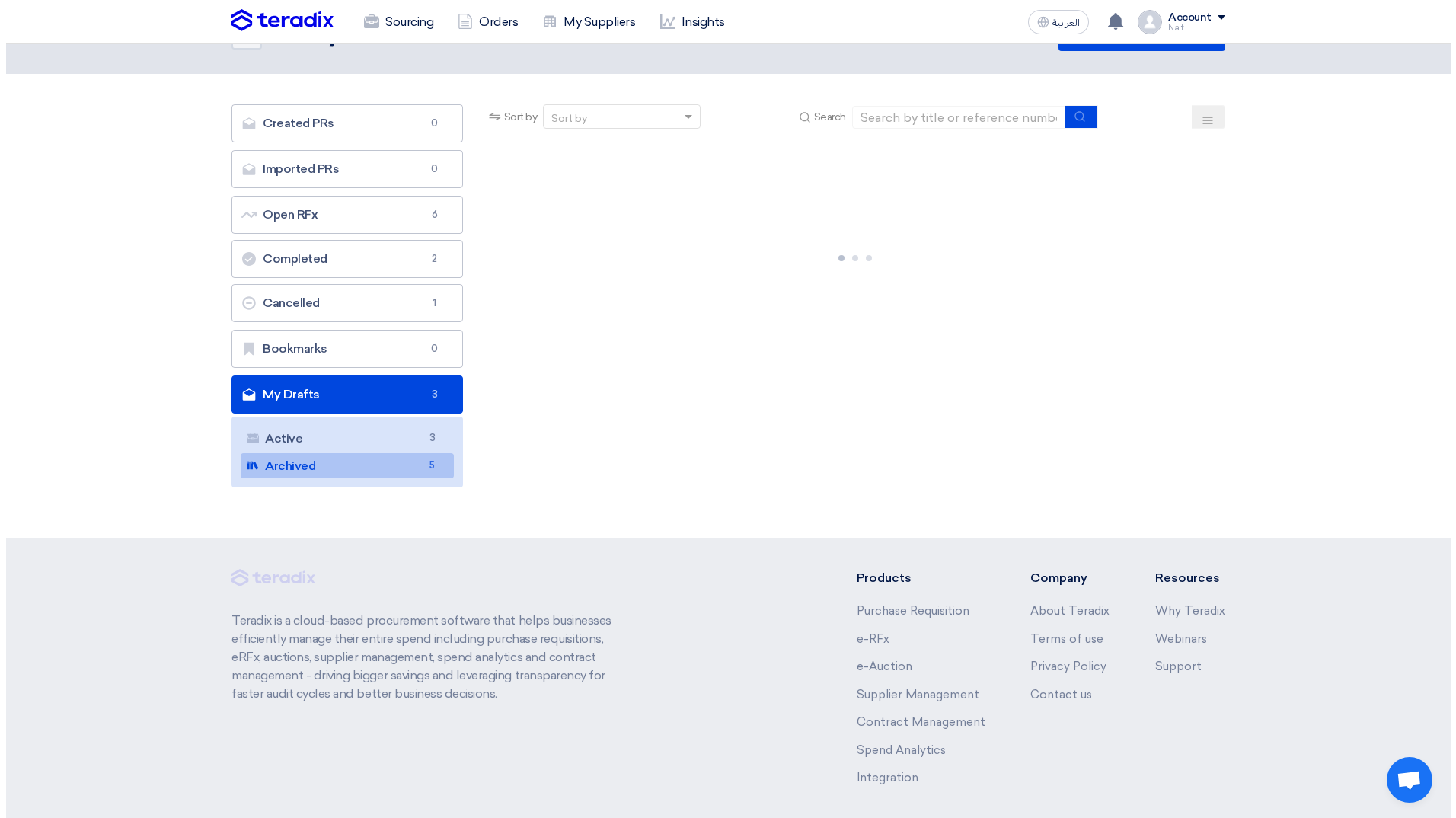
scroll to position [76, 0]
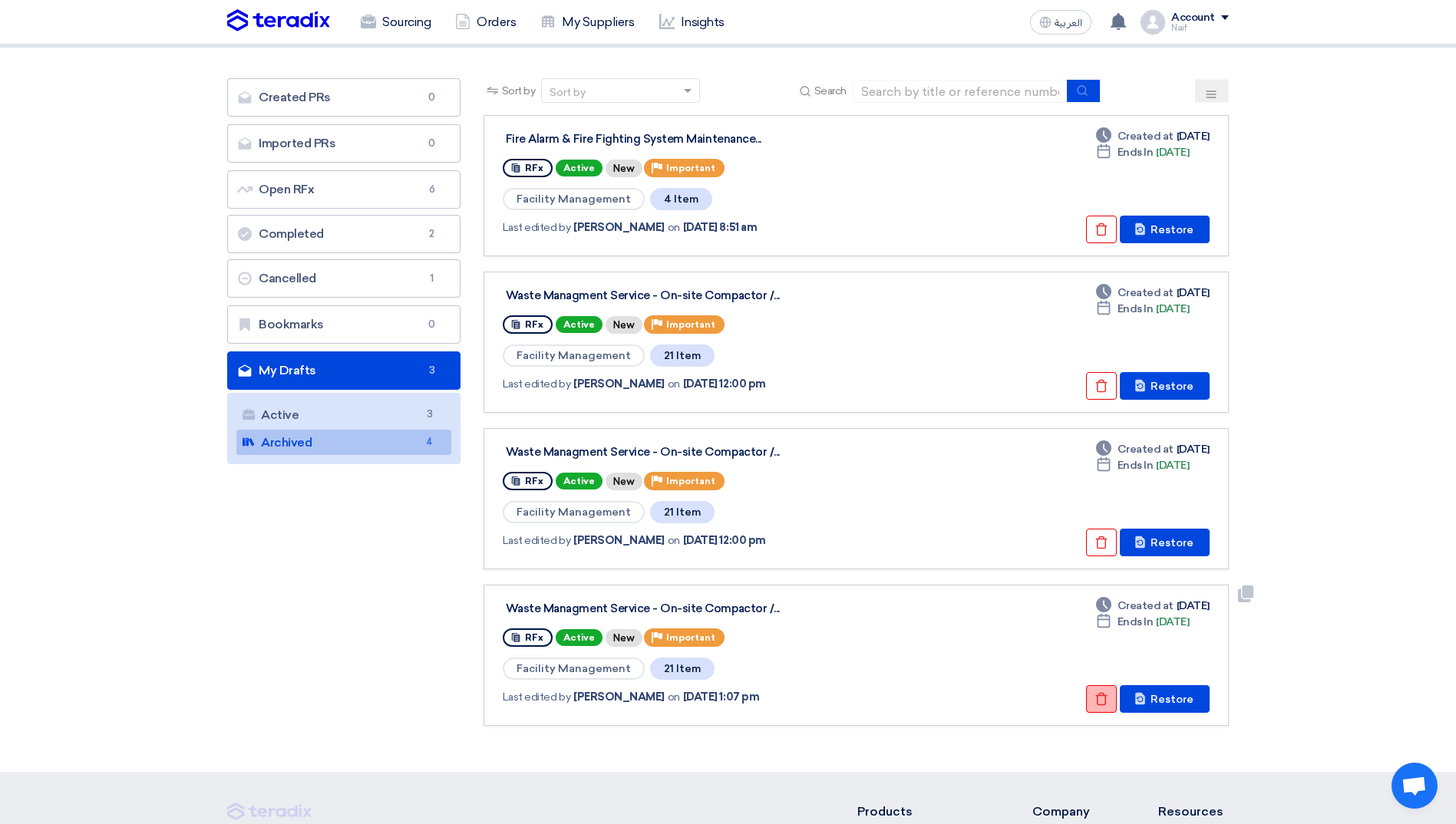
click at [1098, 691] on button "Check details" at bounding box center [1102, 699] width 31 height 28
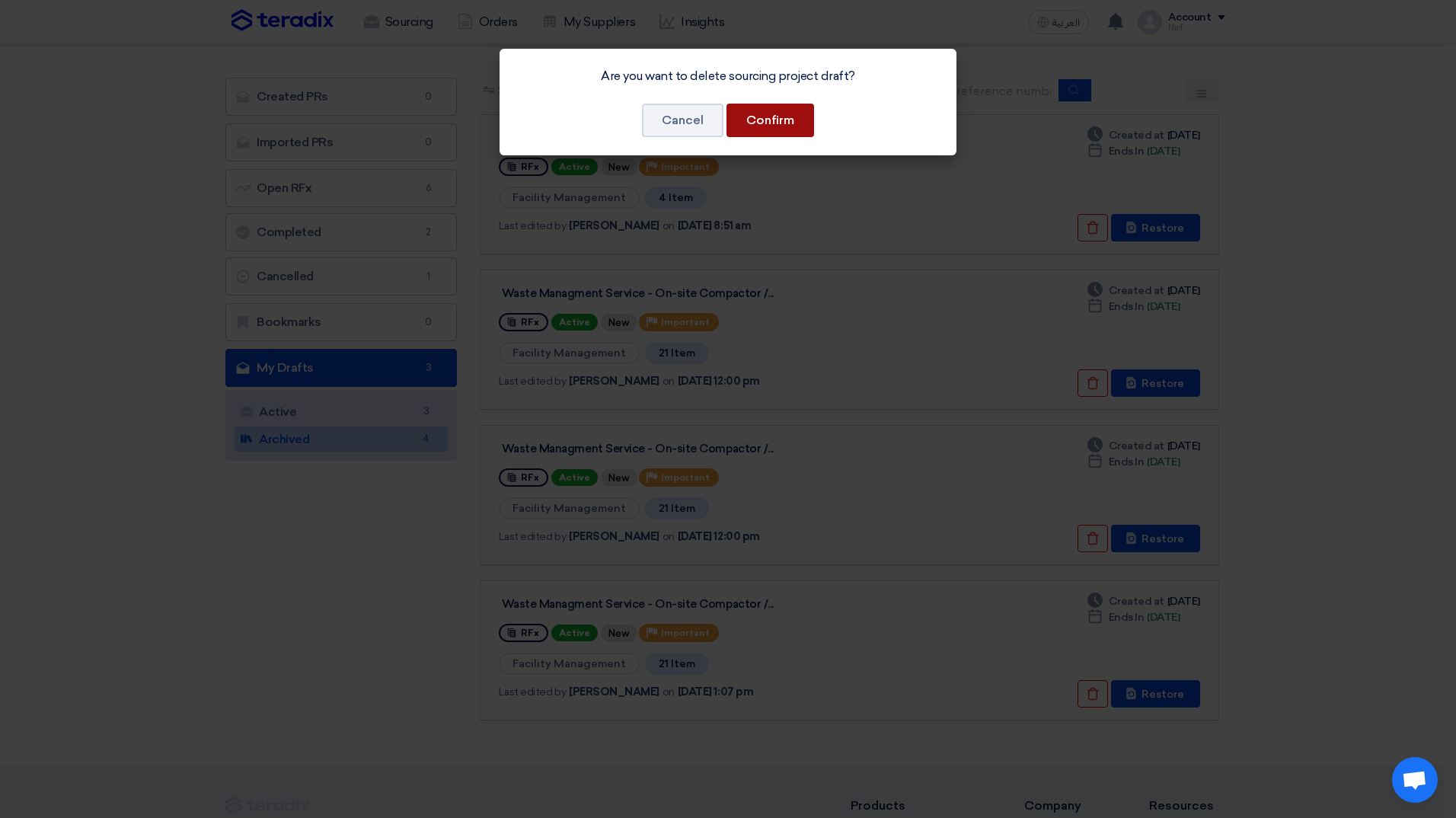
click at [750, 125] on button "Confirm" at bounding box center [770, 120] width 87 height 34
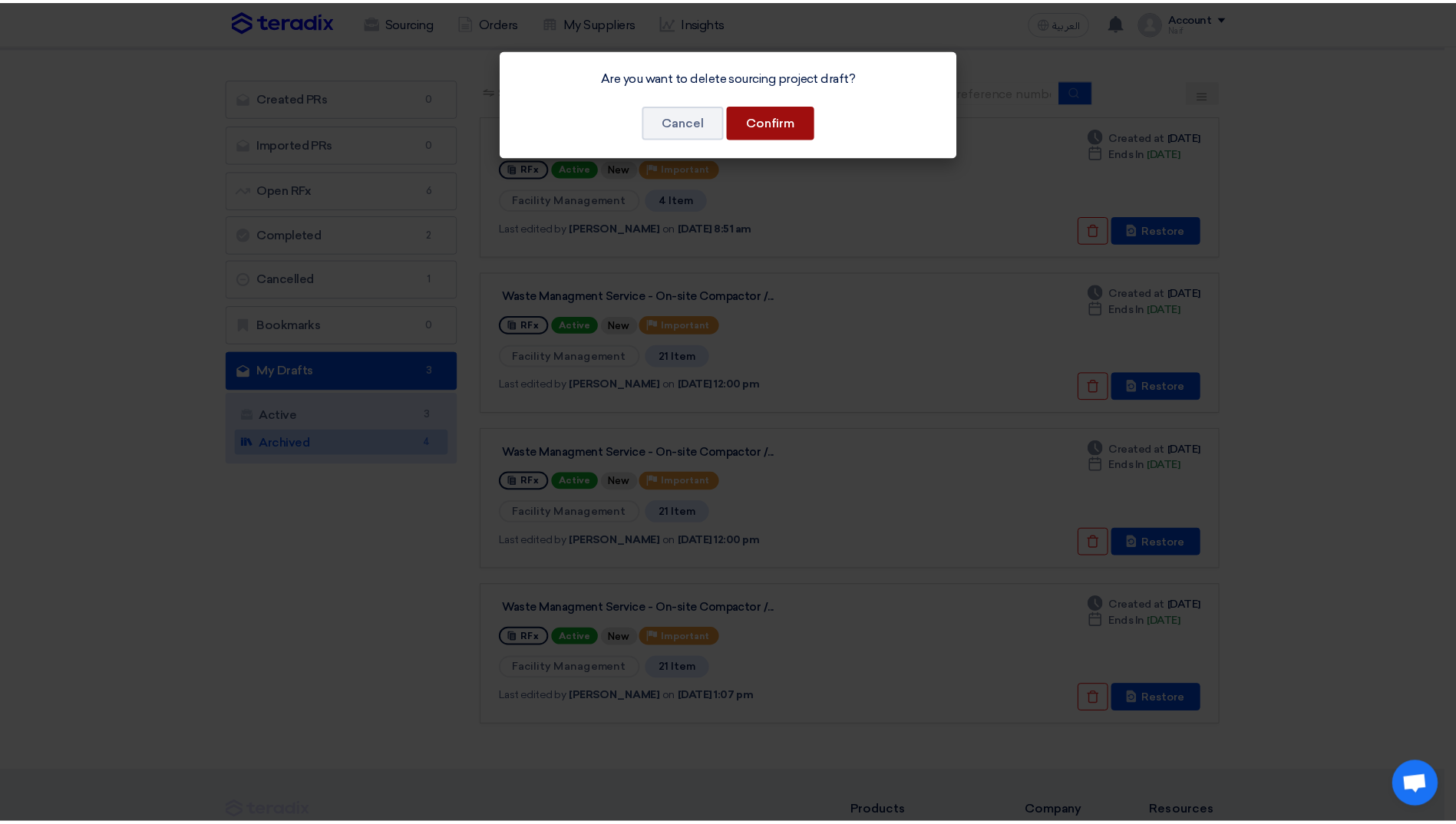
scroll to position [0, 0]
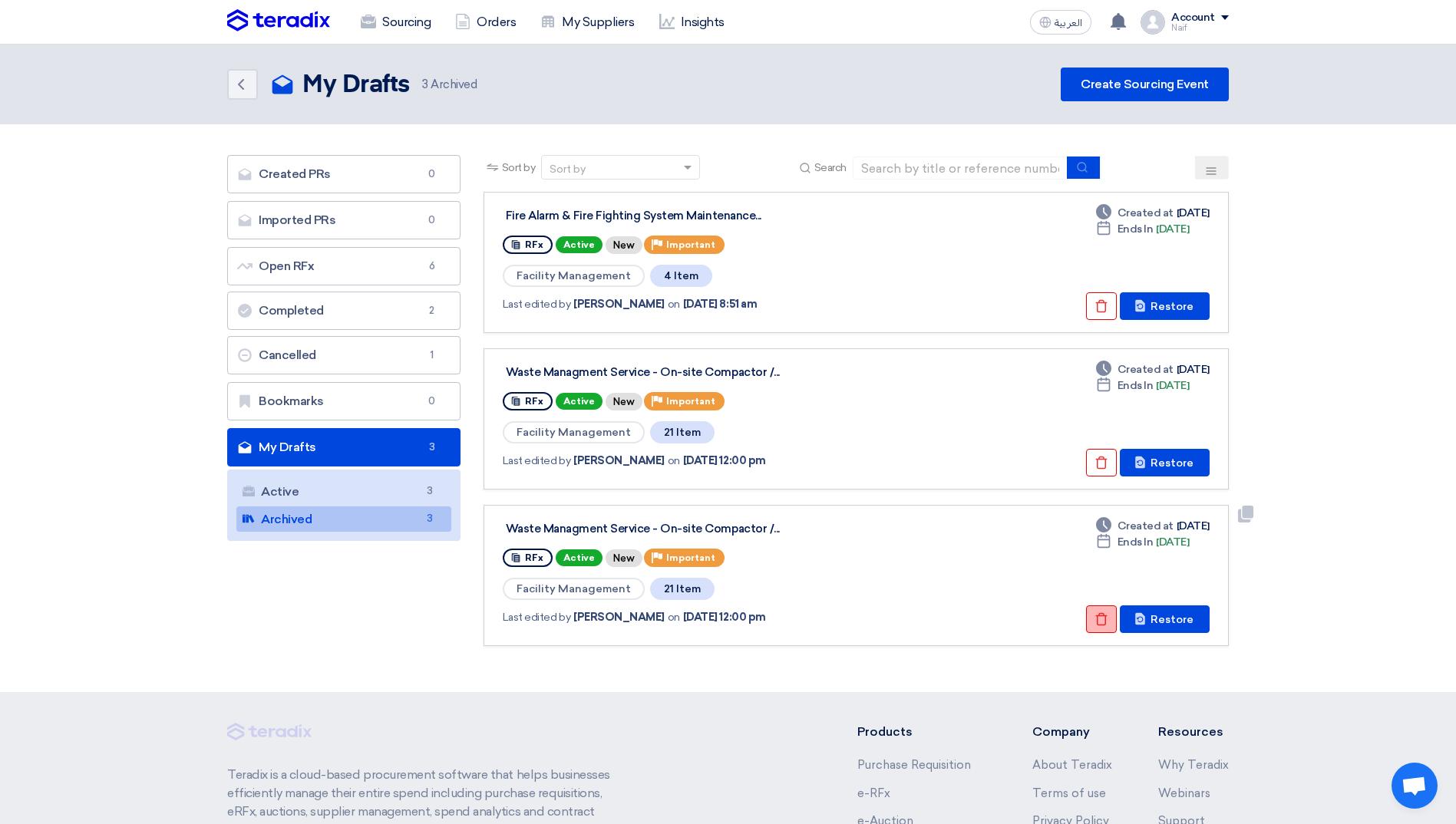
click at [1094, 612] on button "Check details" at bounding box center [1102, 619] width 31 height 28
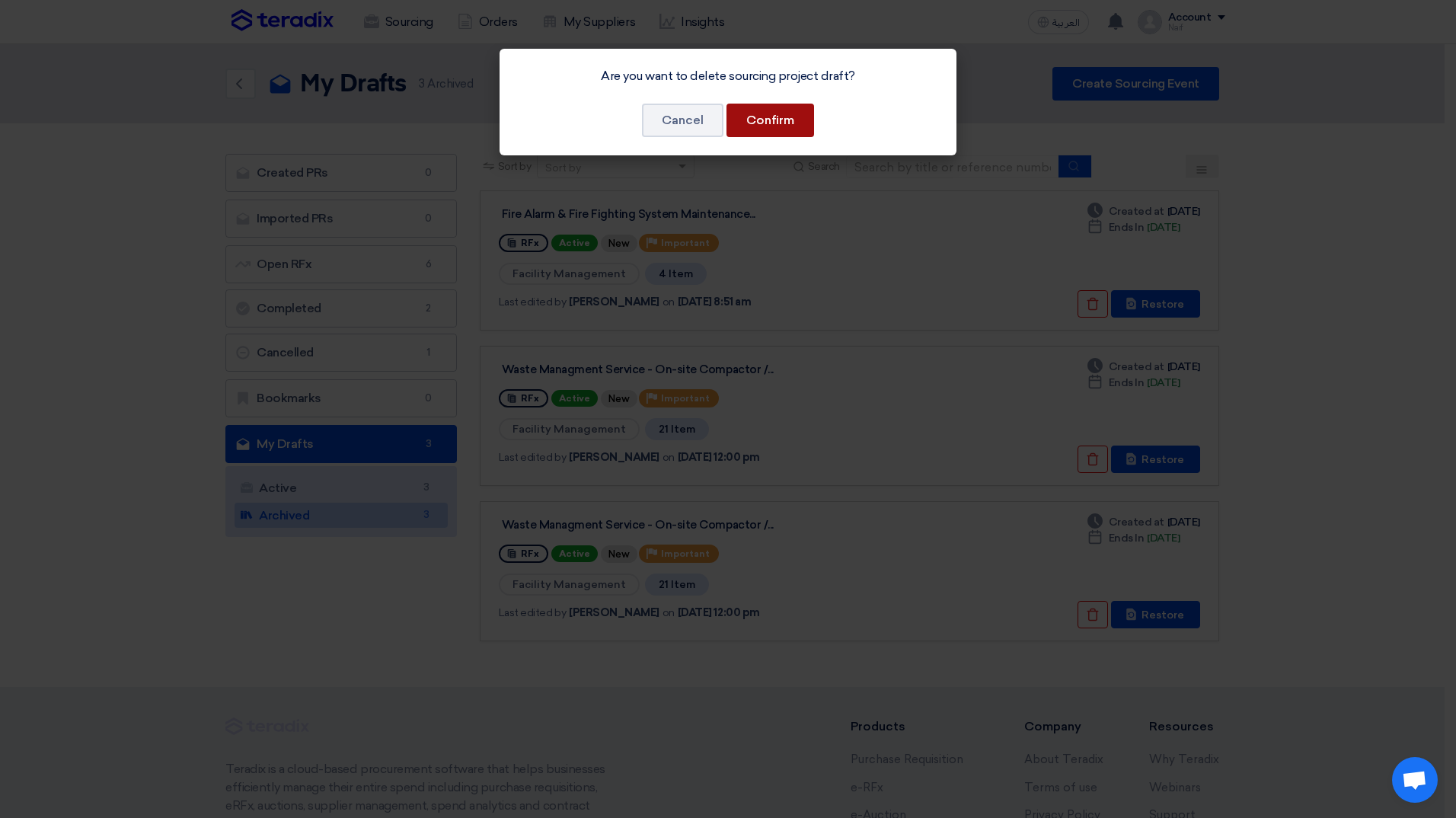
click at [781, 118] on button "Confirm" at bounding box center [770, 120] width 87 height 34
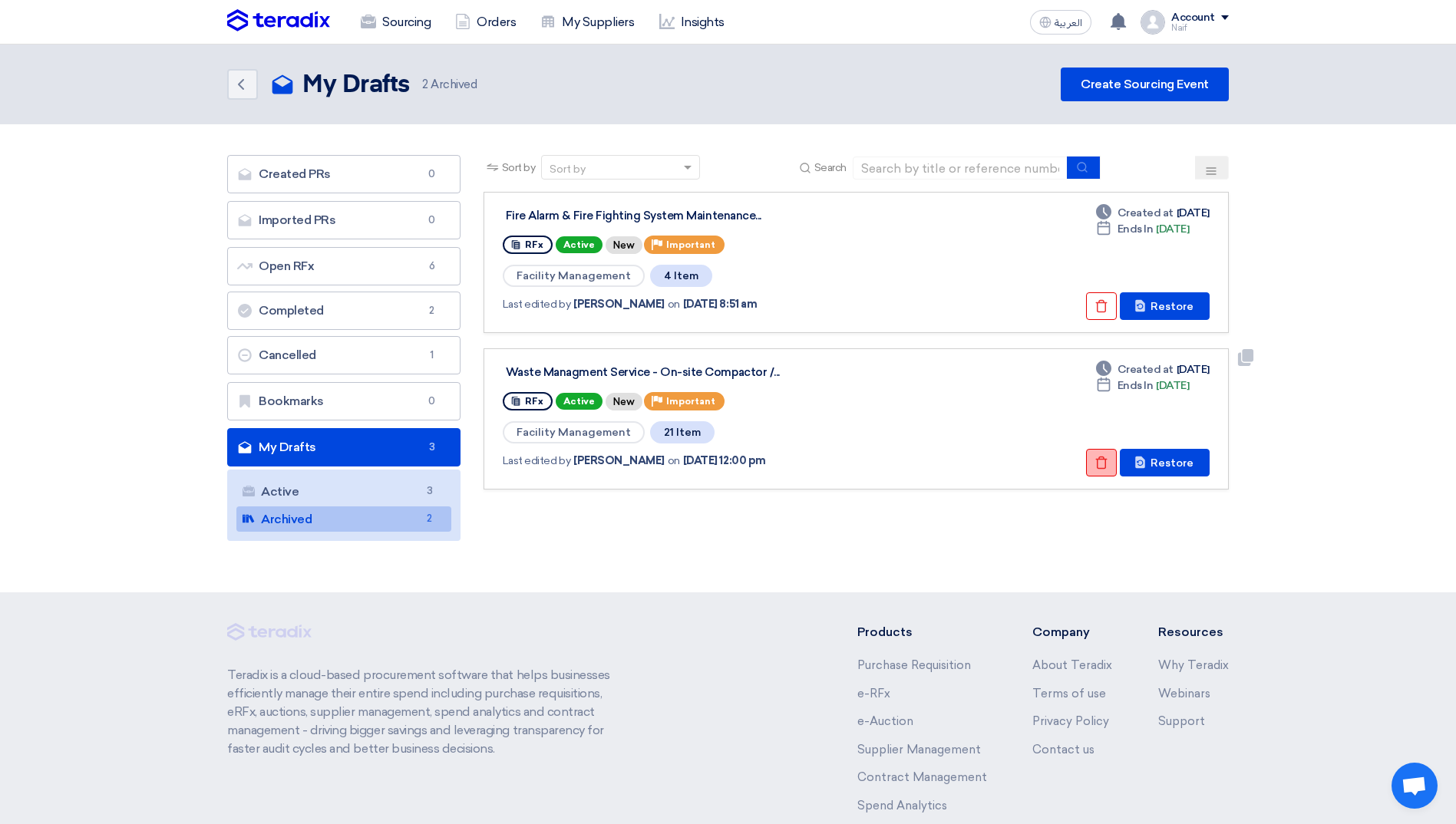
click at [1100, 464] on use at bounding box center [1102, 463] width 11 height 13
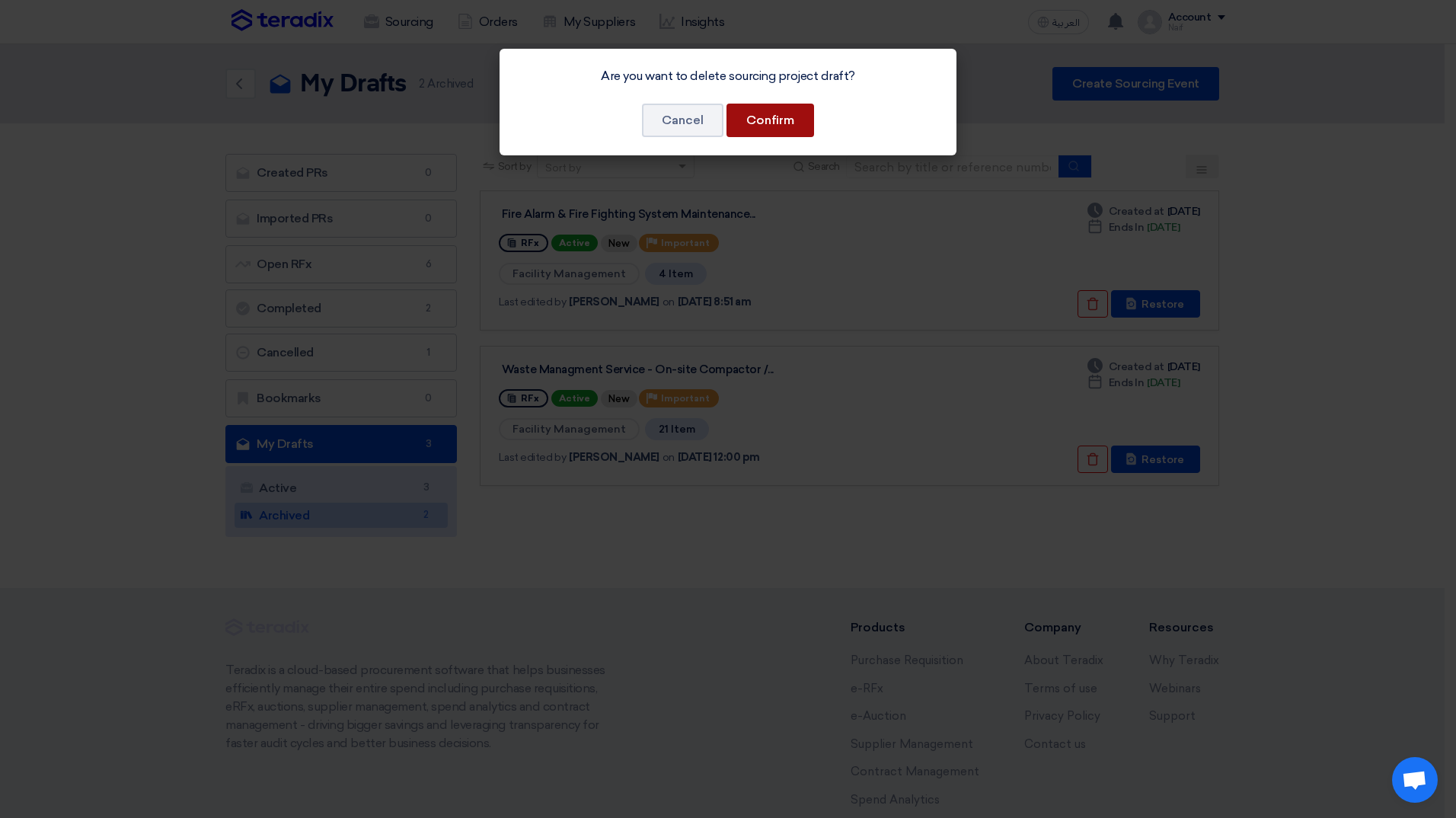
click at [767, 121] on button "Confirm" at bounding box center [770, 120] width 87 height 34
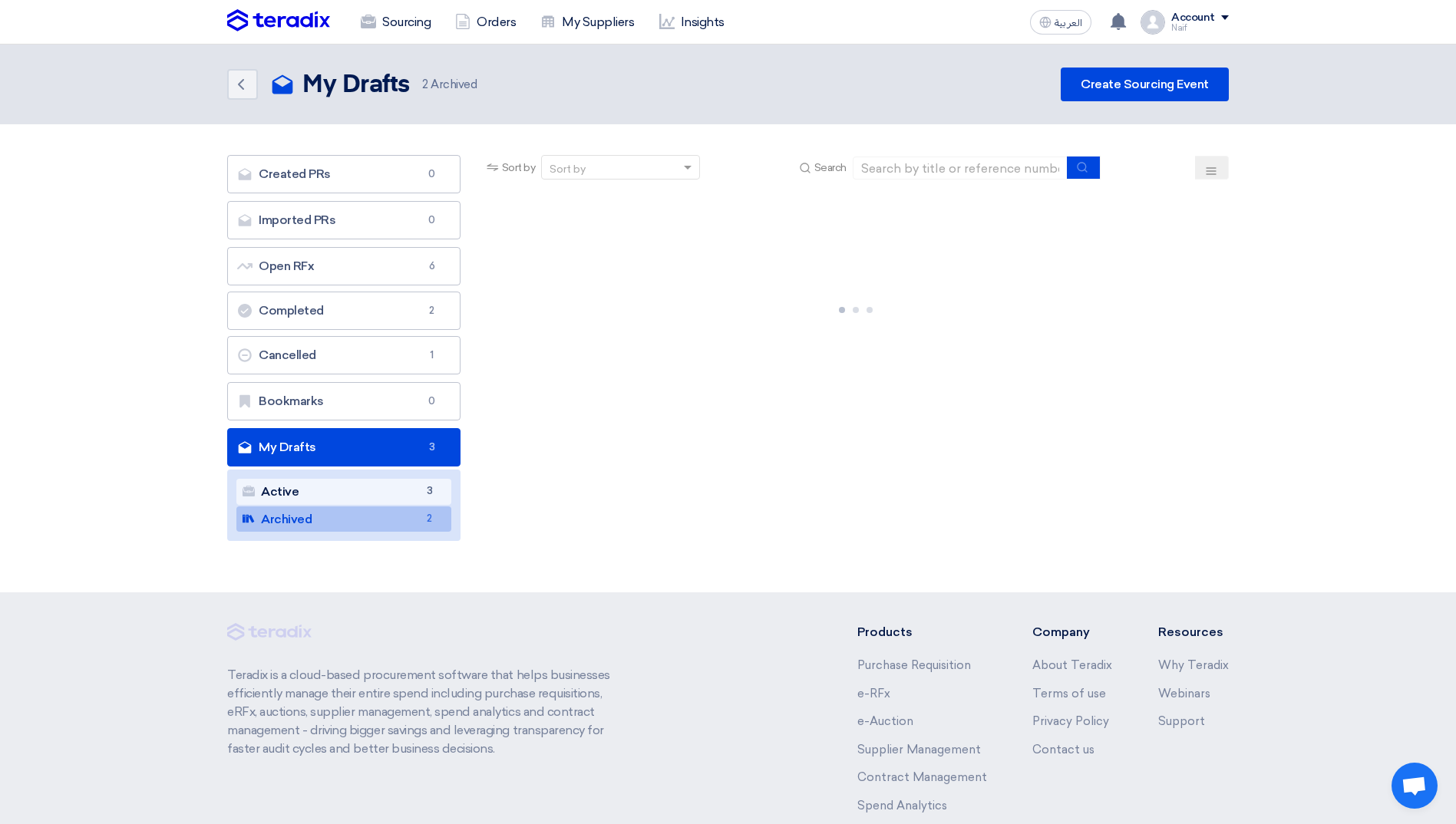
click at [369, 493] on link "Active Active 3" at bounding box center [344, 492] width 215 height 26
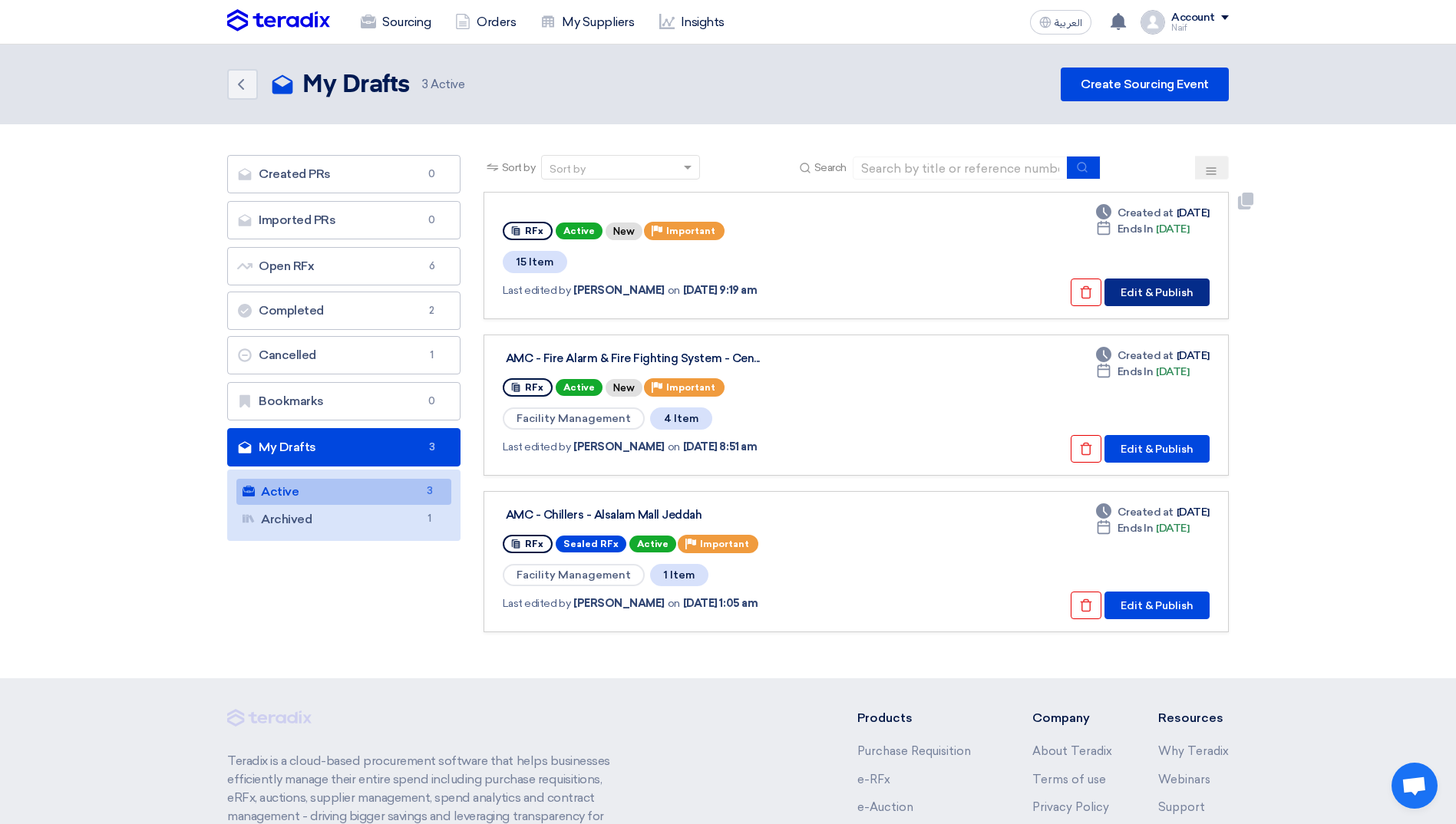
click at [1157, 290] on button "Edit & Publish" at bounding box center [1156, 292] width 105 height 28
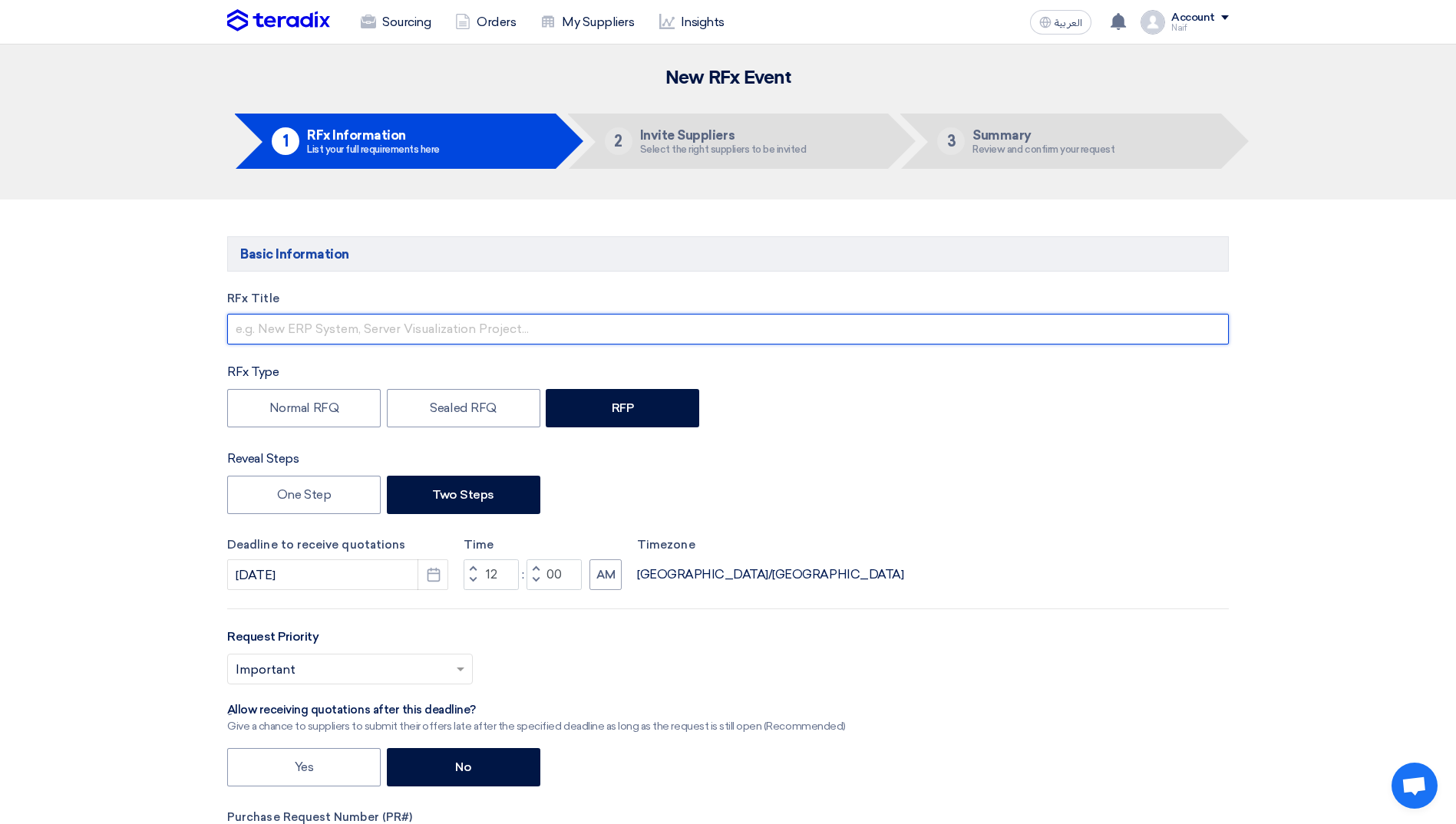
click at [365, 330] on input "text" at bounding box center [728, 329] width 1002 height 31
click at [421, 326] on input "AMC - CCTV" at bounding box center [728, 329] width 1002 height 31
paste input "System Maintenance Management"
type input "AMC - CCTV System Maintenance Management"
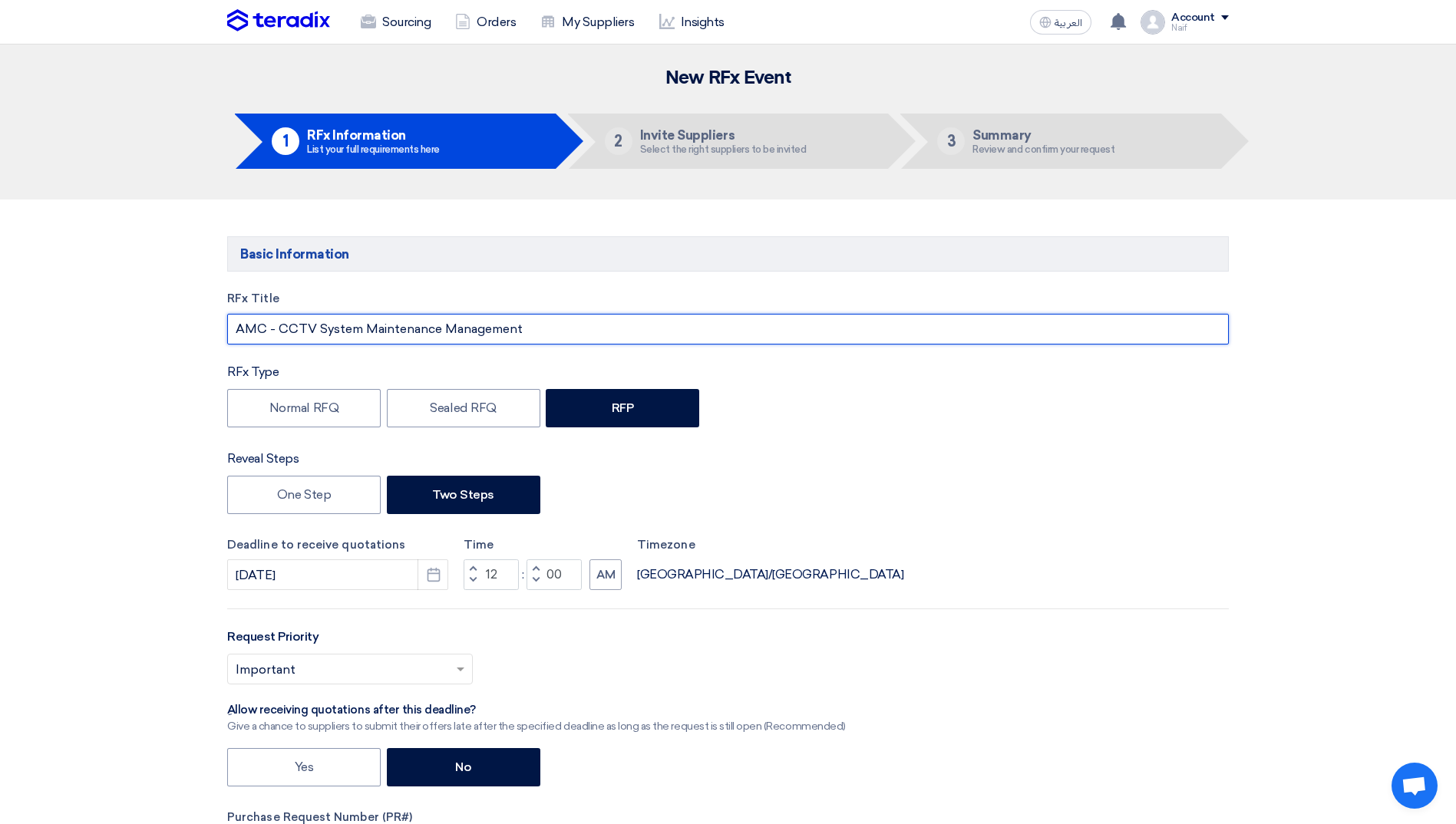
click at [563, 328] on input "AMC - CCTV System Maintenance Management" at bounding box center [728, 329] width 1002 height 31
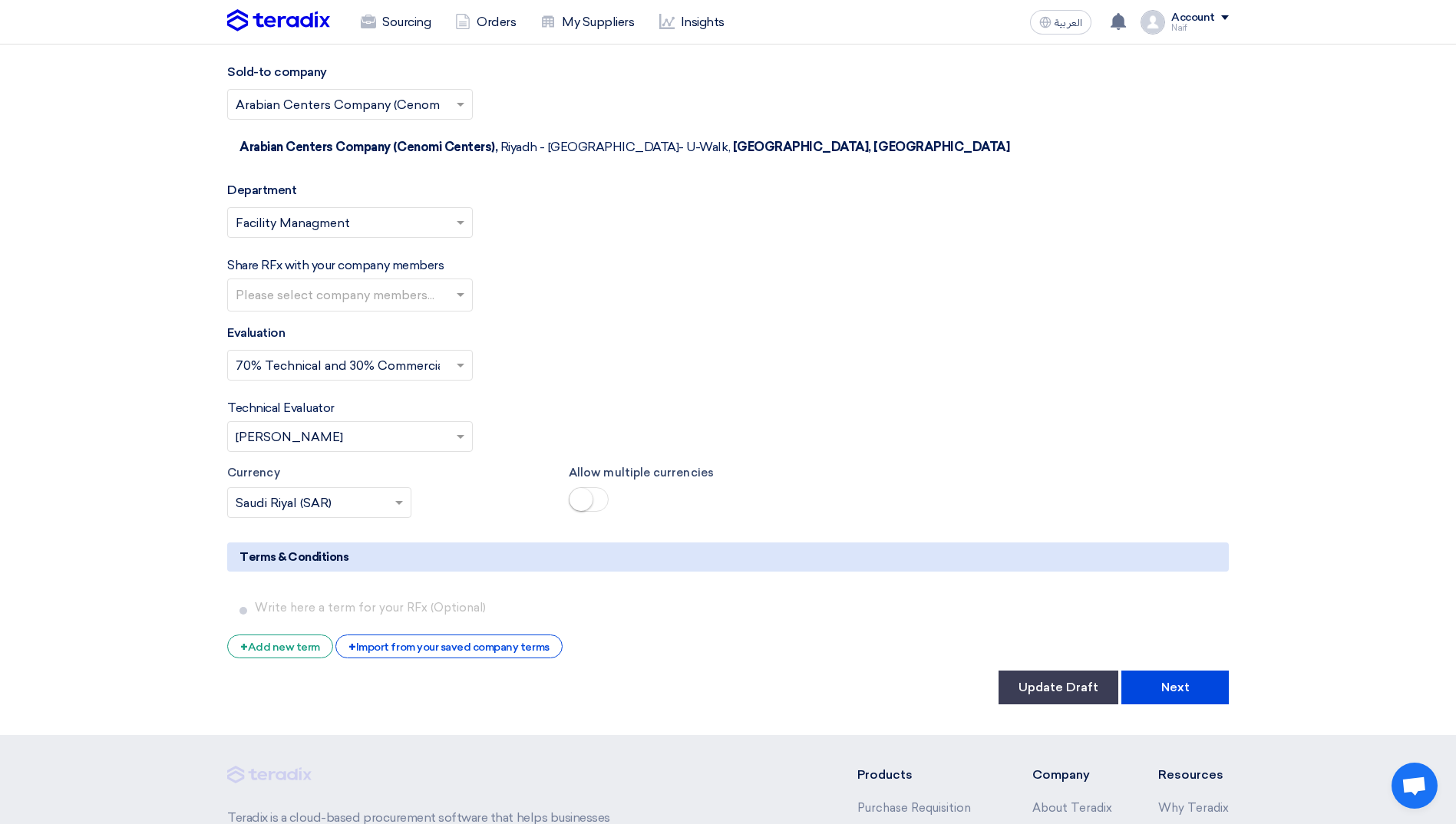
scroll to position [4036, 0]
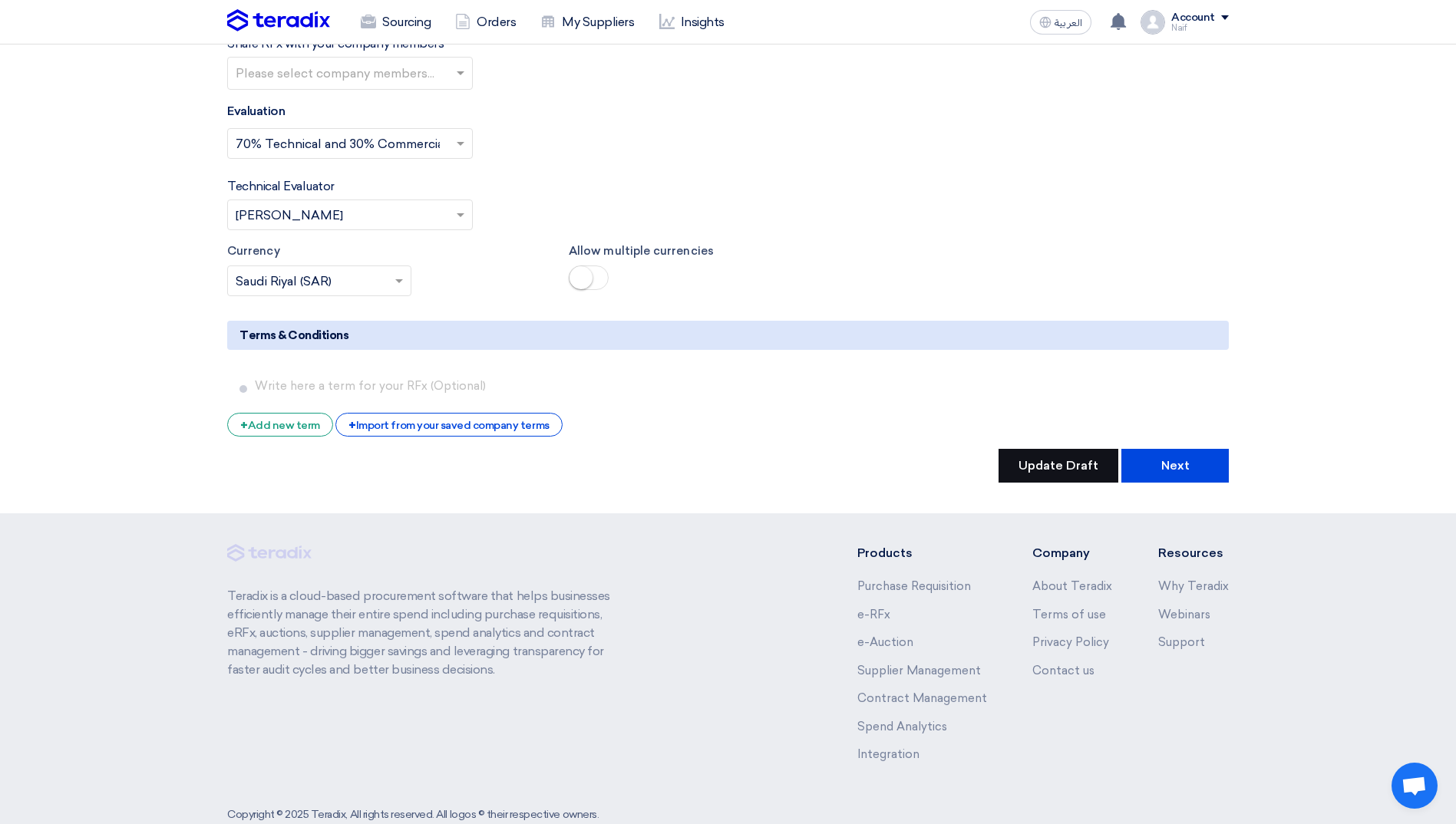
click at [1009, 449] on button "Update Draft" at bounding box center [1058, 466] width 120 height 34
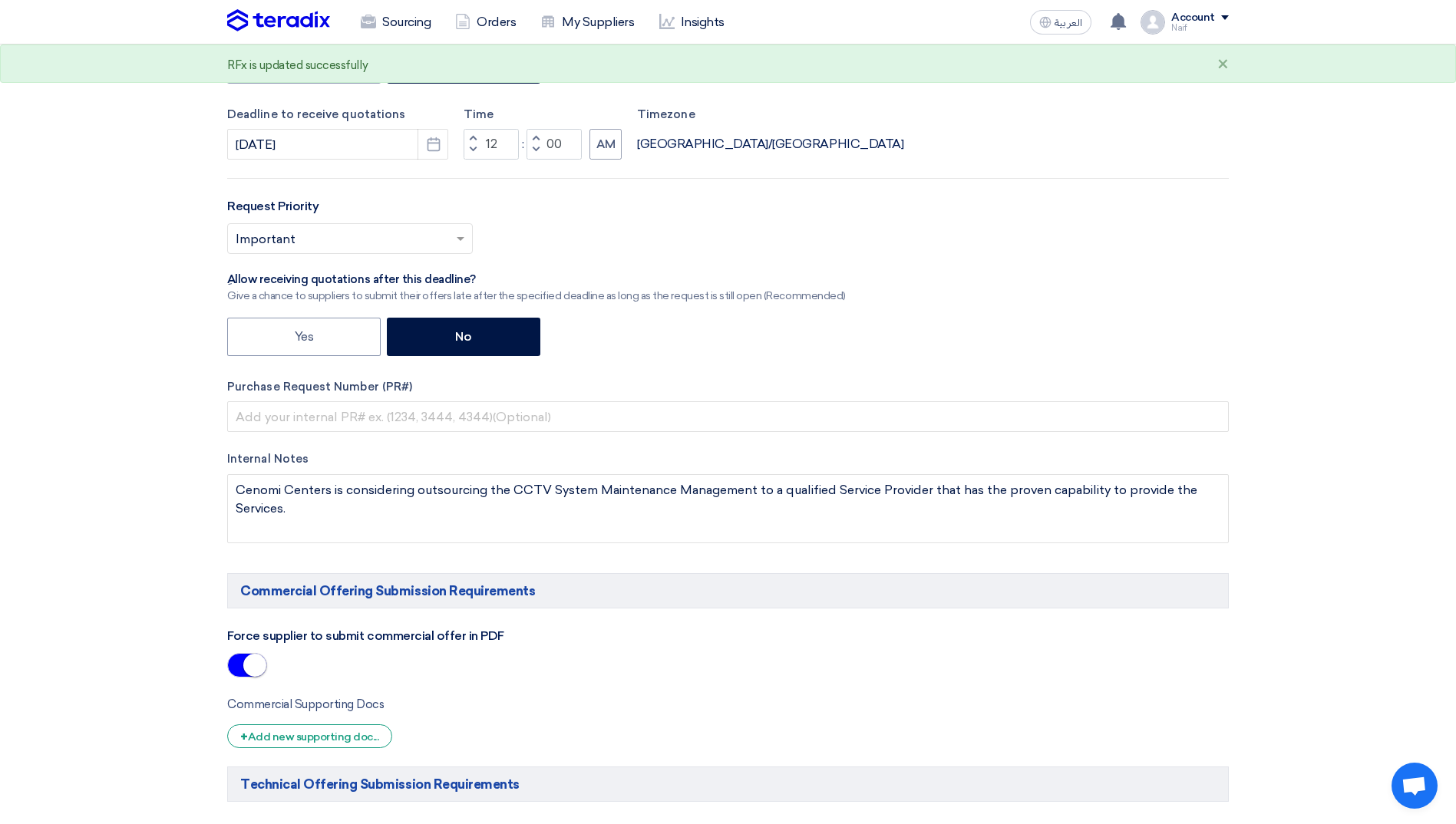
scroll to position [0, 0]
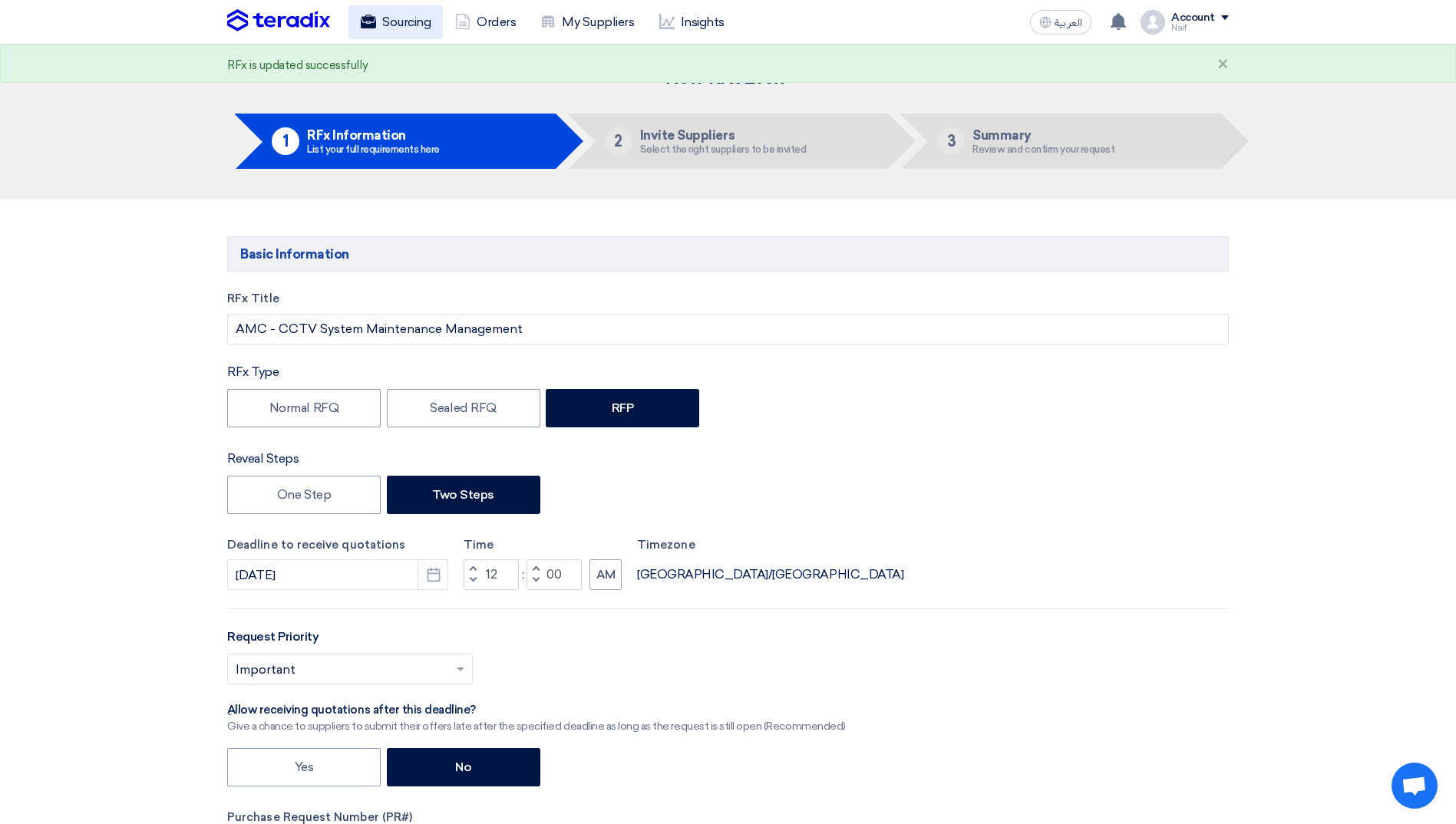
click at [413, 24] on link "Sourcing" at bounding box center [396, 23] width 94 height 34
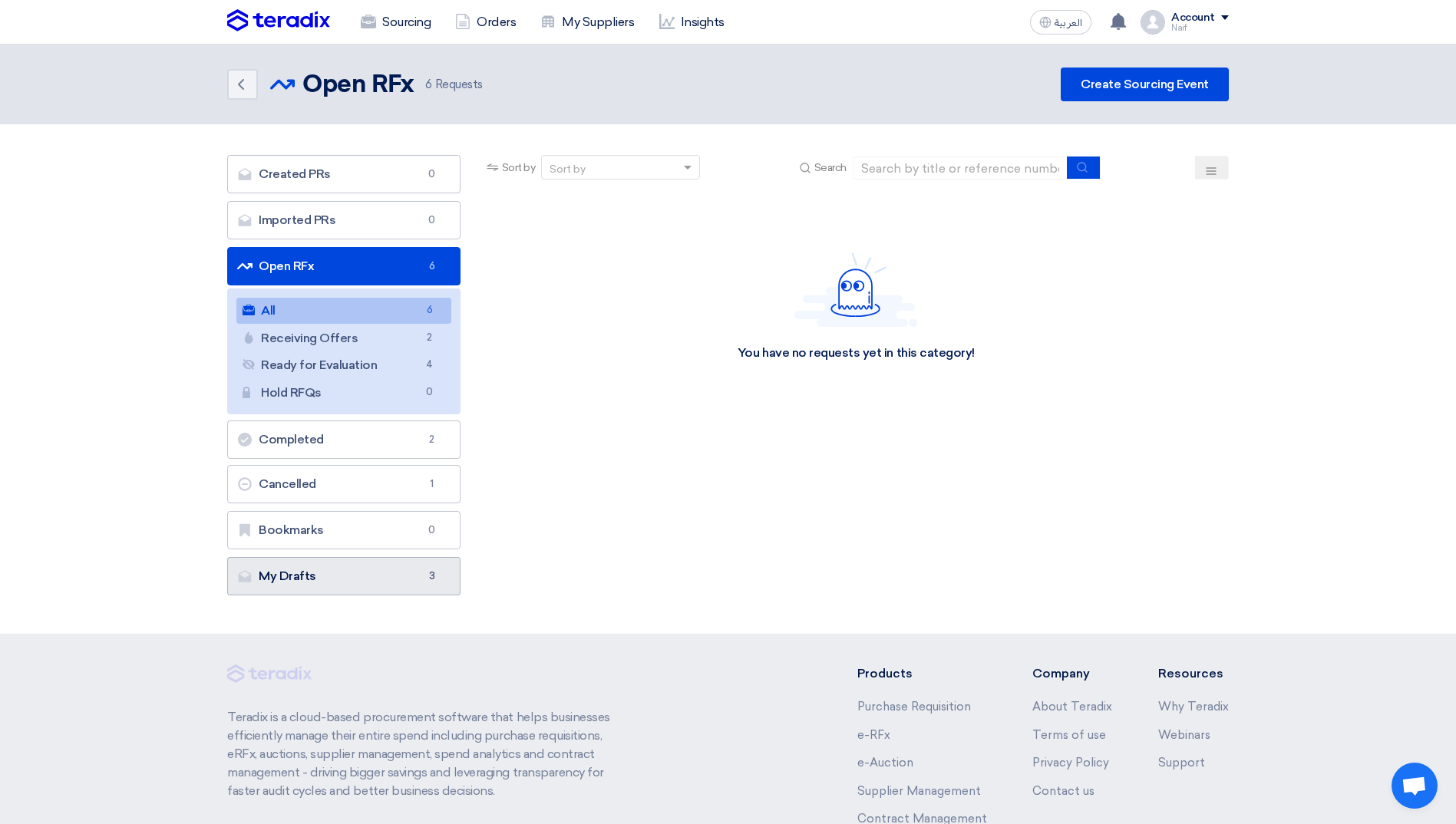
click at [396, 574] on link "My Drafts My Drafts 3" at bounding box center [343, 576] width 234 height 38
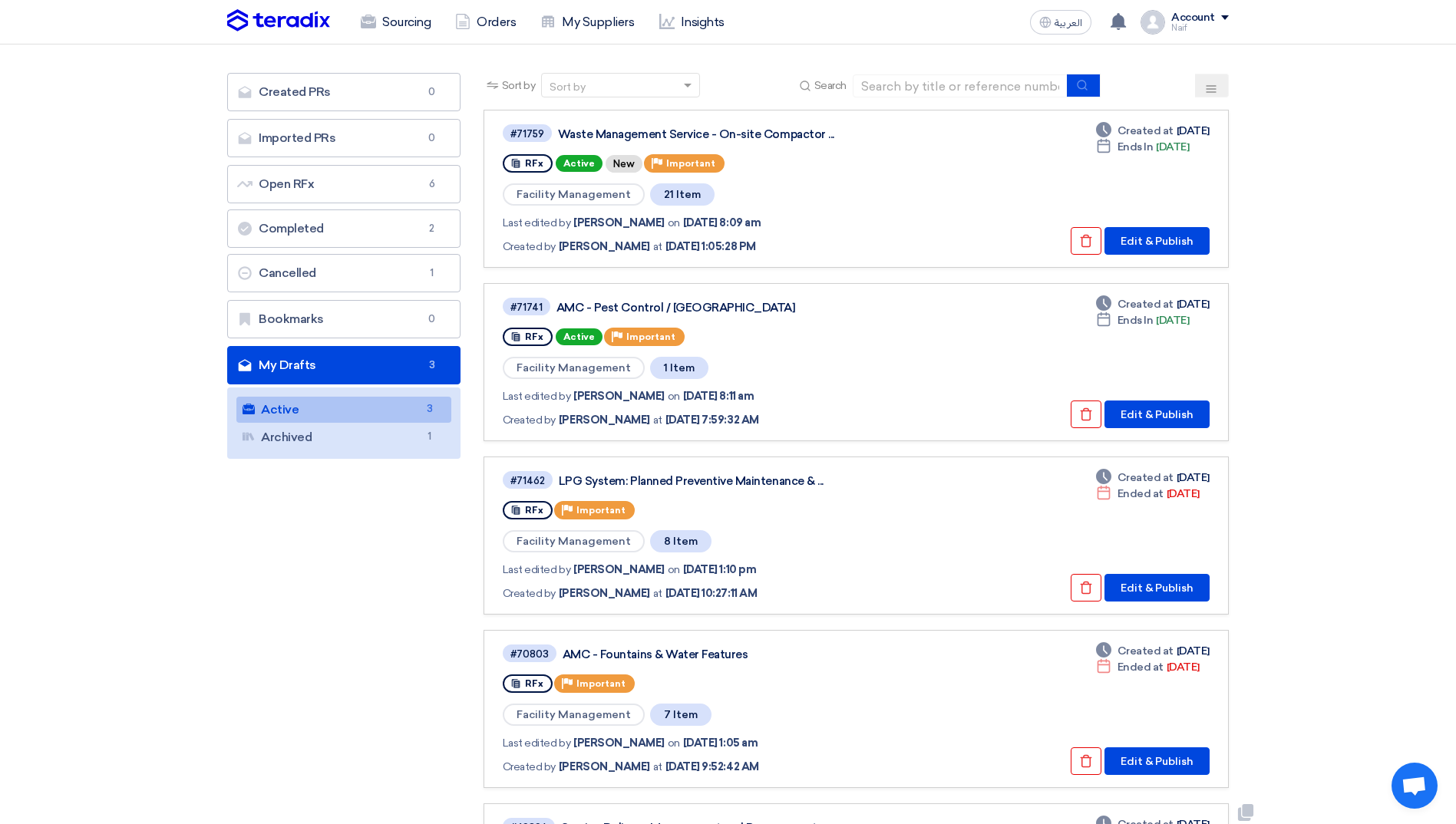
scroll to position [76, 0]
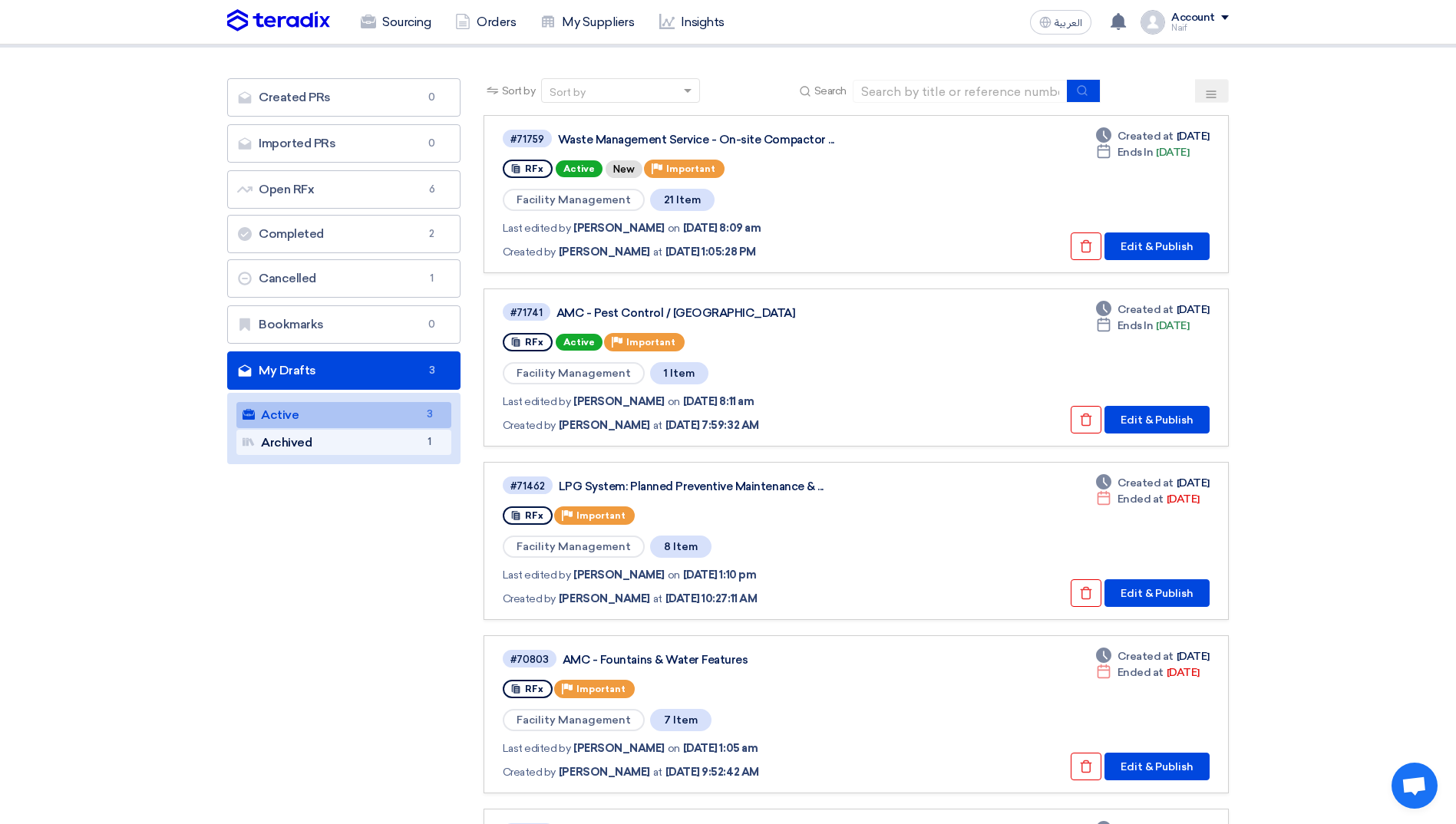
click at [320, 444] on link "Archived Archived 1" at bounding box center [344, 443] width 215 height 26
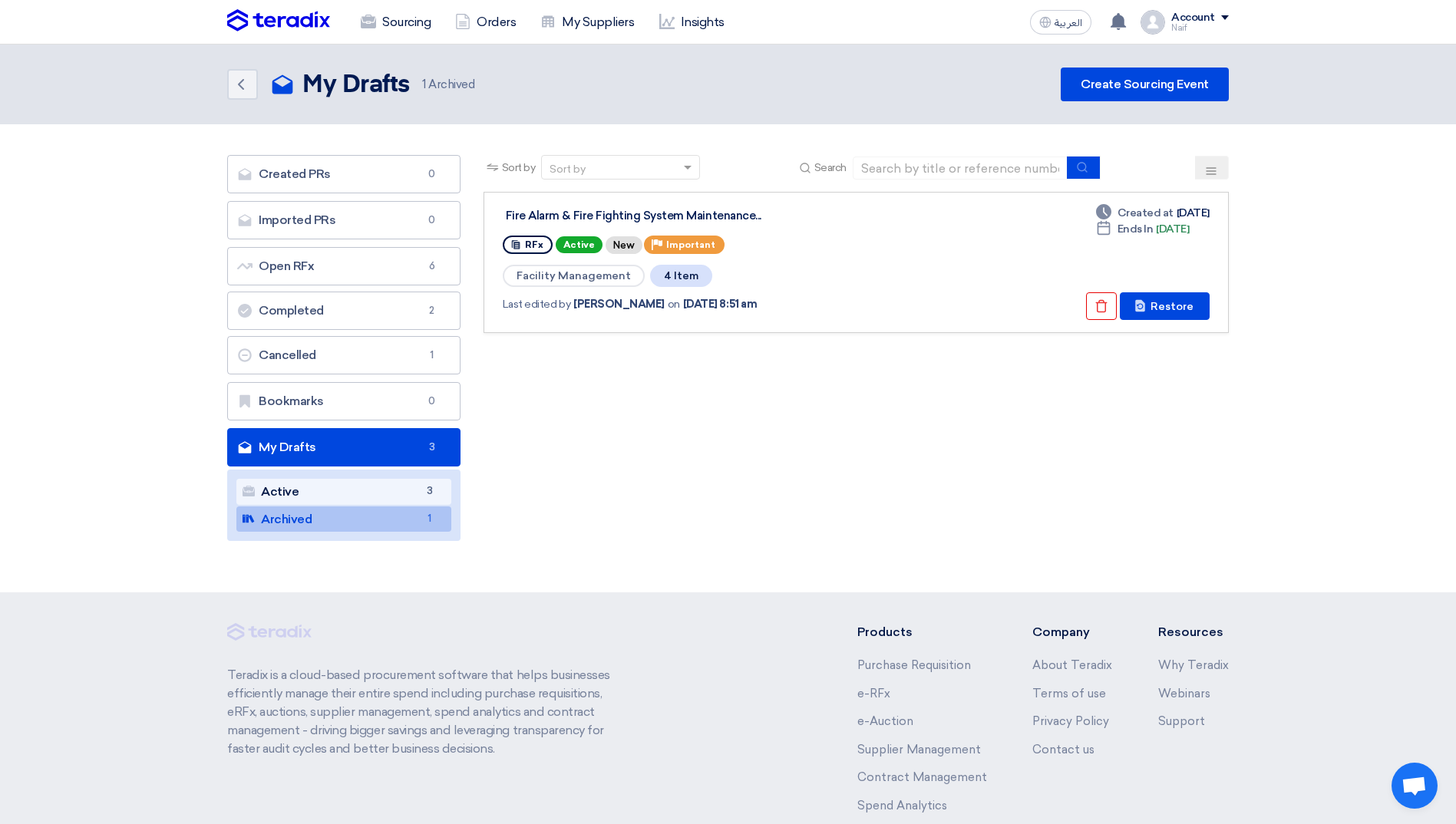
click at [330, 496] on link "Active Active 3" at bounding box center [344, 492] width 215 height 26
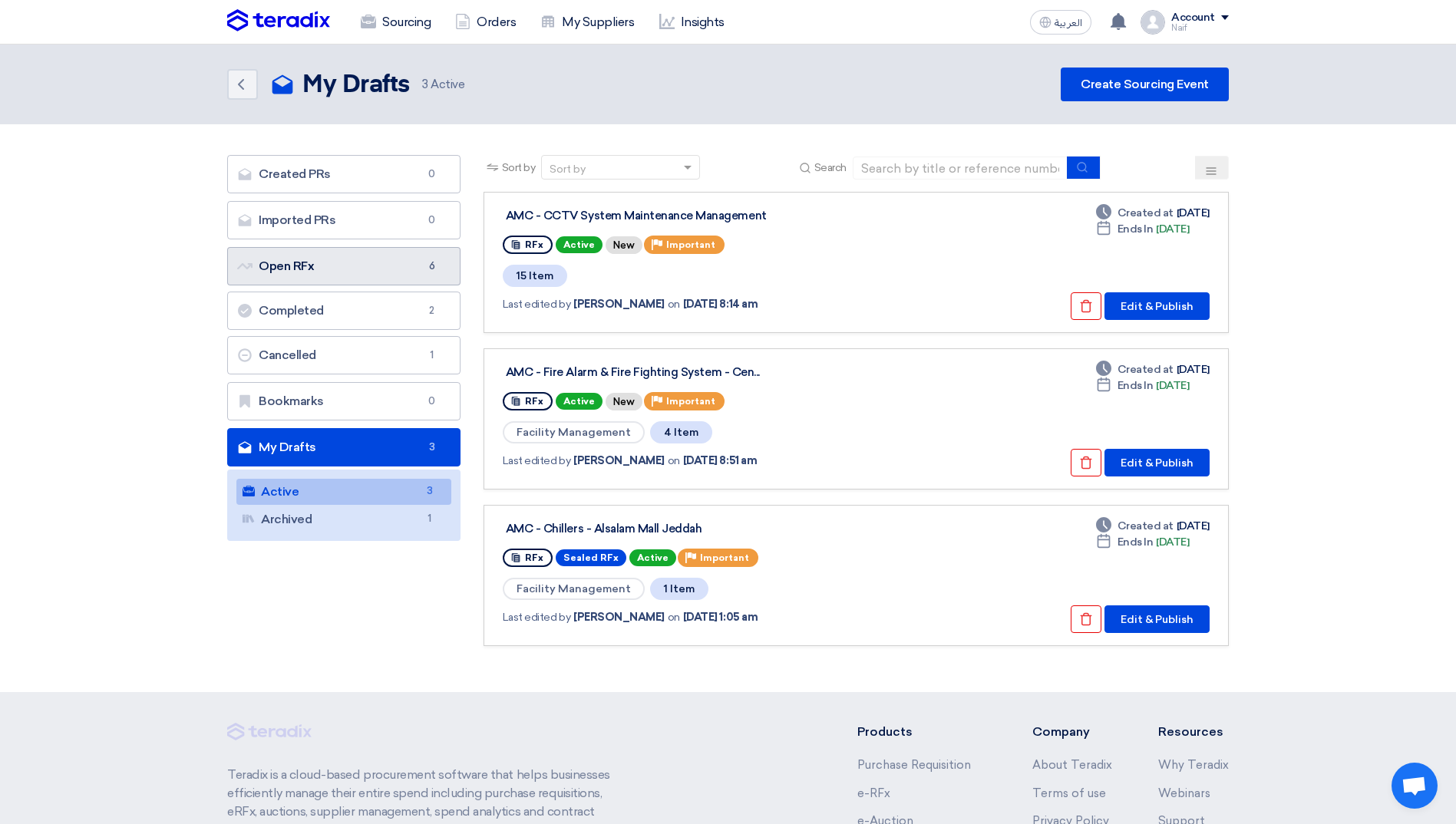
click at [316, 257] on link "Open RFx Open RFx 6" at bounding box center [343, 266] width 234 height 38
